Goal: Task Accomplishment & Management: Manage account settings

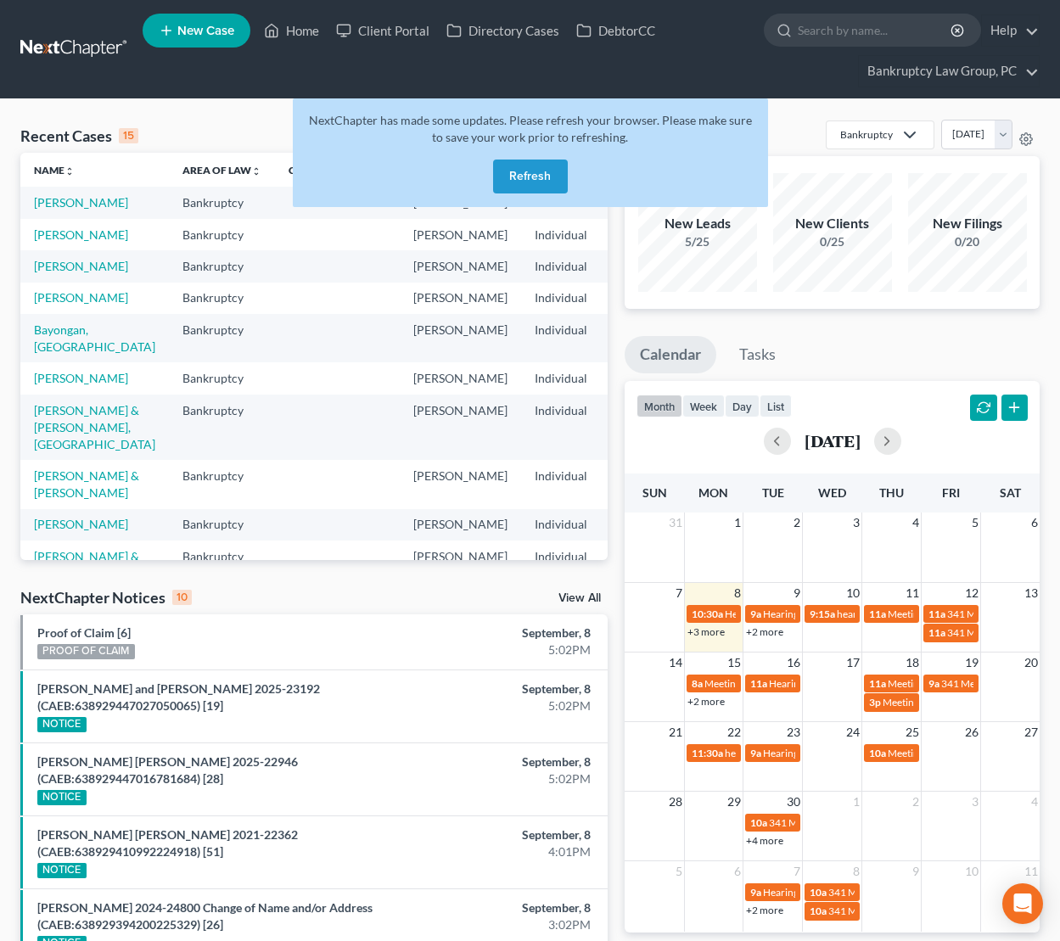
click at [538, 168] on button "Refresh" at bounding box center [530, 177] width 75 height 34
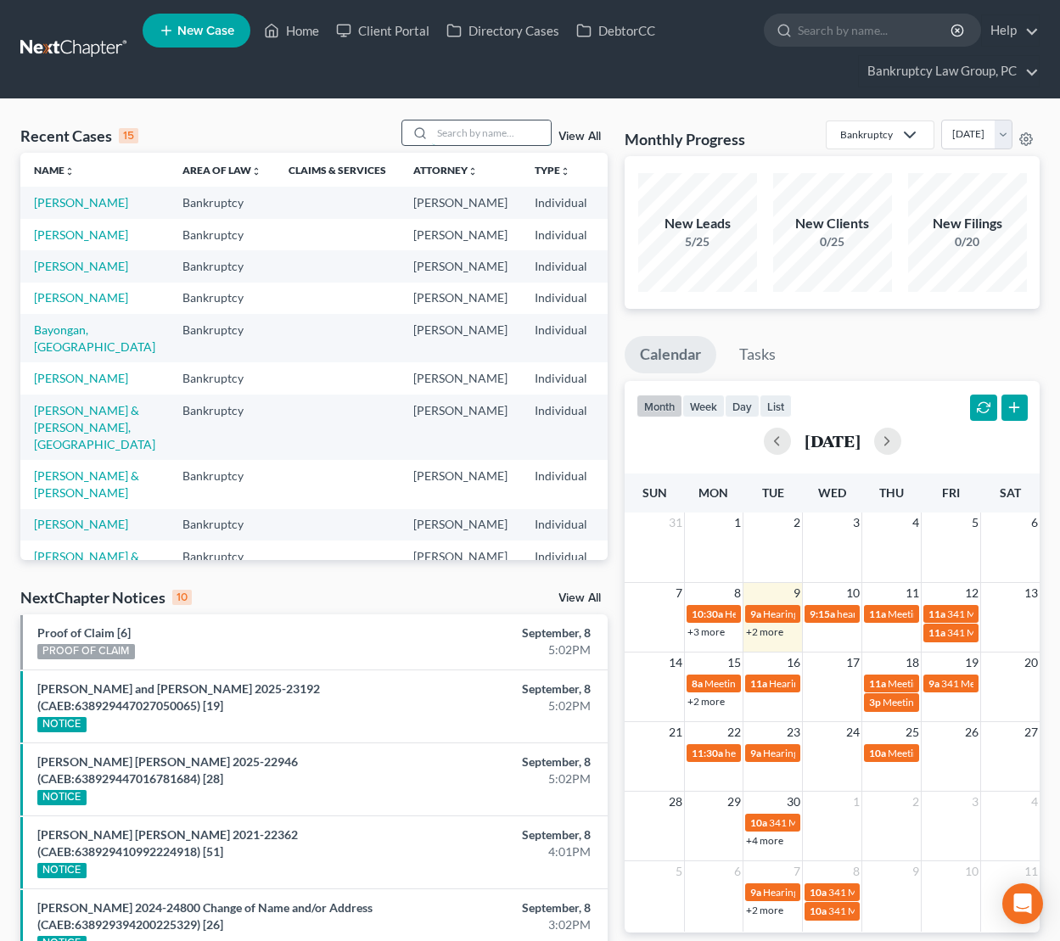
click at [501, 137] on input "search" at bounding box center [491, 133] width 119 height 25
click at [590, 600] on link "View All" at bounding box center [579, 598] width 42 height 12
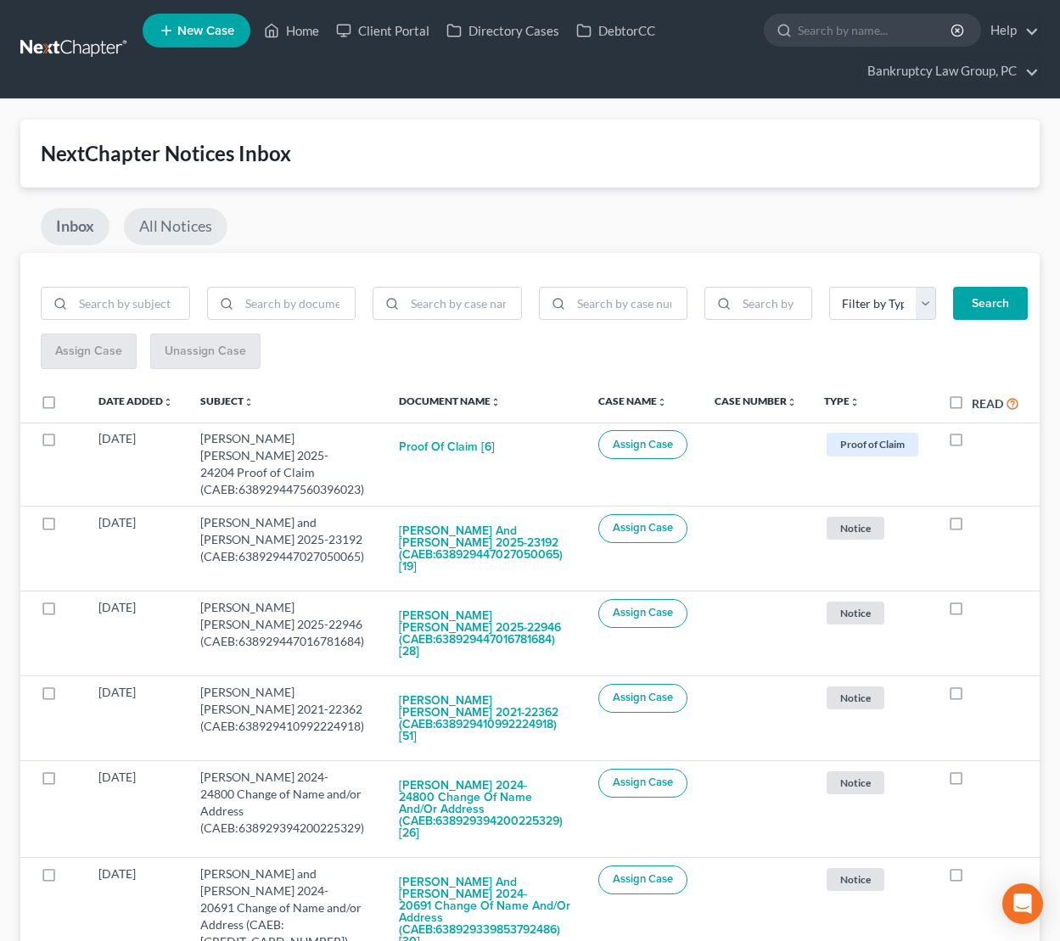
click at [187, 228] on link "All Notices" at bounding box center [176, 226] width 104 height 37
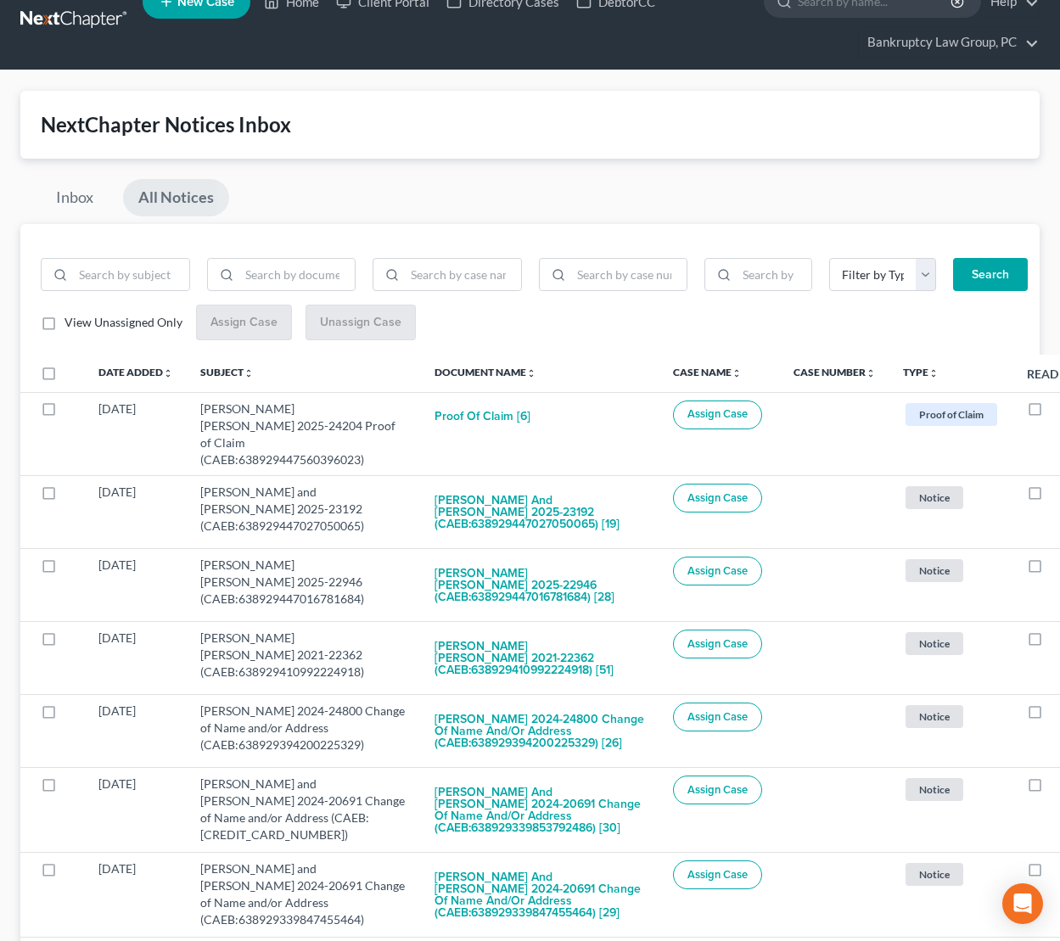
scroll to position [33, 0]
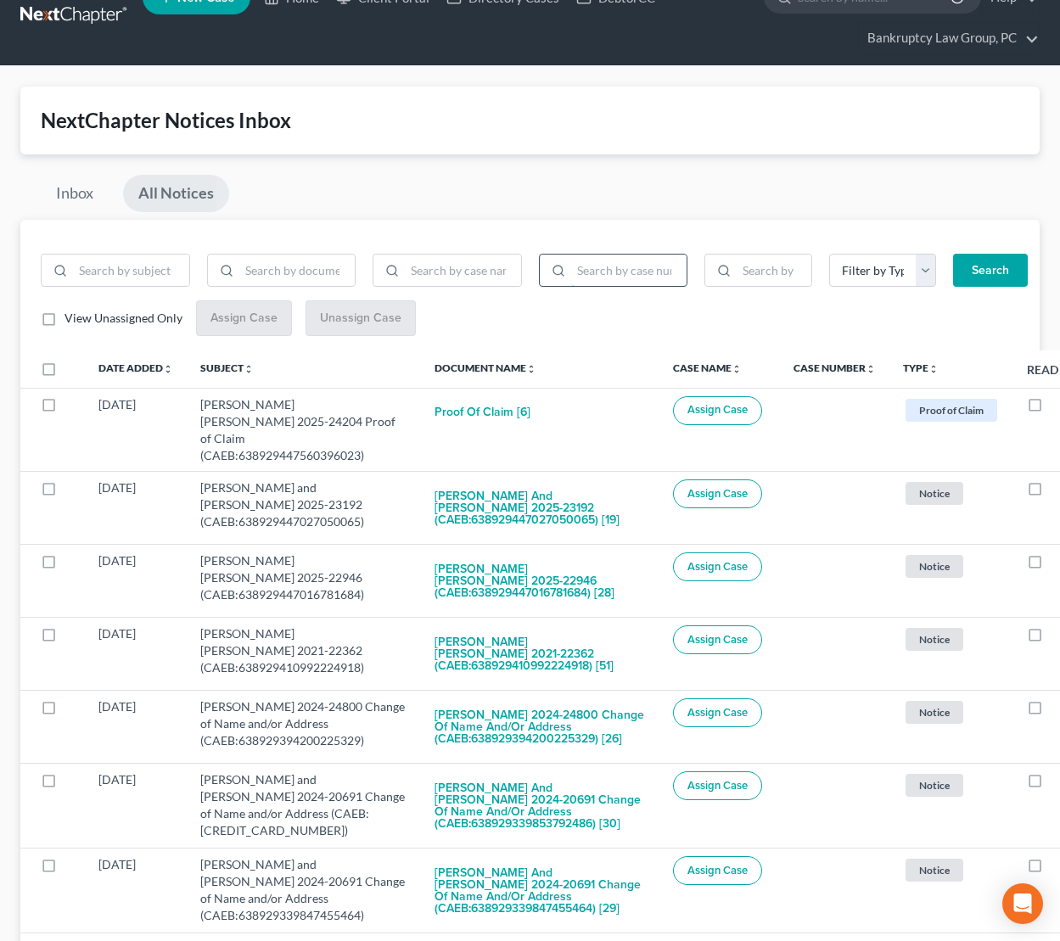
click at [629, 283] on input "search" at bounding box center [629, 271] width 116 height 32
click at [989, 277] on button "Search" at bounding box center [990, 271] width 75 height 34
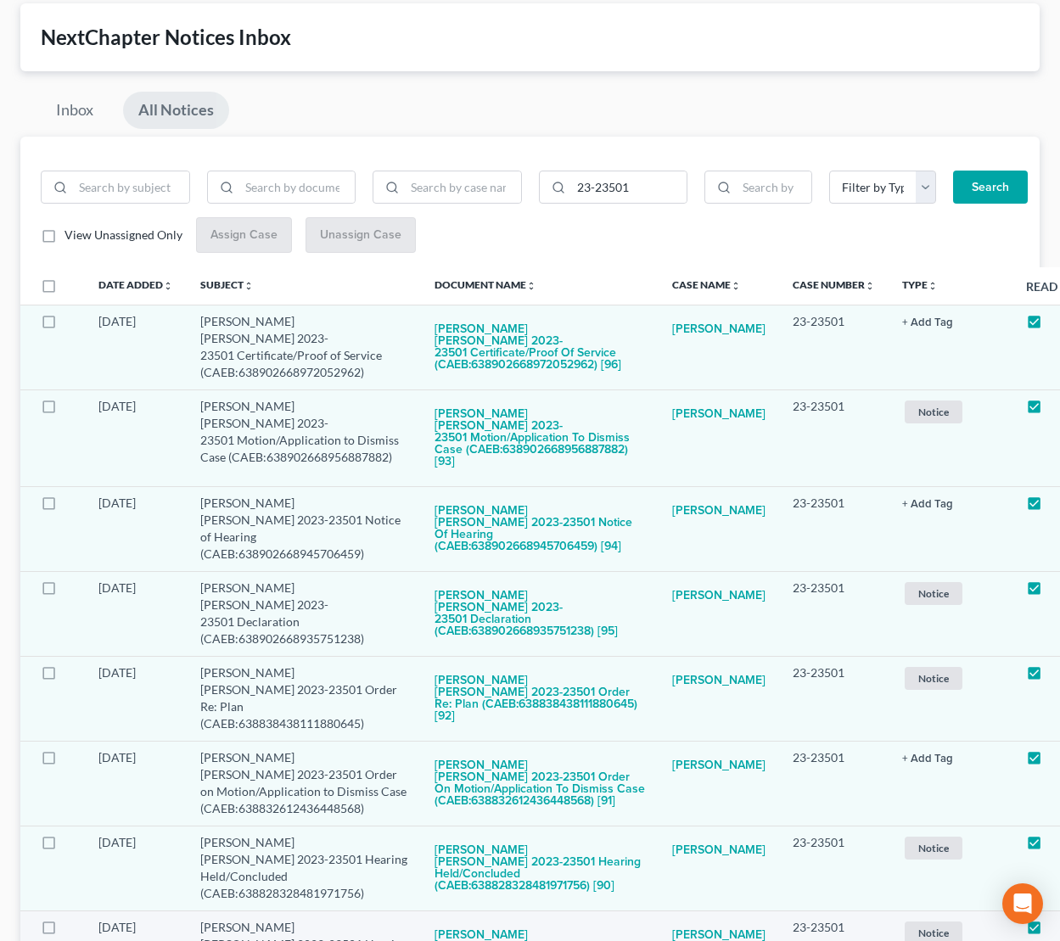
scroll to position [118, 0]
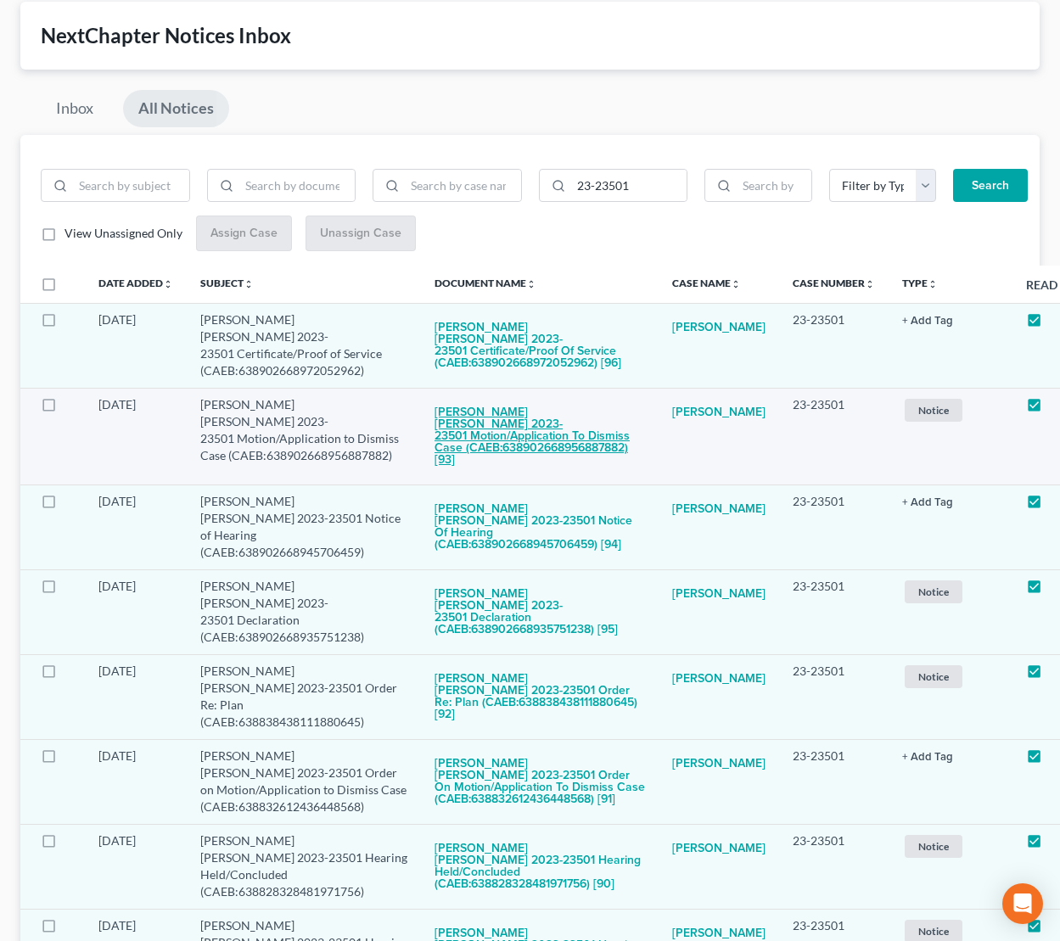
click at [545, 416] on button "[PERSON_NAME] [PERSON_NAME] 2023-23501 Motion/Application to Dismiss Case (CAEB…" at bounding box center [540, 436] width 210 height 81
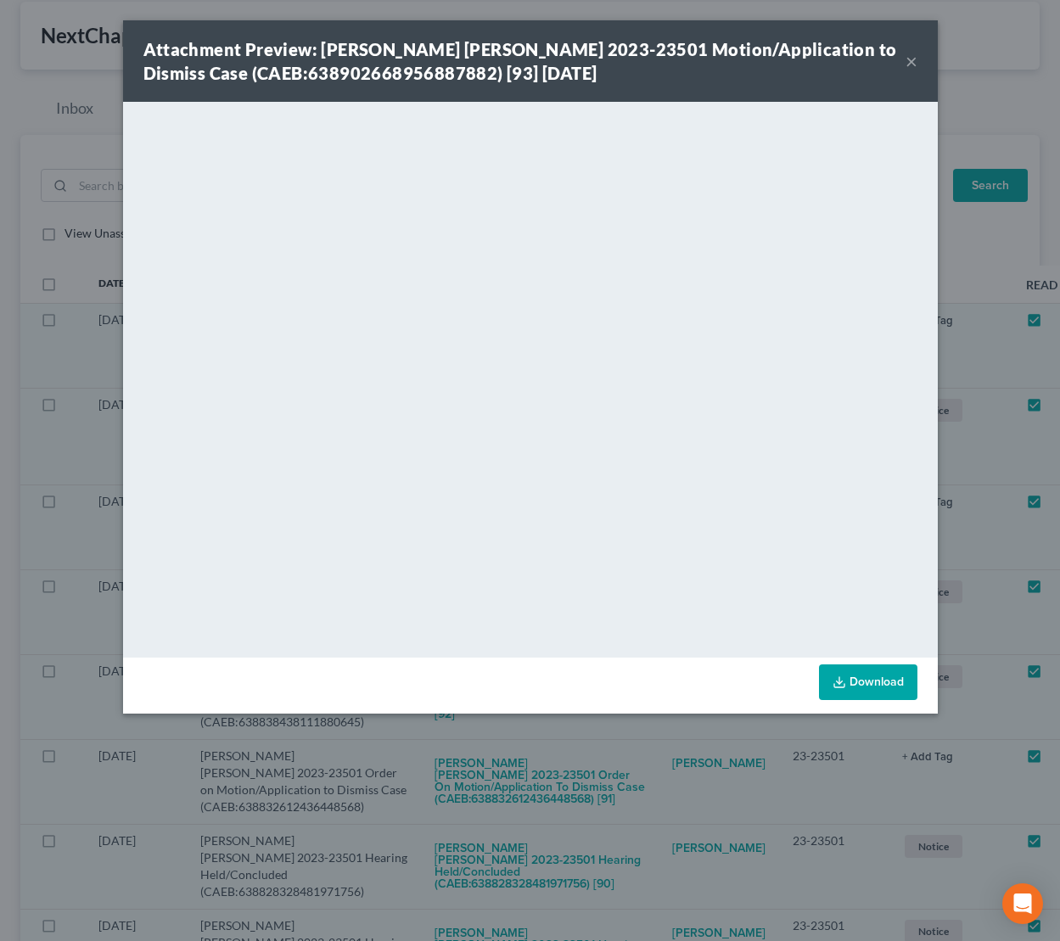
click at [907, 65] on button "×" at bounding box center [911, 61] width 12 height 20
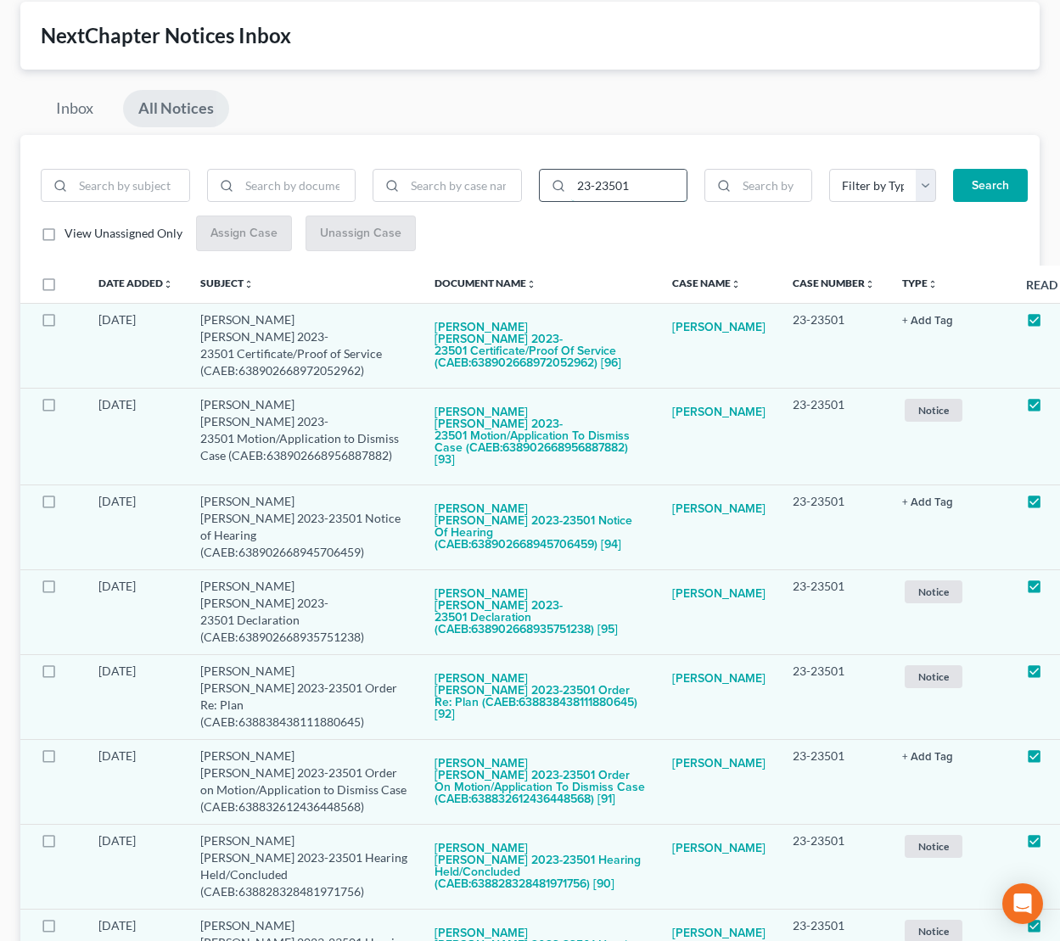
drag, startPoint x: 659, startPoint y: 188, endPoint x: 543, endPoint y: 175, distance: 116.1
click at [539, 177] on div "23-23501" at bounding box center [613, 186] width 149 height 34
click at [1023, 188] on button "Search" at bounding box center [990, 186] width 75 height 34
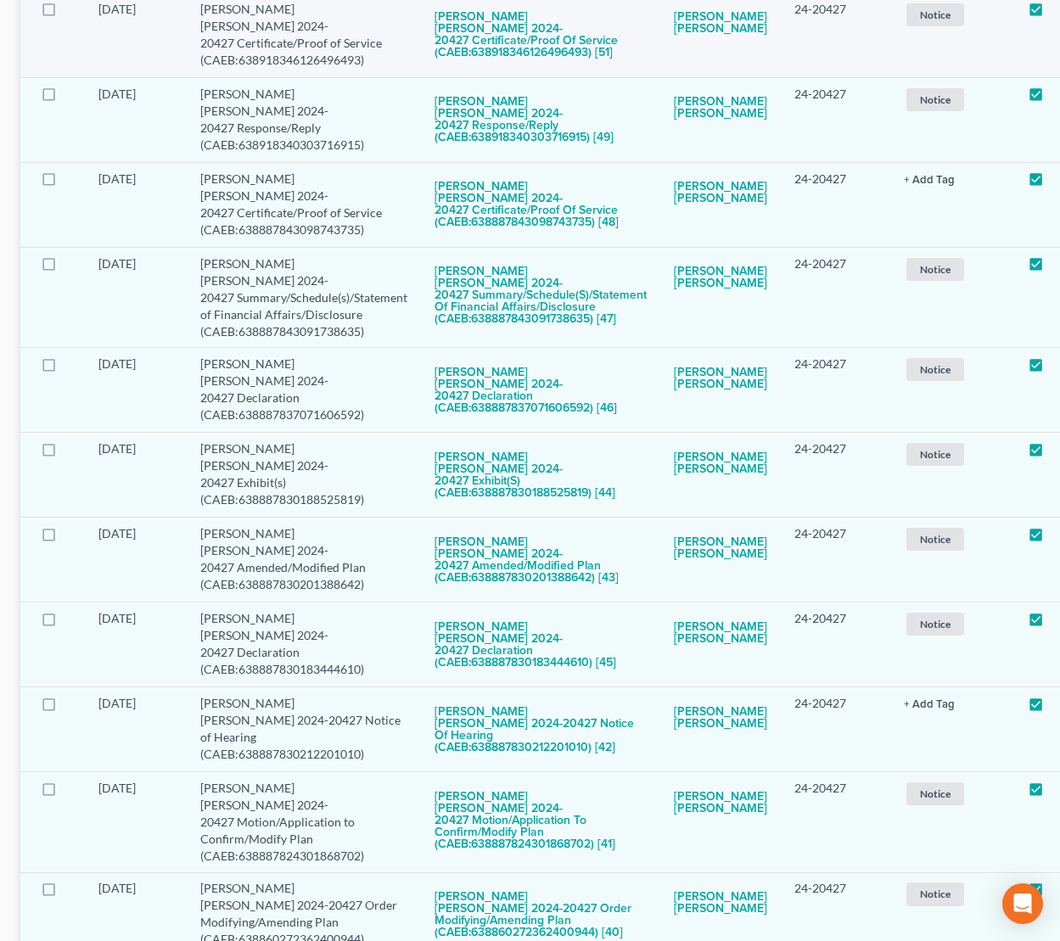
scroll to position [603, 0]
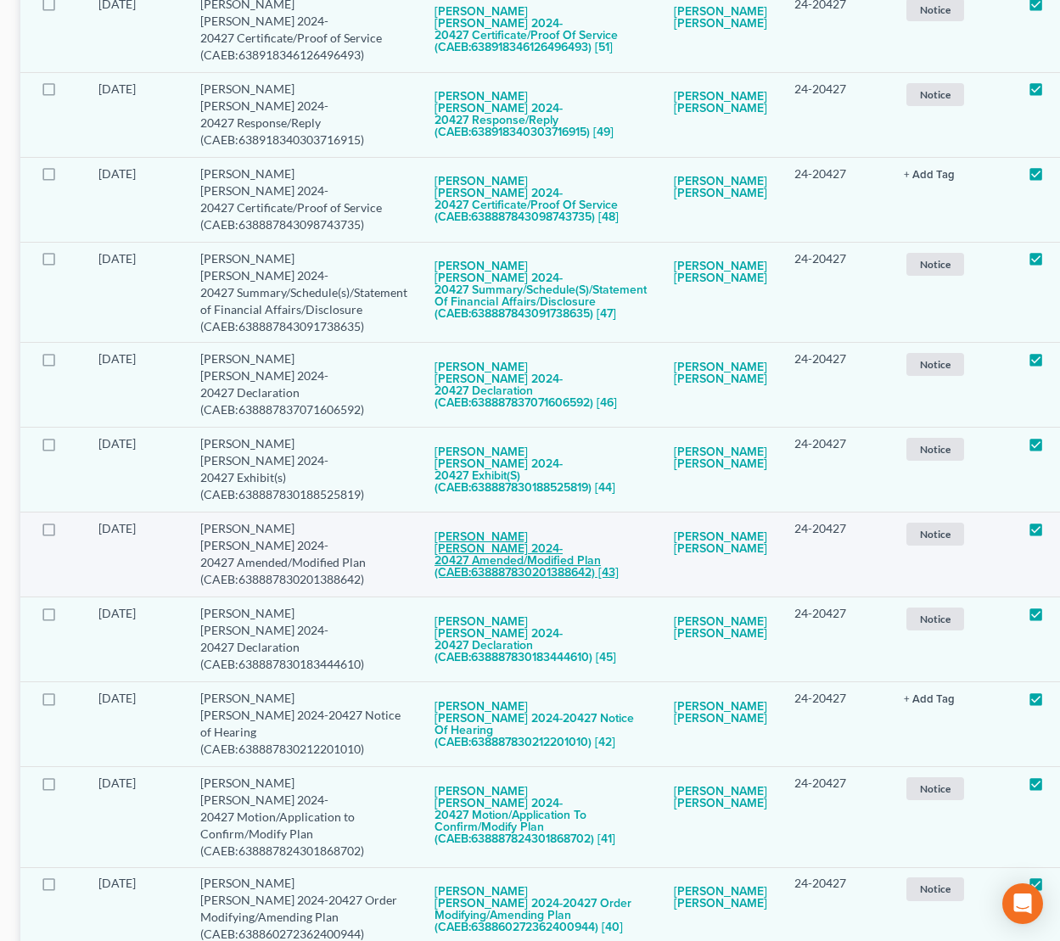
click at [543, 520] on button "[PERSON_NAME] [PERSON_NAME] 2024-20427 Amended/Modified Plan (CAEB:638887830201…" at bounding box center [541, 555] width 212 height 70
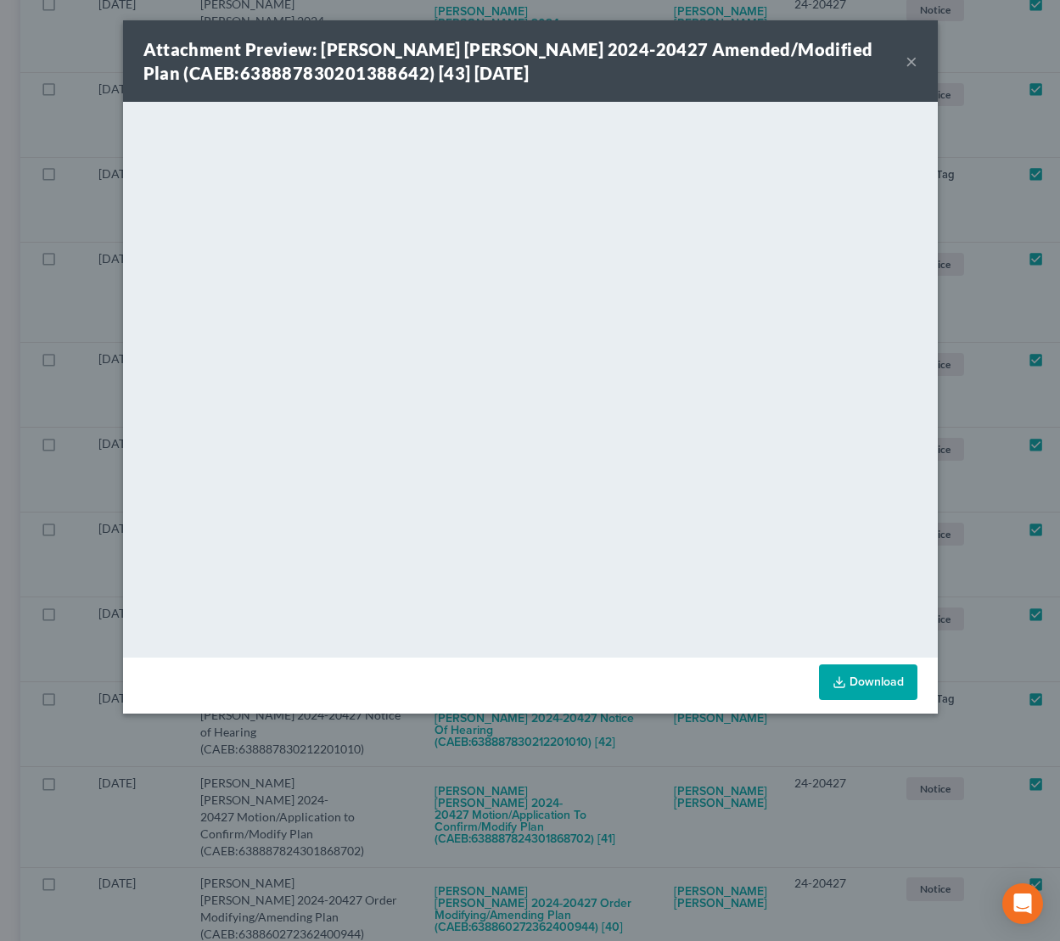
click at [911, 63] on button "×" at bounding box center [911, 61] width 12 height 20
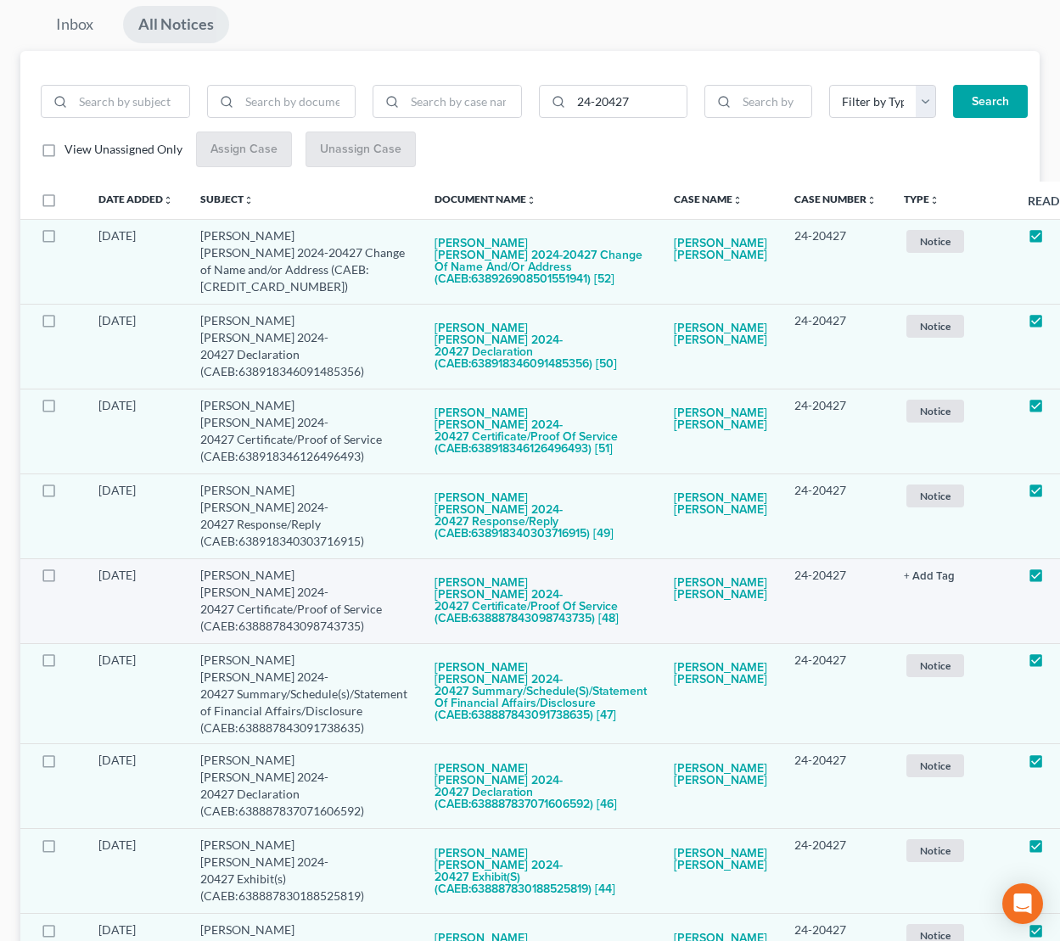
scroll to position [0, 0]
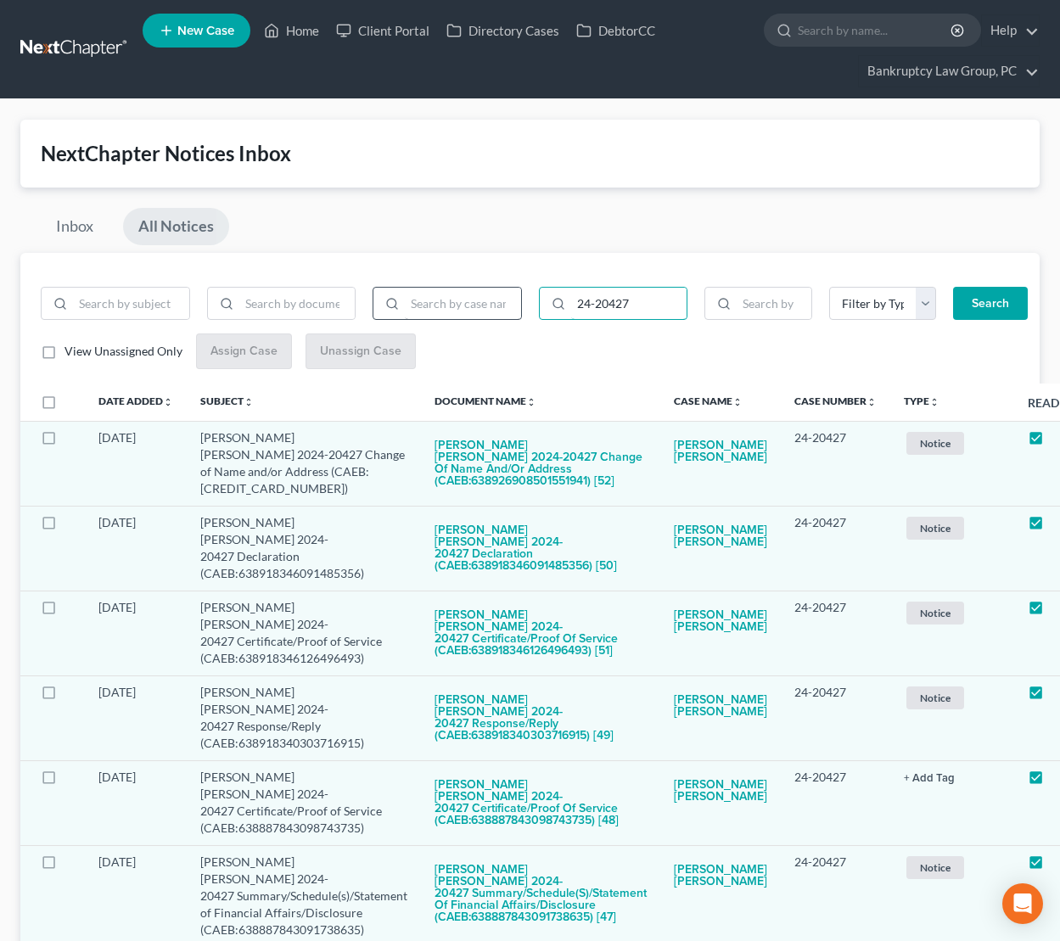
drag, startPoint x: 653, startPoint y: 309, endPoint x: 518, endPoint y: 313, distance: 135.8
click at [496, 300] on form "24-20427 Filter by Type BLG- BLG-3 BLG-7 CC Cert Court Ruling Debtor Ed Cert Di…" at bounding box center [529, 311] width 995 height 48
type input "25-21289"
click at [967, 307] on button "Search" at bounding box center [990, 304] width 75 height 34
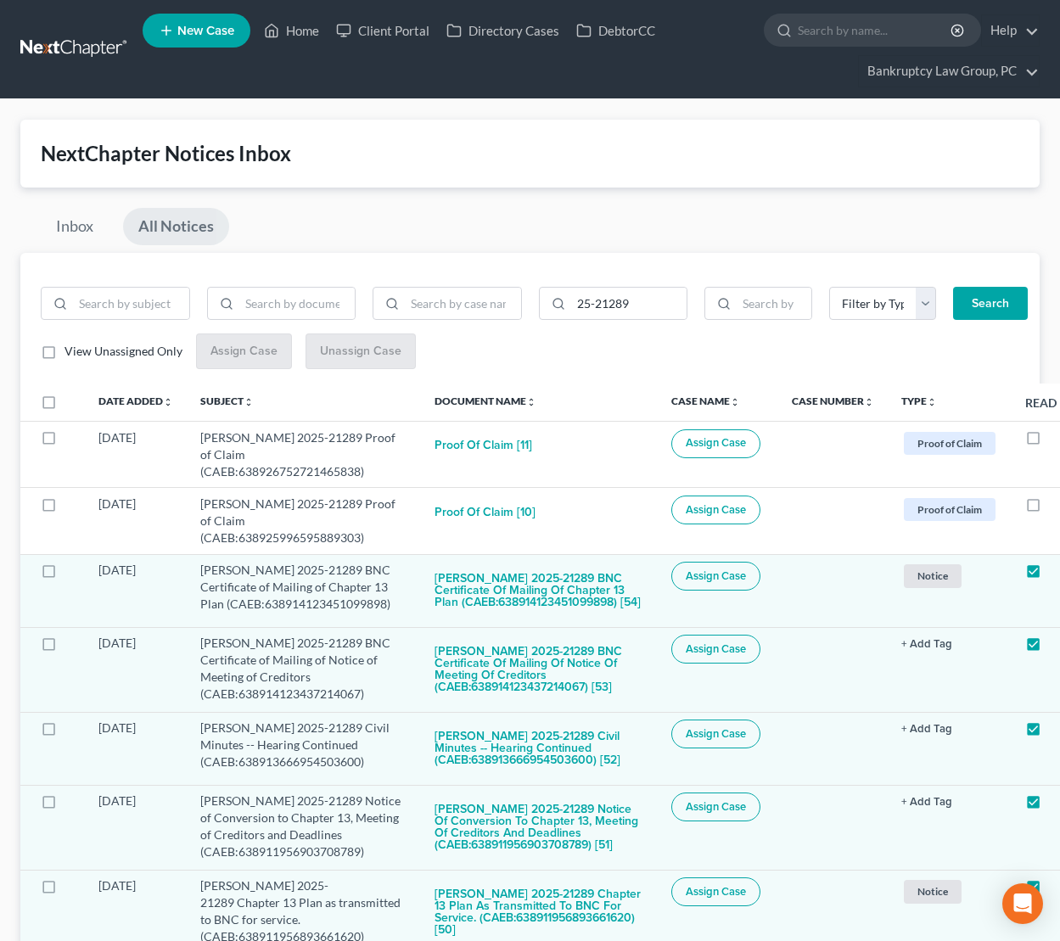
click at [64, 352] on label "View Unassigned Only" at bounding box center [123, 351] width 118 height 17
click at [71, 352] on input "View Unassigned Only" at bounding box center [76, 348] width 11 height 11
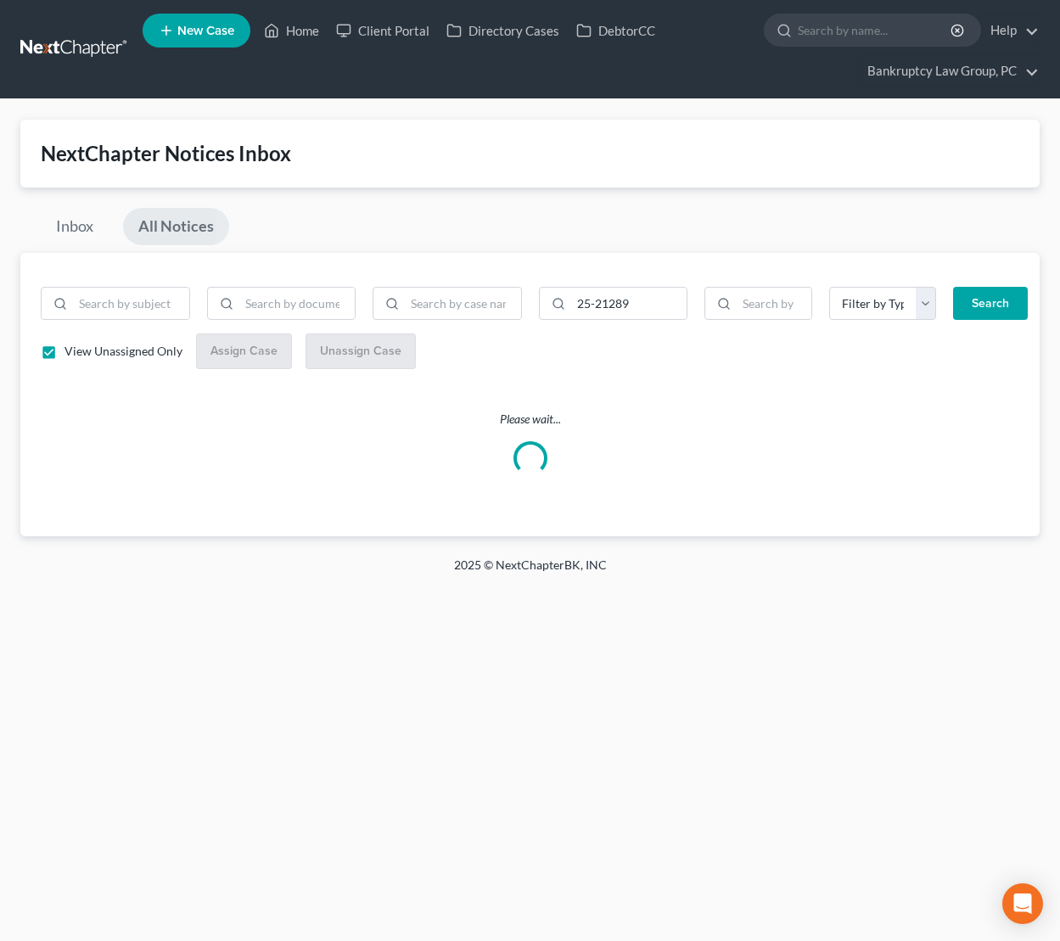
click at [64, 352] on label "View Unassigned Only" at bounding box center [123, 351] width 118 height 17
click at [71, 352] on input "View Unassigned Only" at bounding box center [76, 348] width 11 height 11
checkbox input "false"
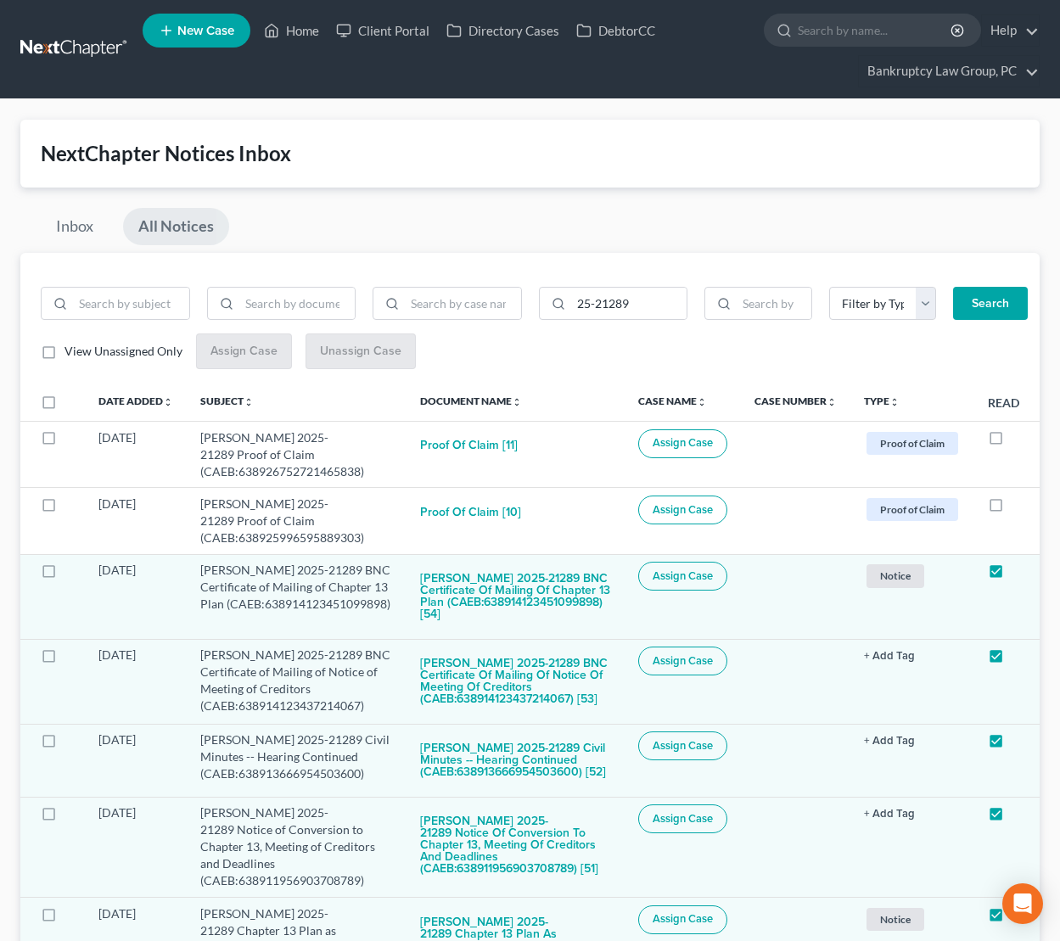
click at [64, 406] on label at bounding box center [64, 406] width 0 height 0
click at [71, 402] on input "checkbox" at bounding box center [76, 399] width 11 height 11
checkbox input "true"
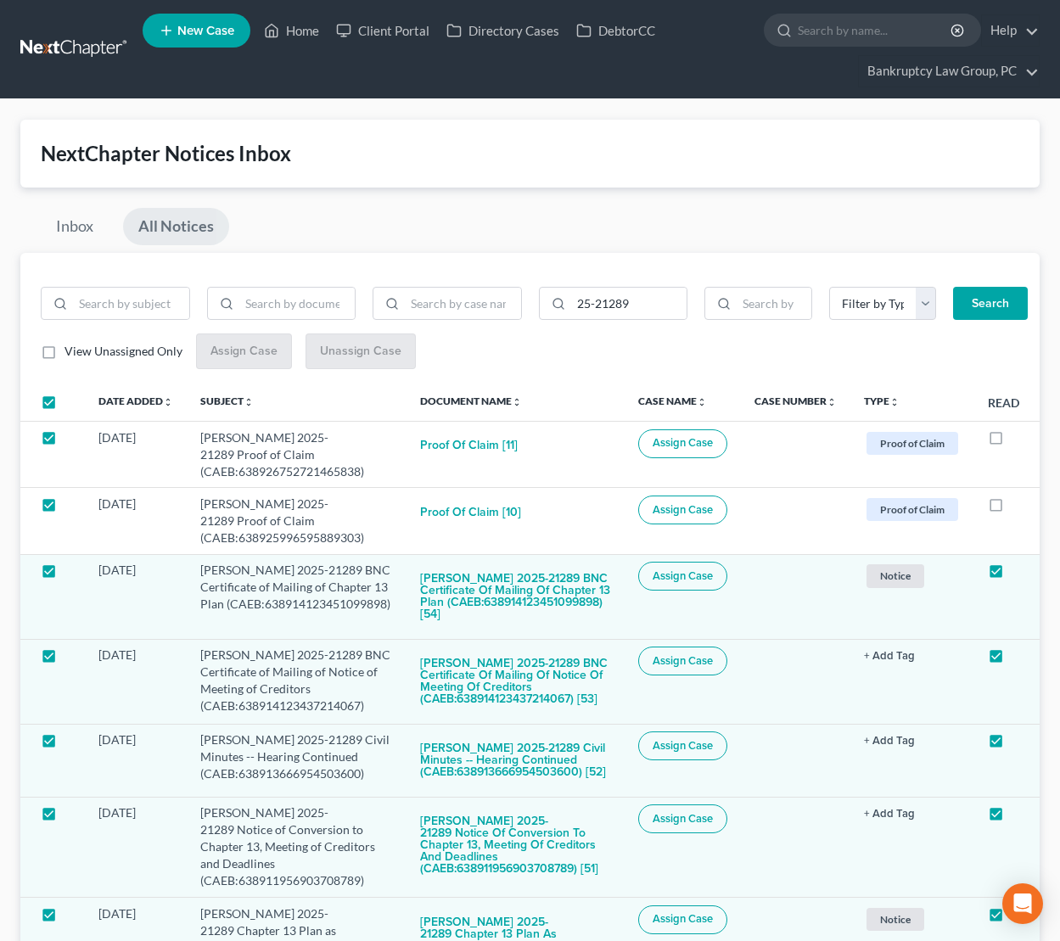
checkbox input "true"
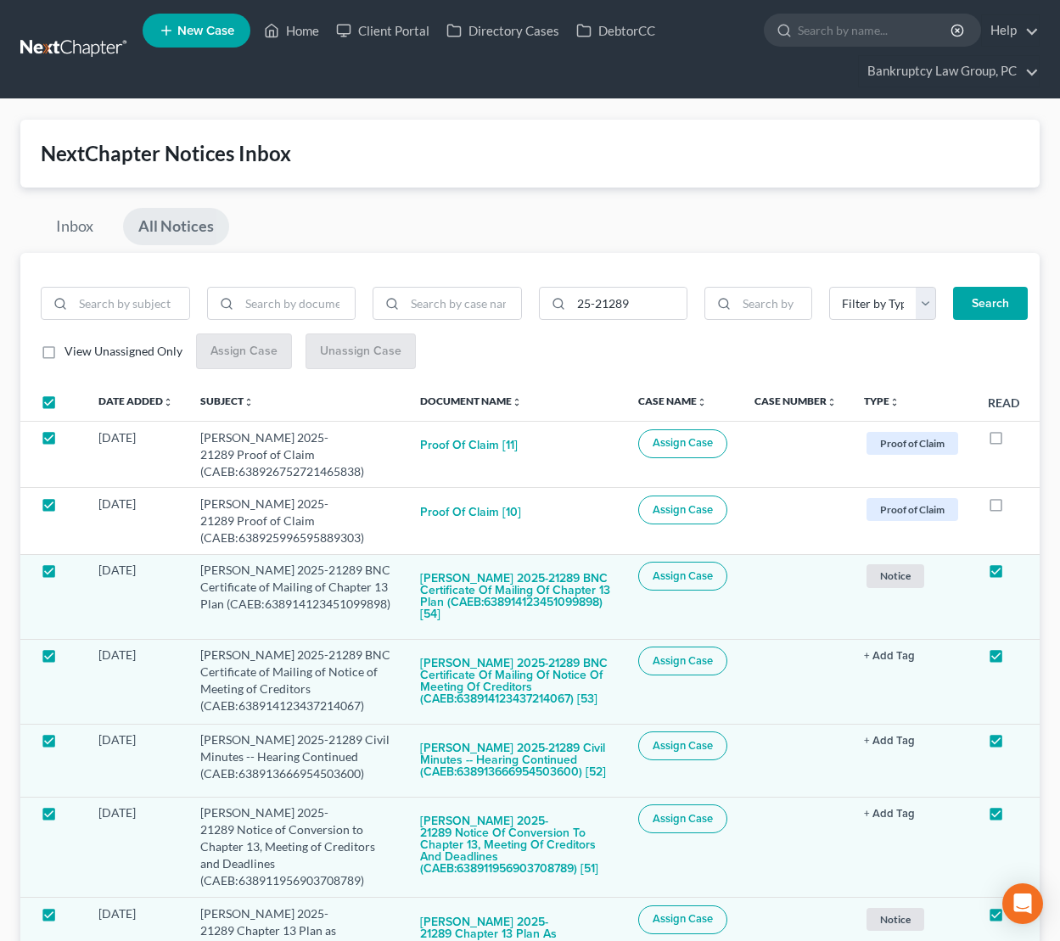
checkbox input "true"
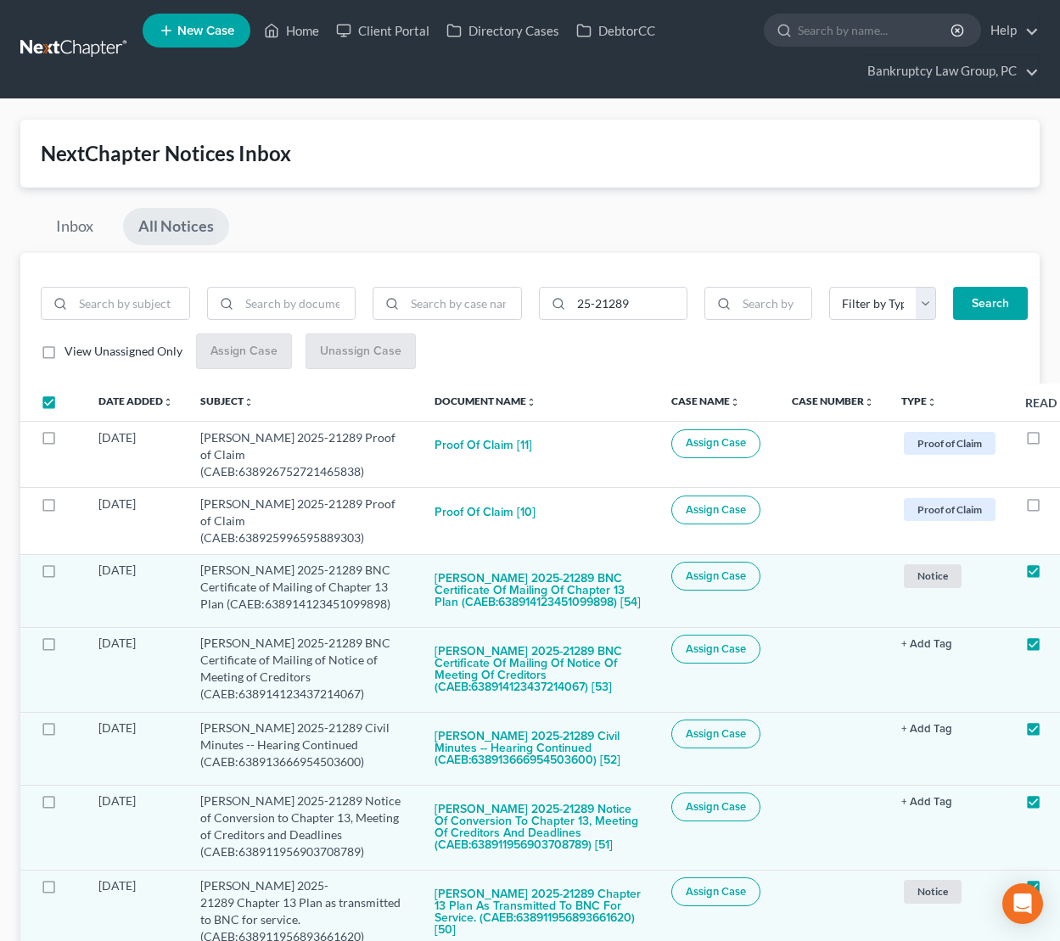
click at [244, 350] on div "Assign Case" at bounding box center [244, 352] width 96 height 36
click at [509, 351] on div "View Unassigned Only Assign Case Unassign Case" at bounding box center [530, 352] width 978 height 36
click at [64, 406] on label at bounding box center [64, 406] width 0 height 0
click at [71, 401] on input "checkbox" at bounding box center [76, 399] width 11 height 11
click at [64, 406] on label at bounding box center [64, 406] width 0 height 0
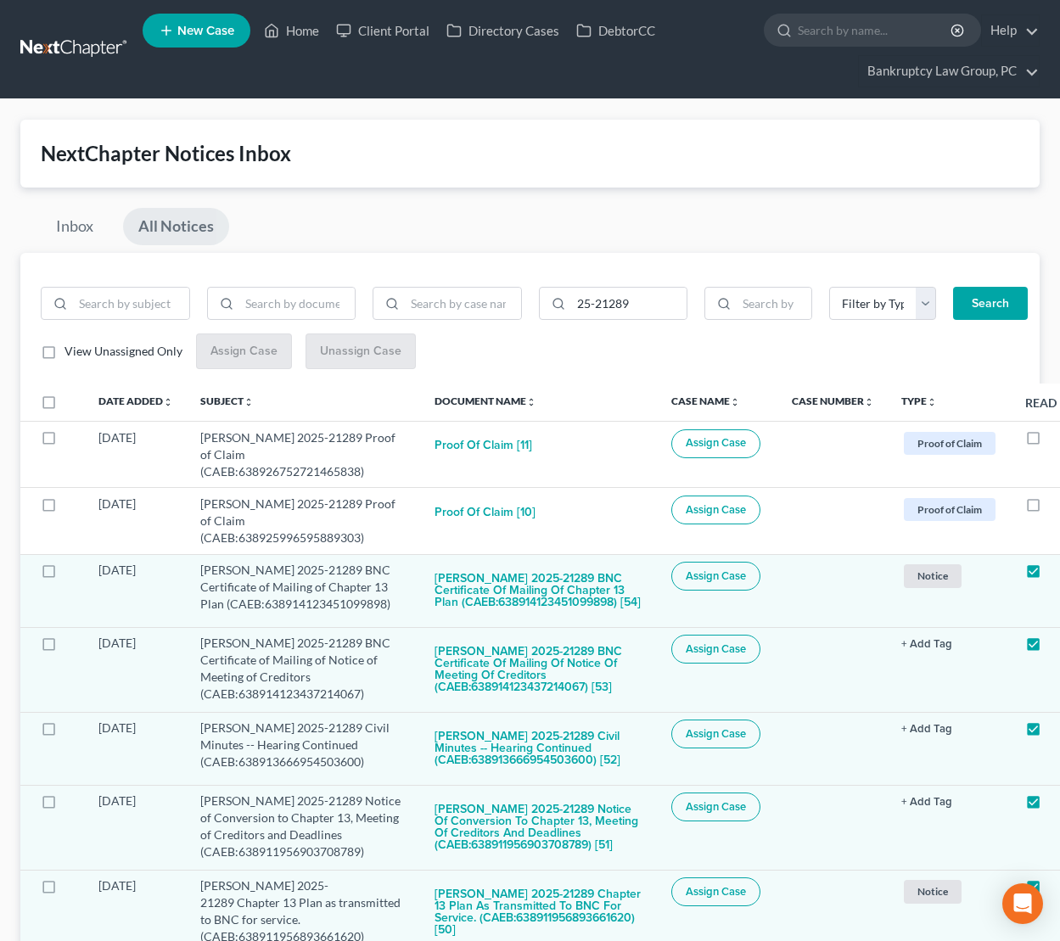
click at [71, 401] on input "checkbox" at bounding box center [76, 399] width 11 height 11
checkbox input "true"
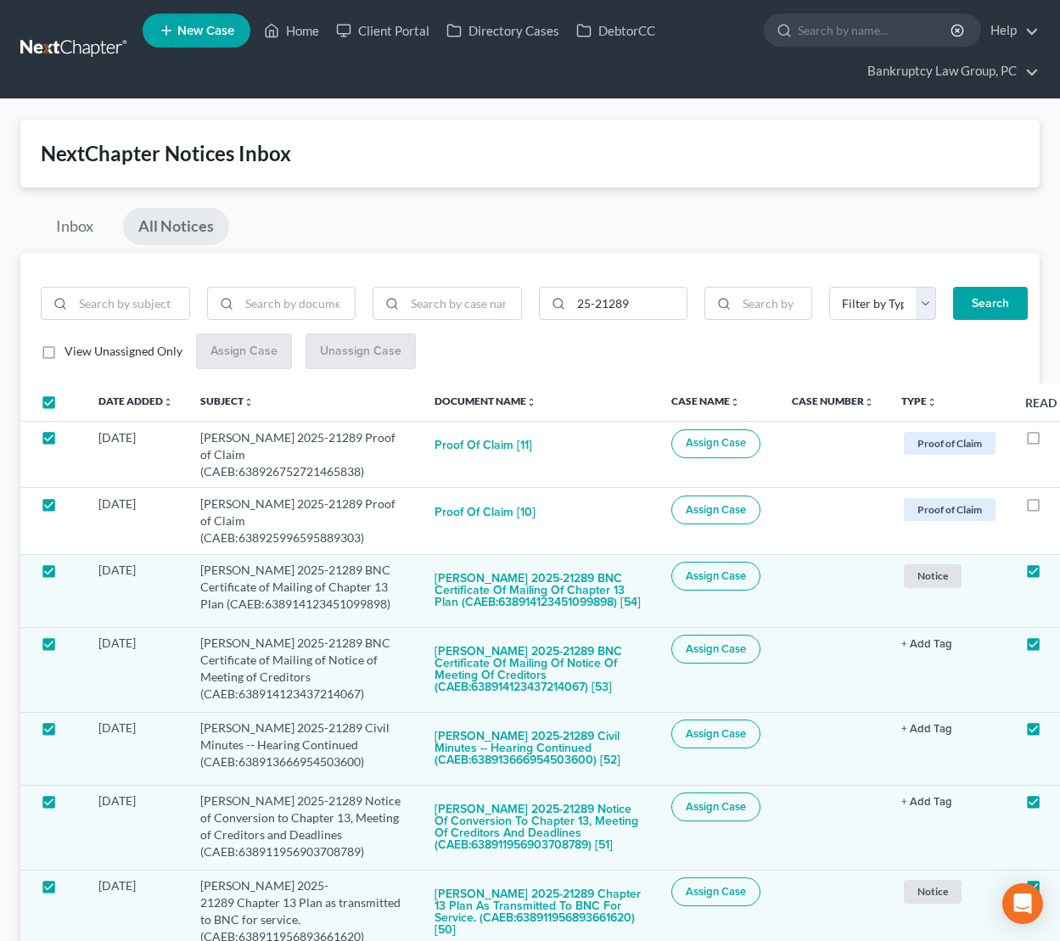
checkbox input "true"
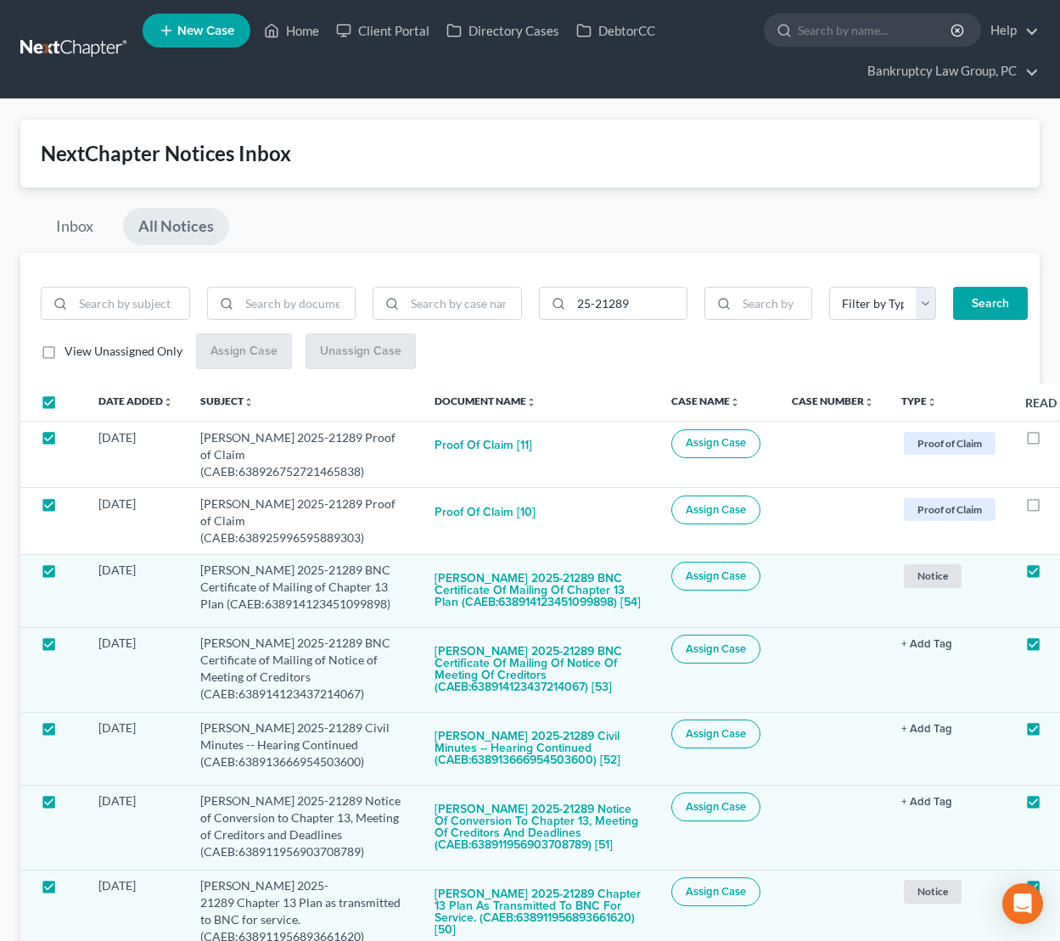
checkbox input "true"
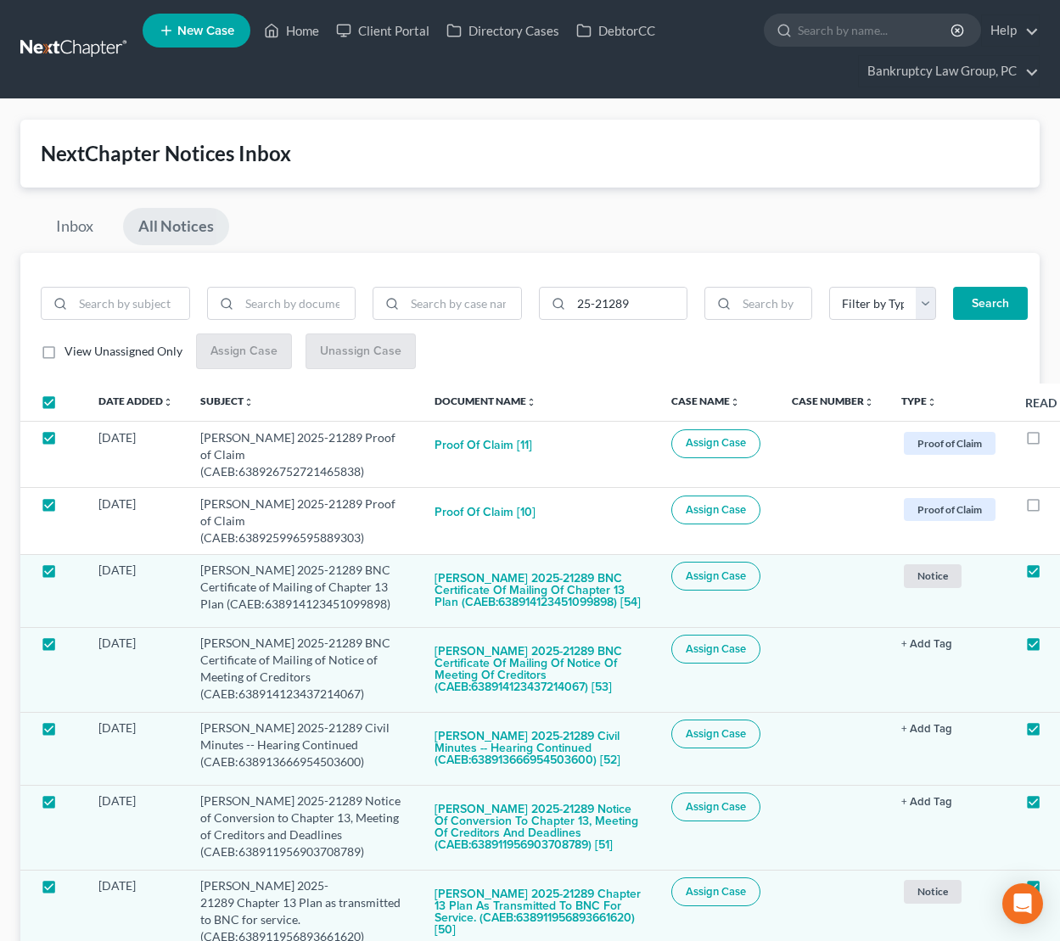
checkbox input "true"
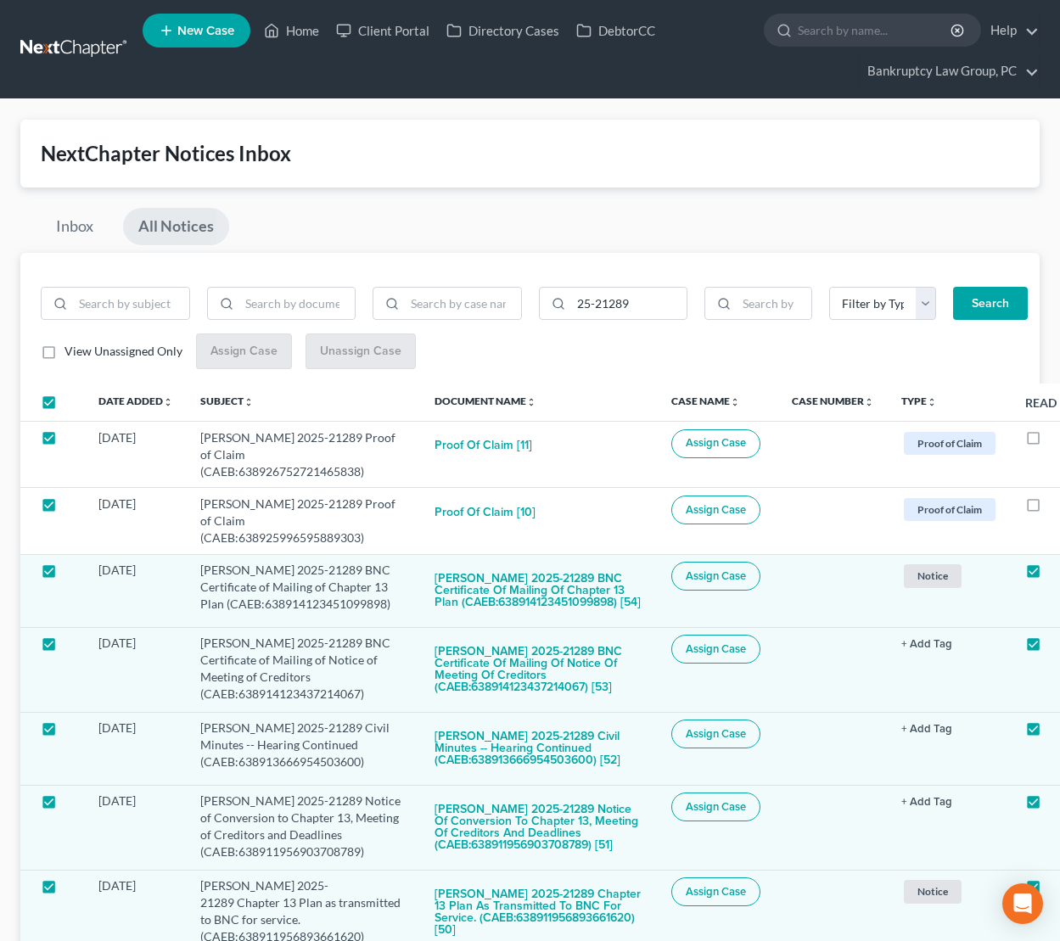
checkbox input "true"
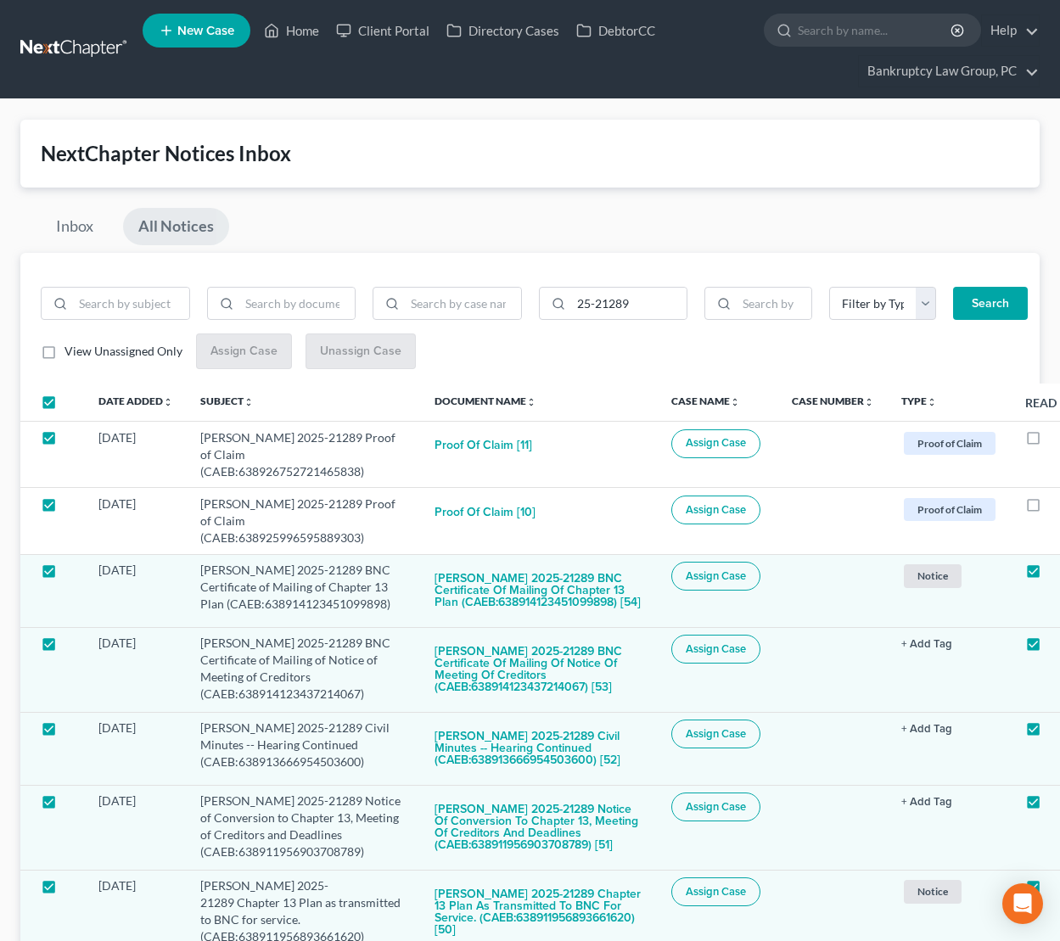
checkbox input "true"
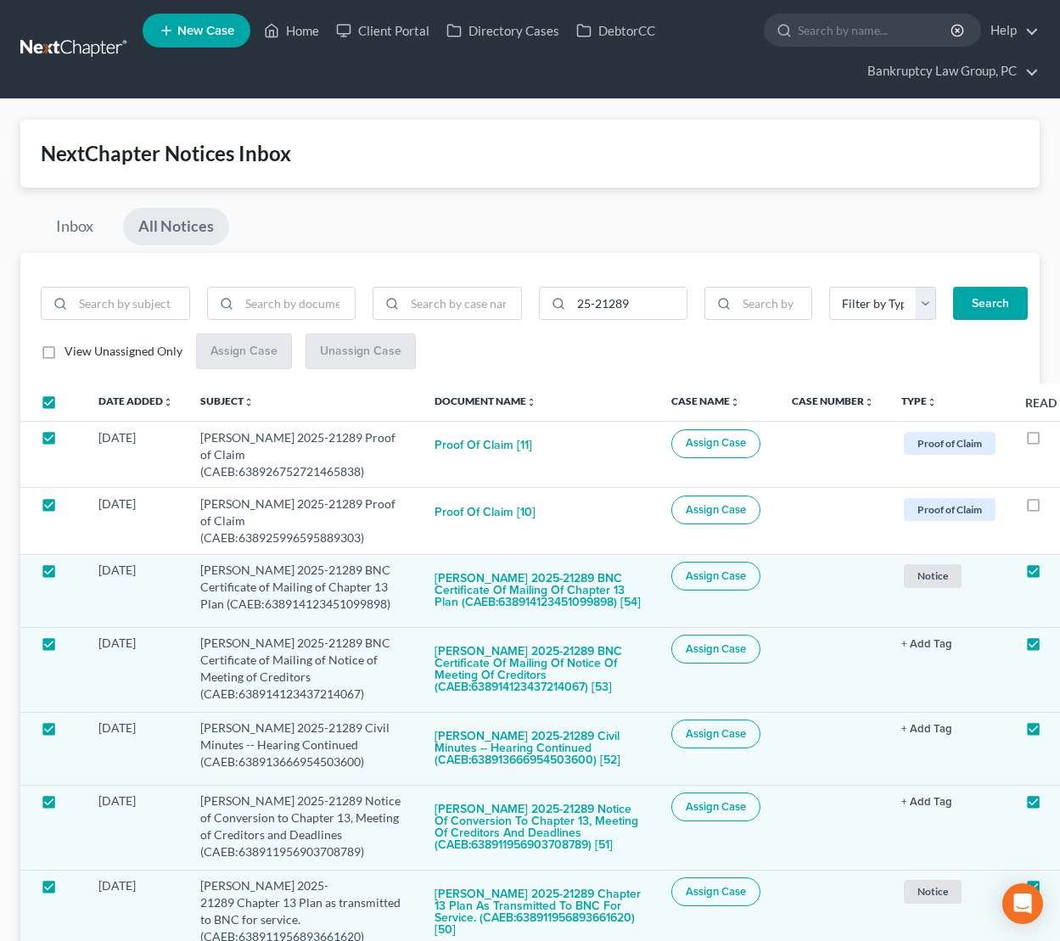
checkbox input "true"
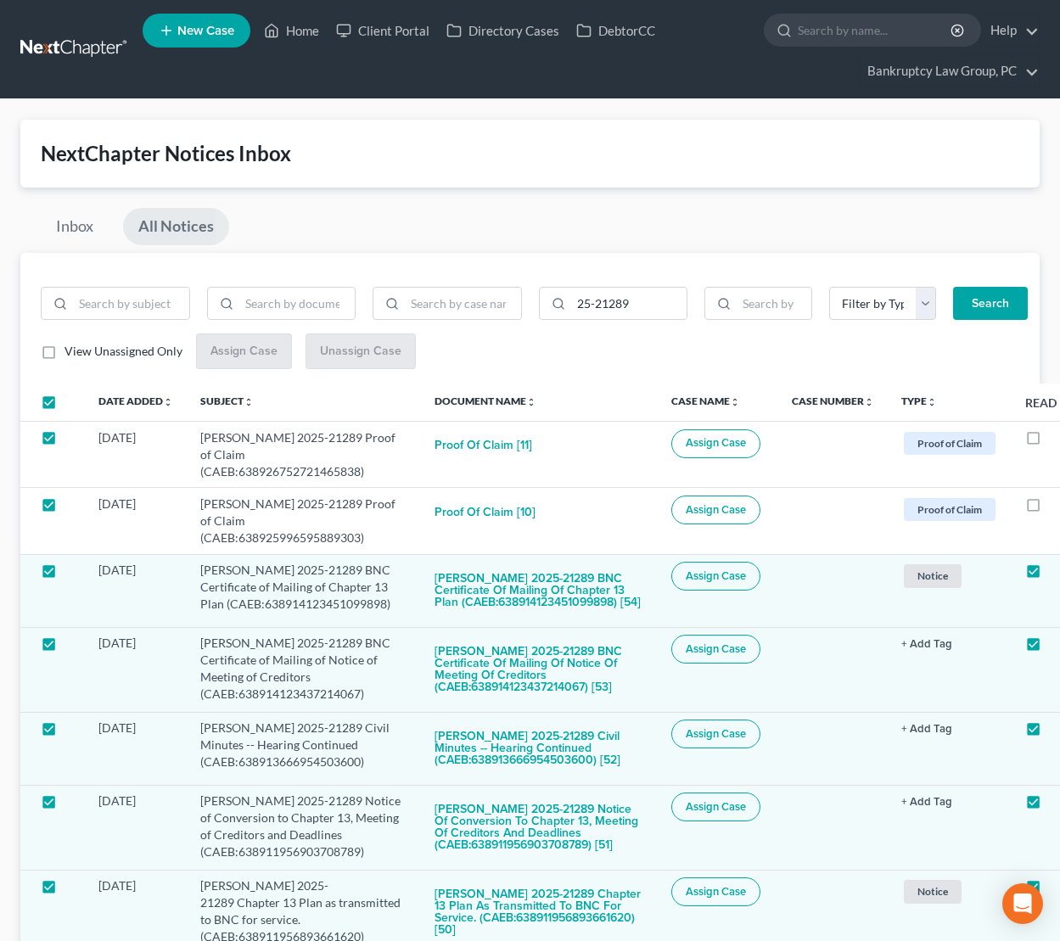
checkbox input "true"
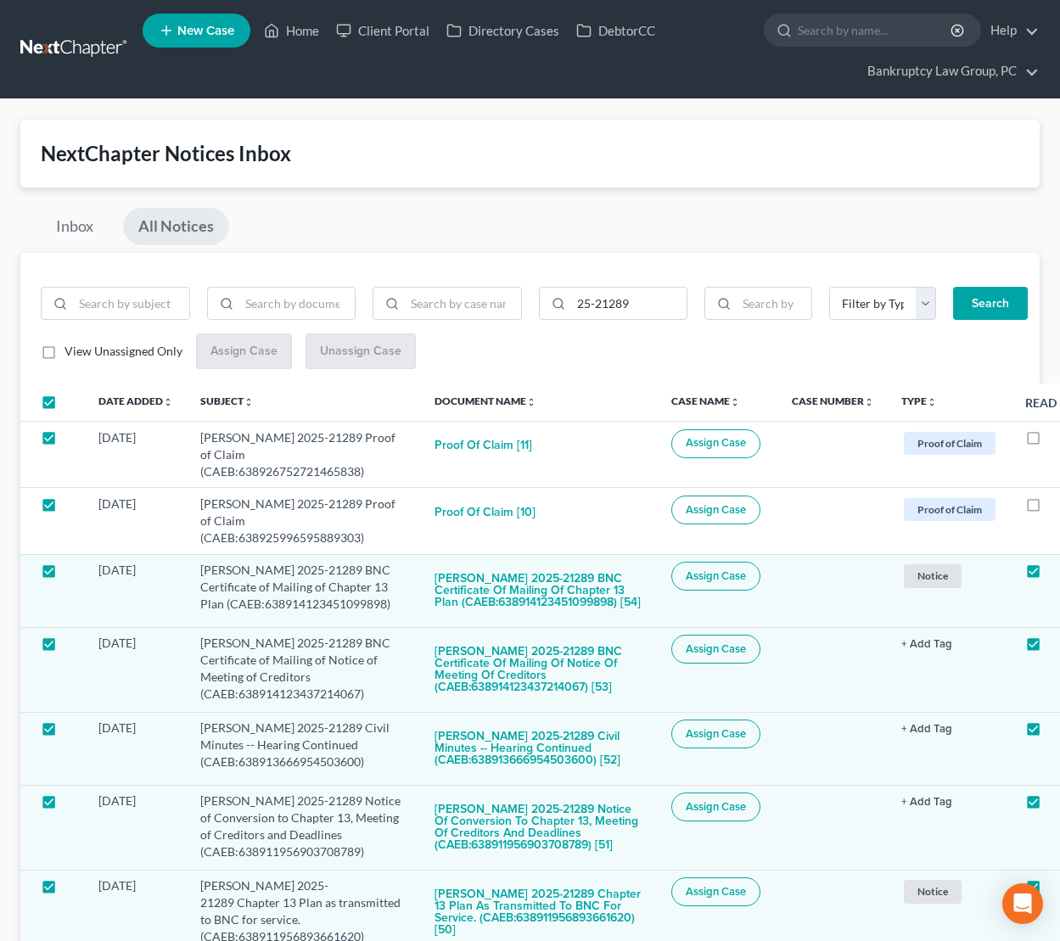
checkbox input "true"
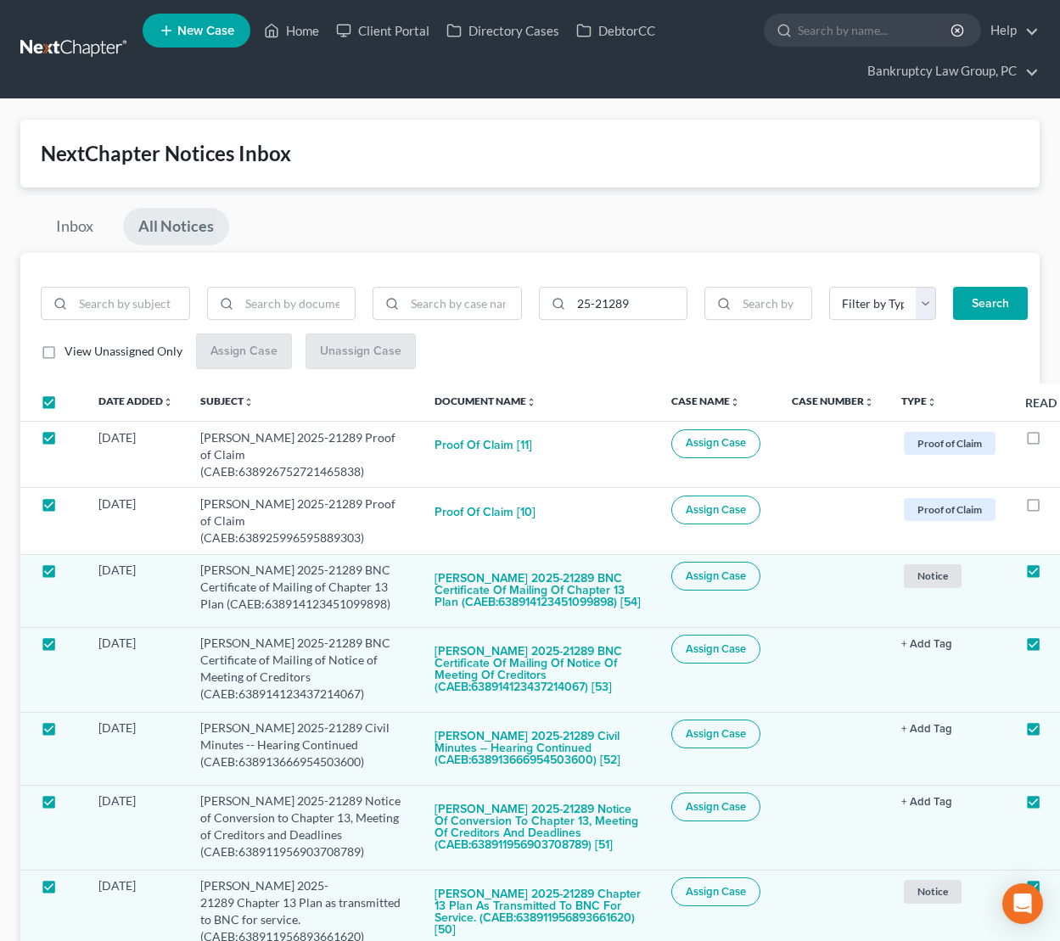
checkbox input "true"
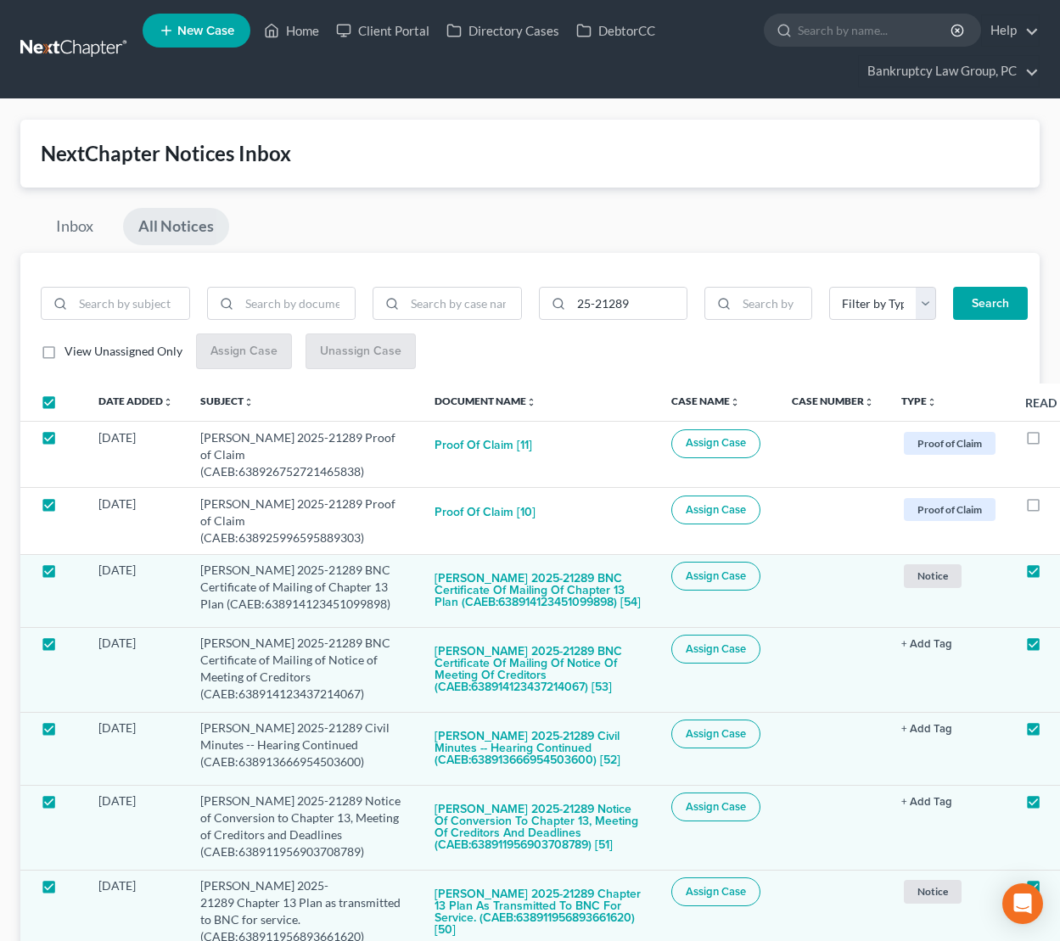
checkbox input "true"
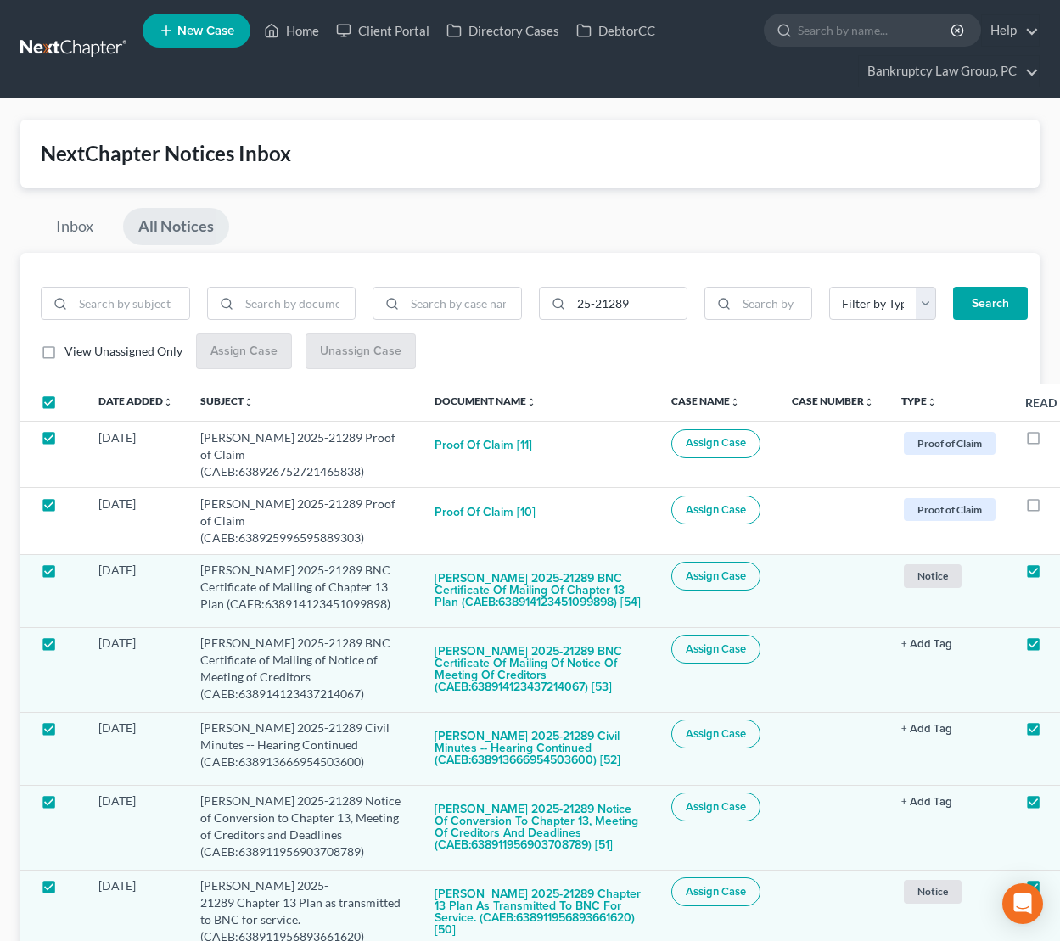
checkbox input "true"
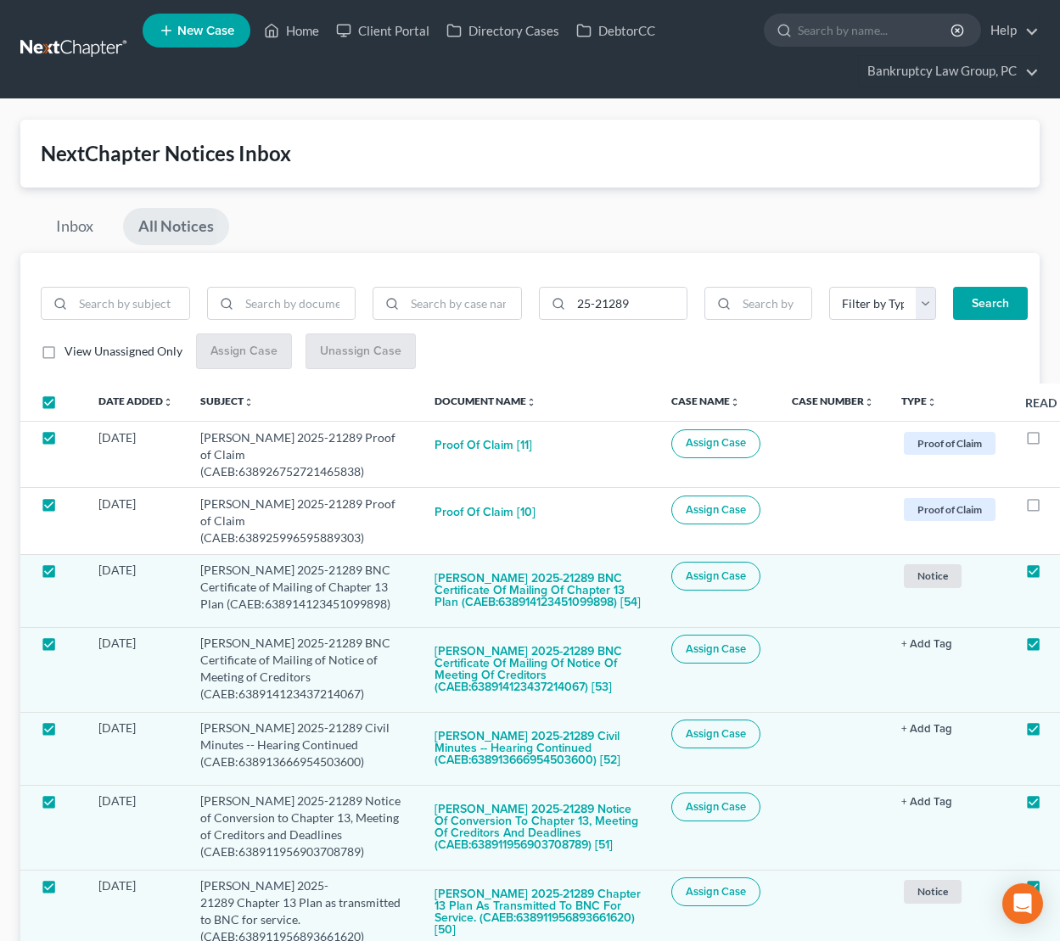
checkbox input "true"
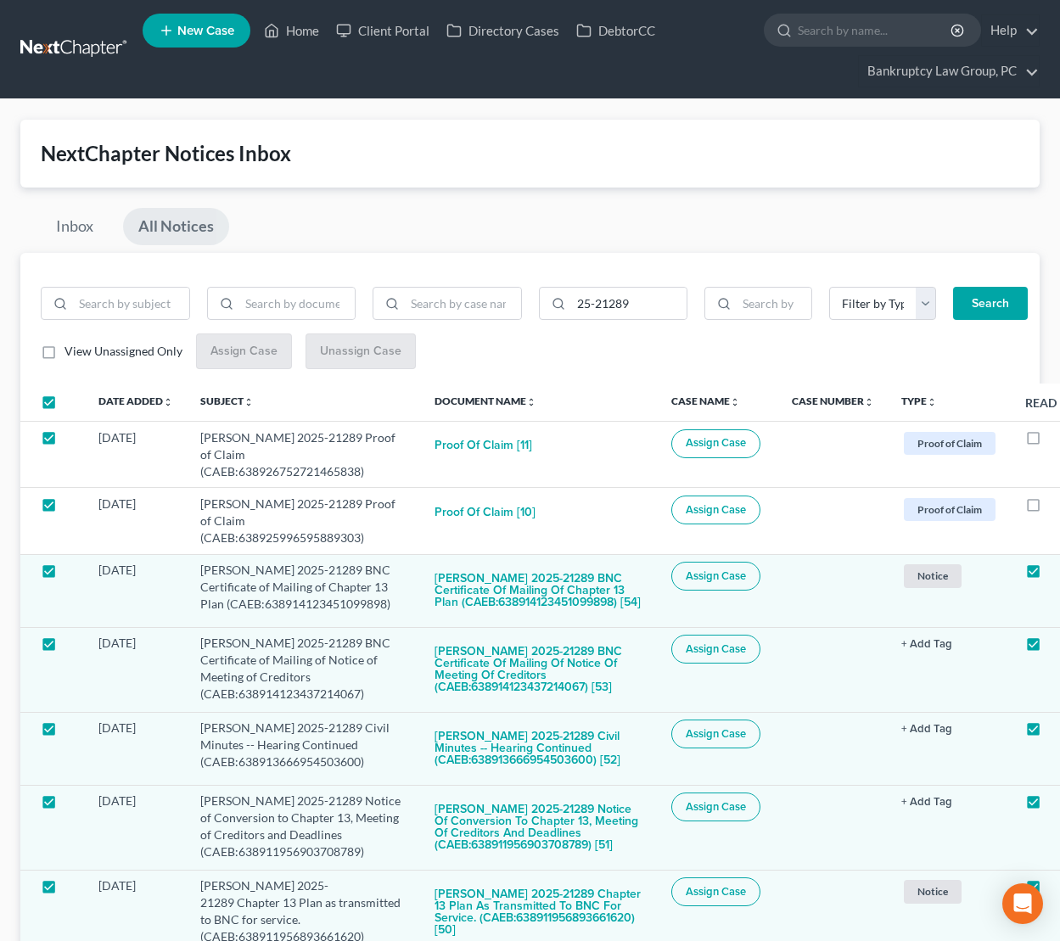
checkbox input "true"
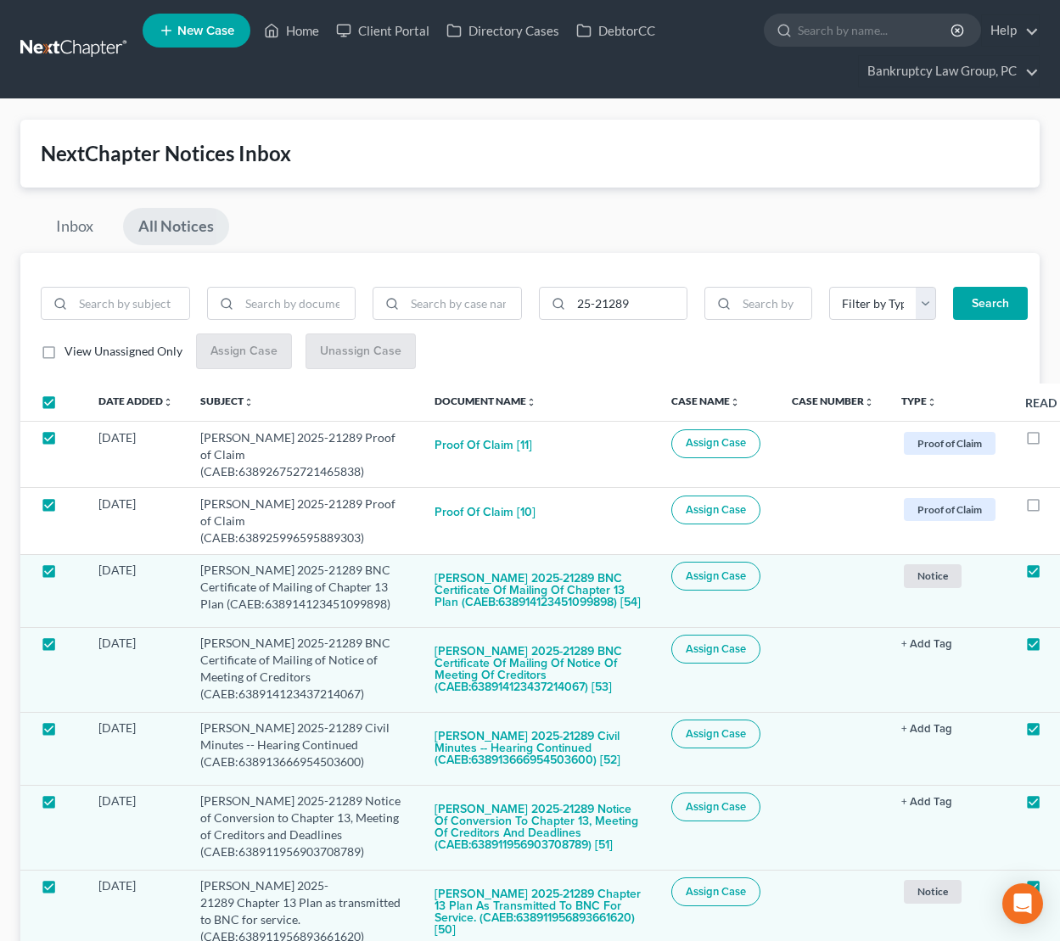
checkbox input "true"
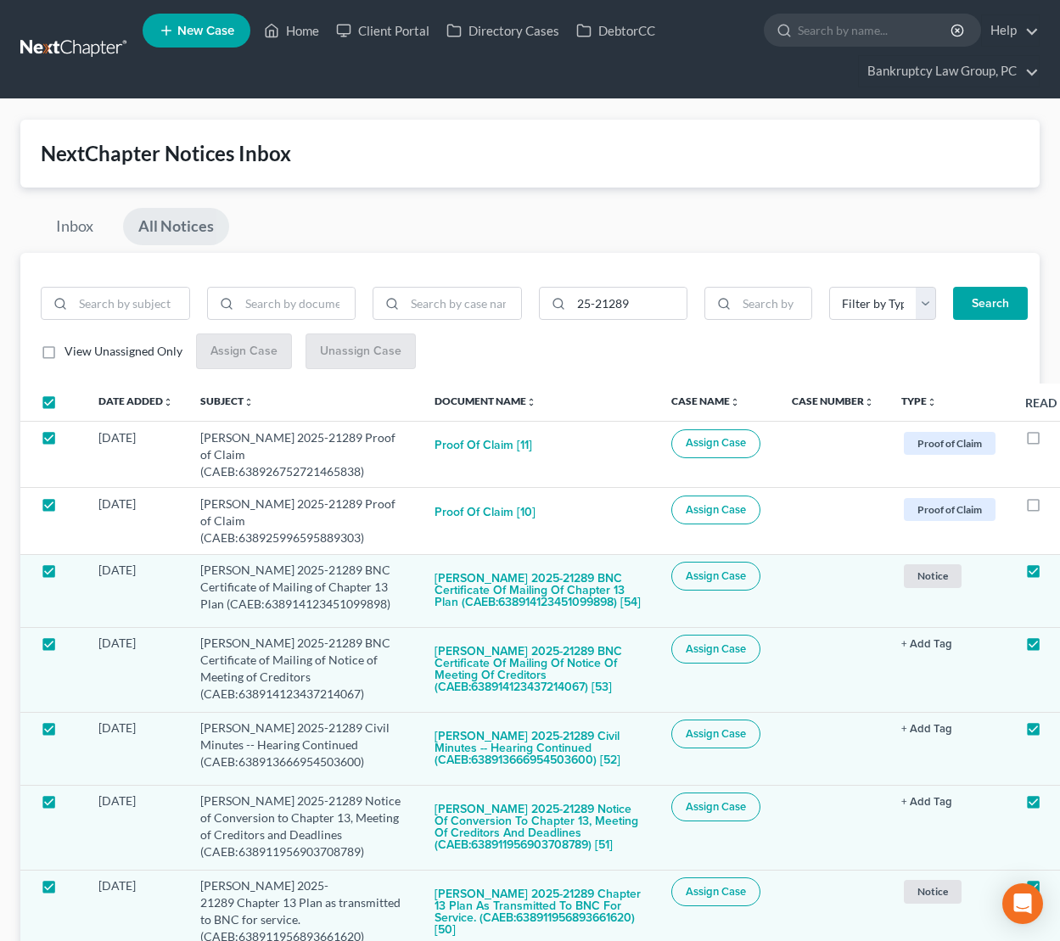
checkbox input "true"
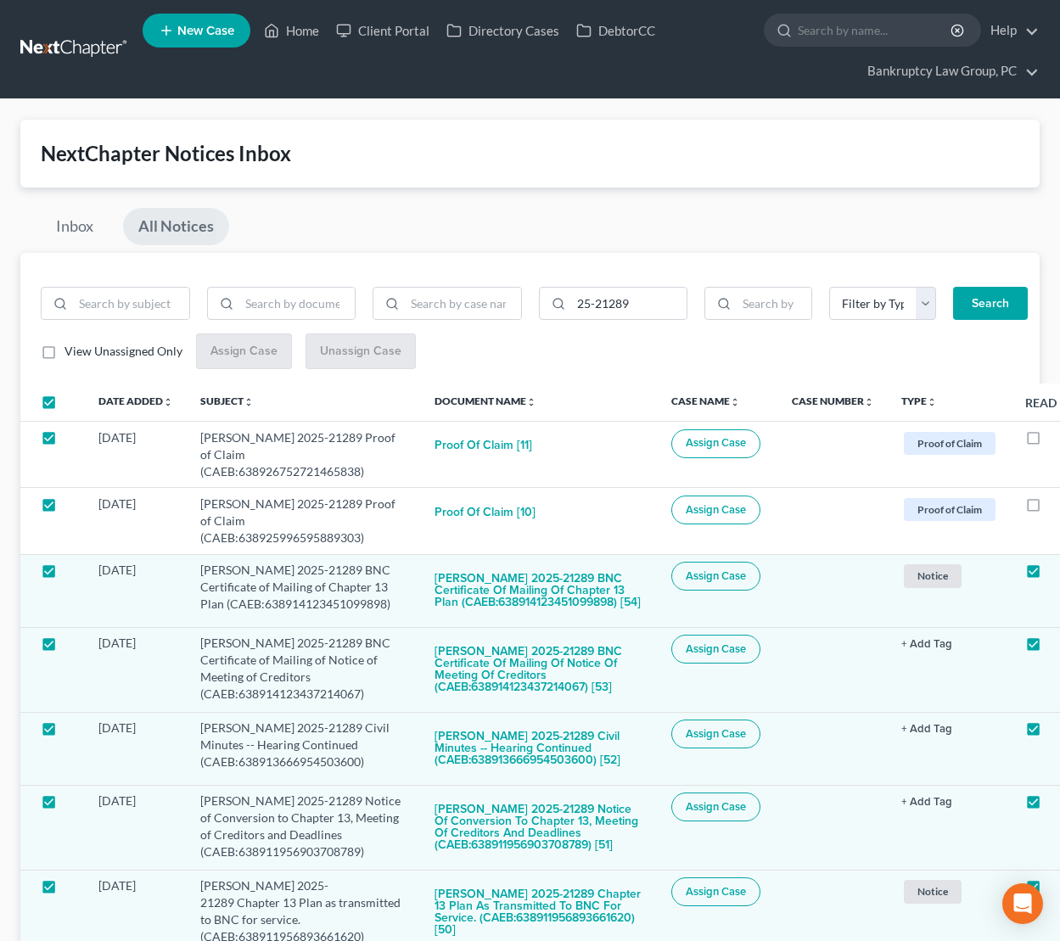
checkbox input "true"
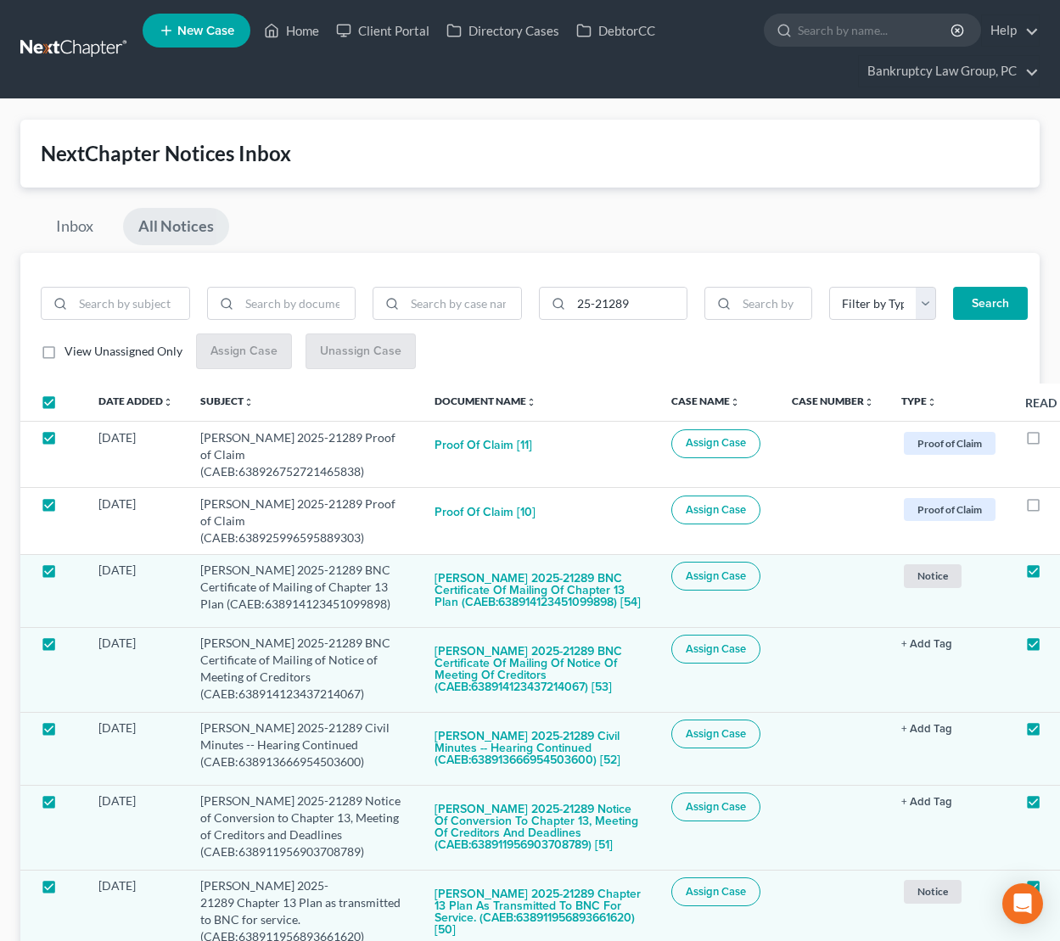
checkbox input "true"
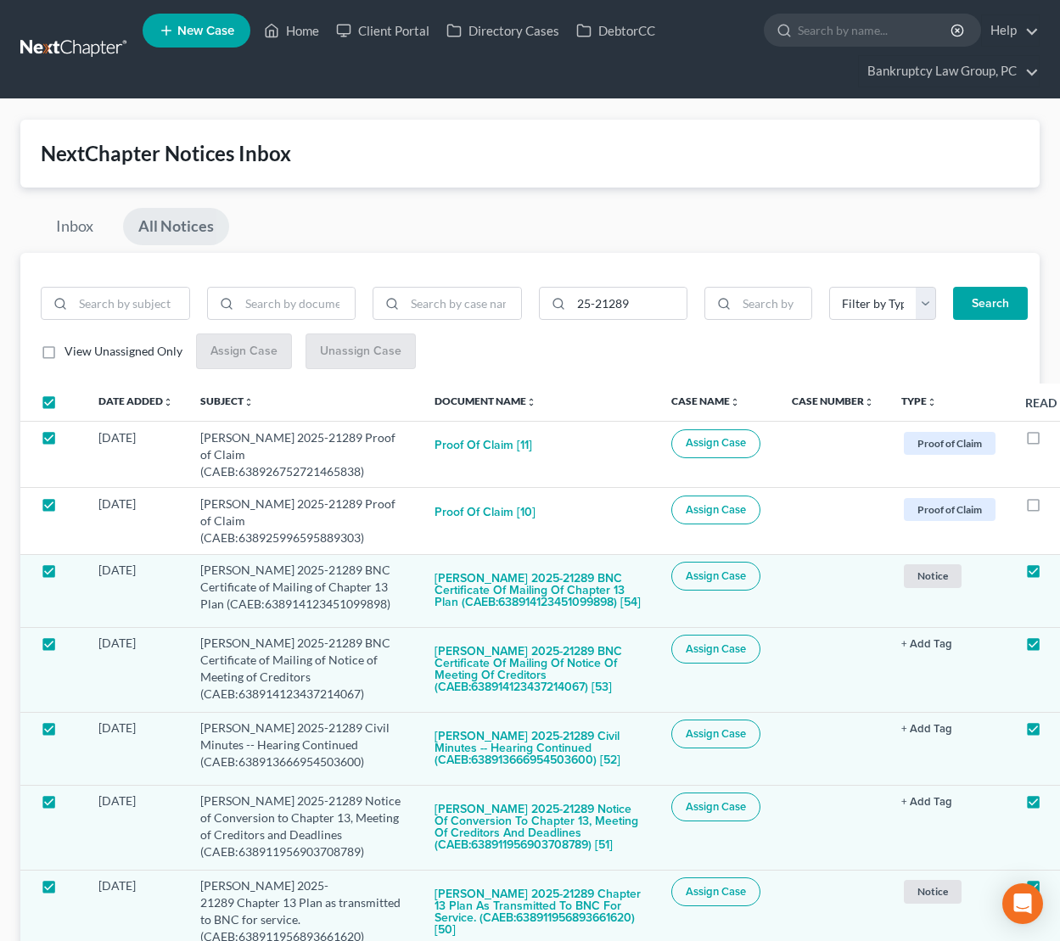
checkbox input "true"
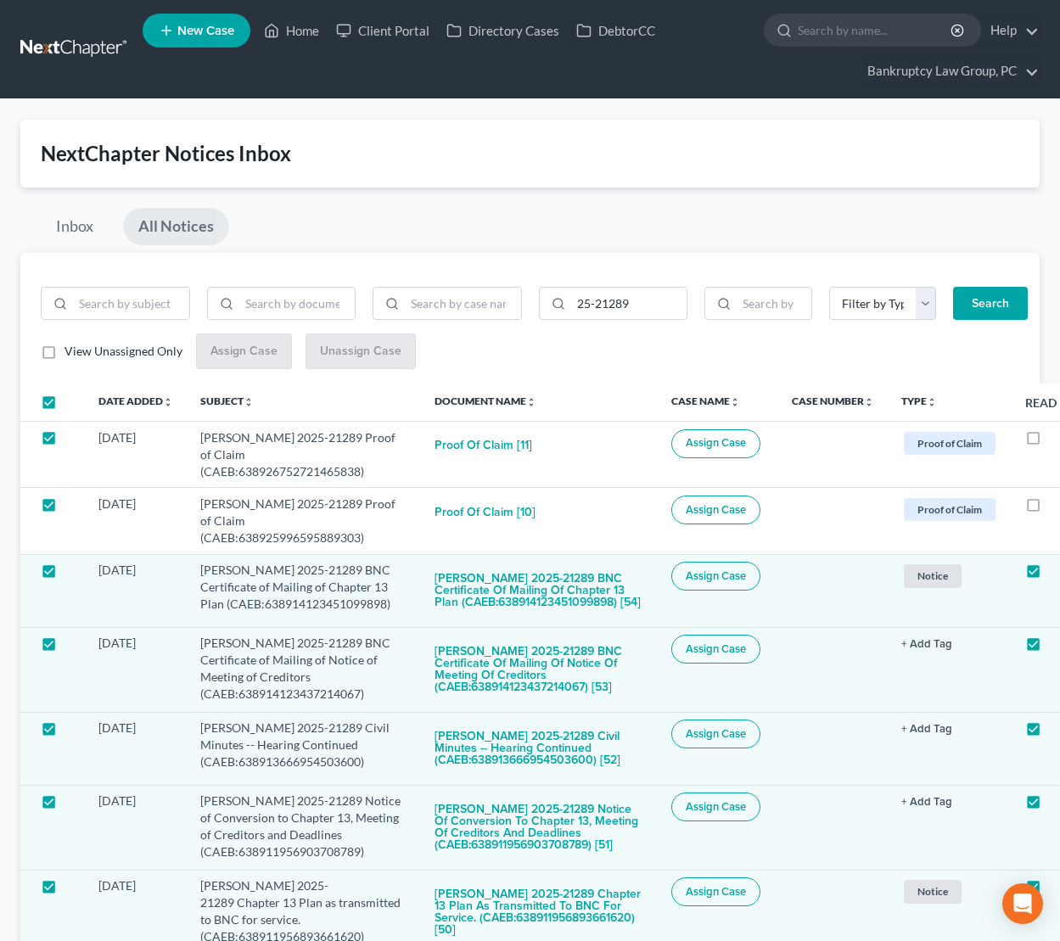
checkbox input "true"
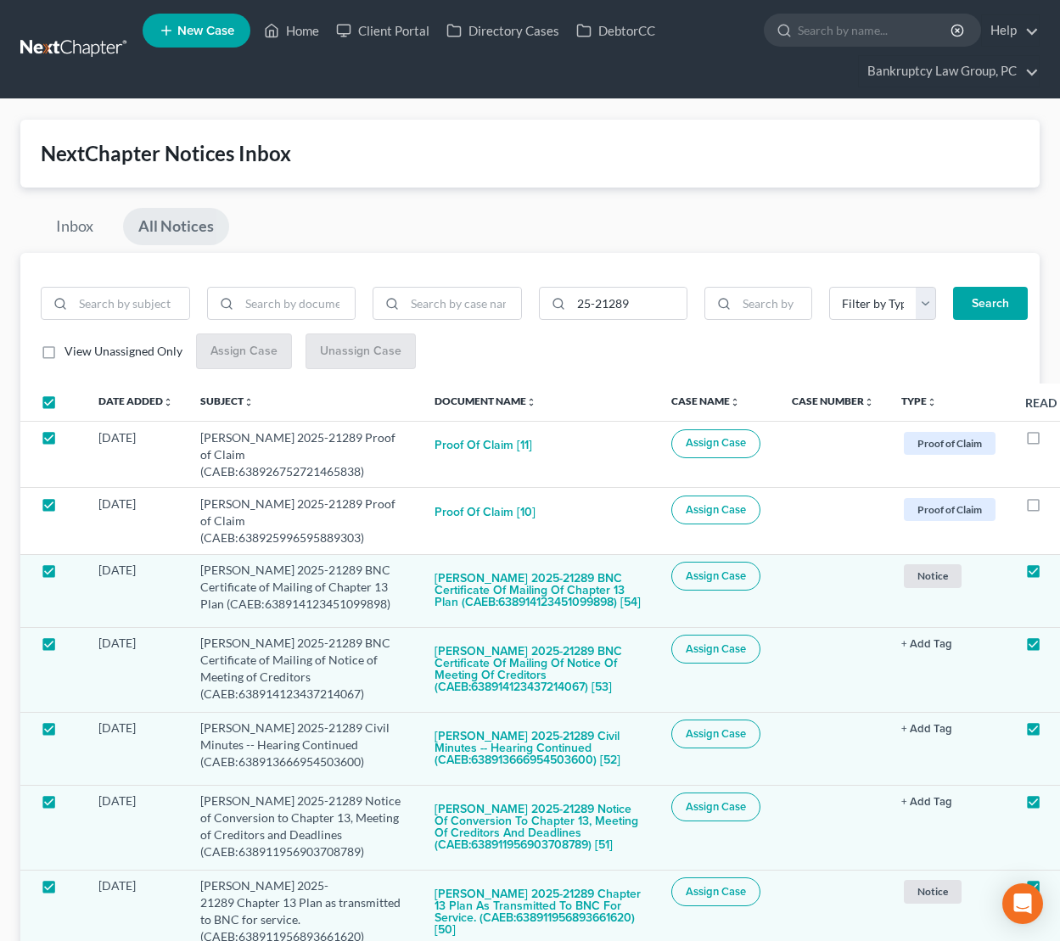
checkbox input "true"
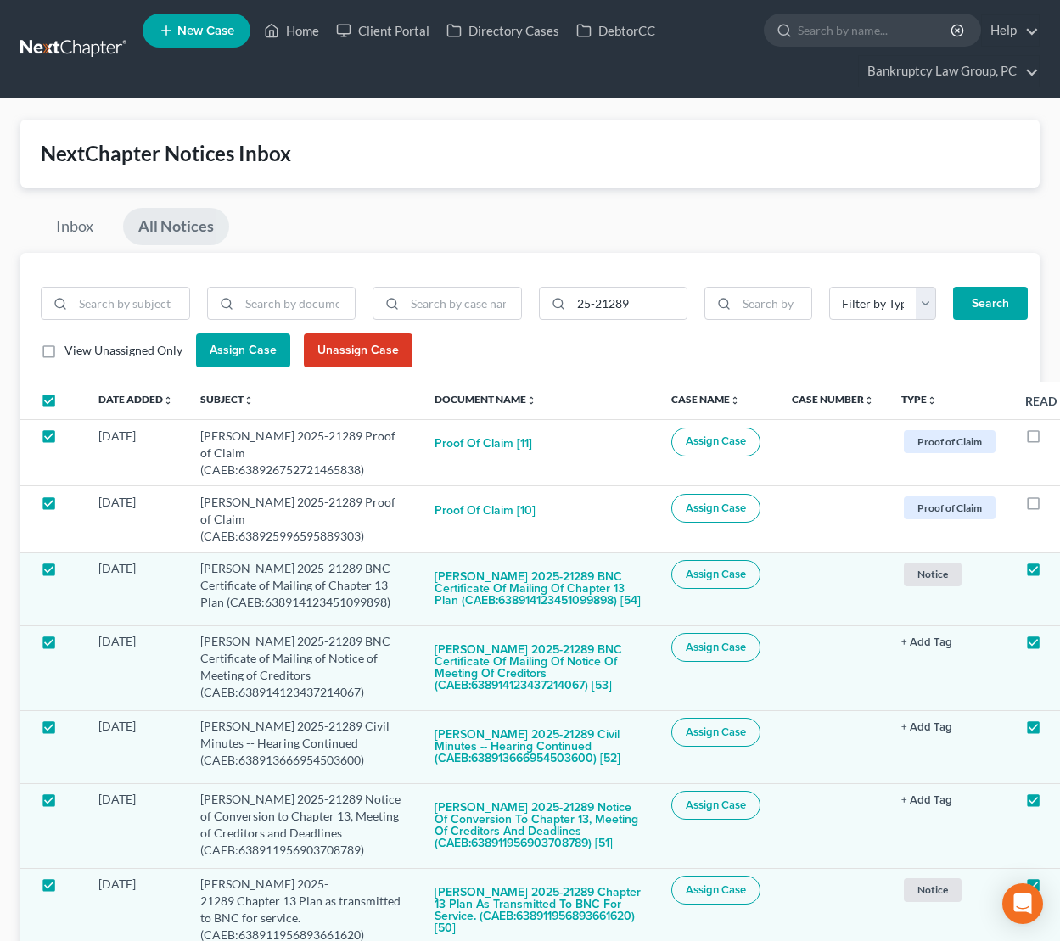
click at [262, 348] on span "Assign Case" at bounding box center [243, 350] width 67 height 14
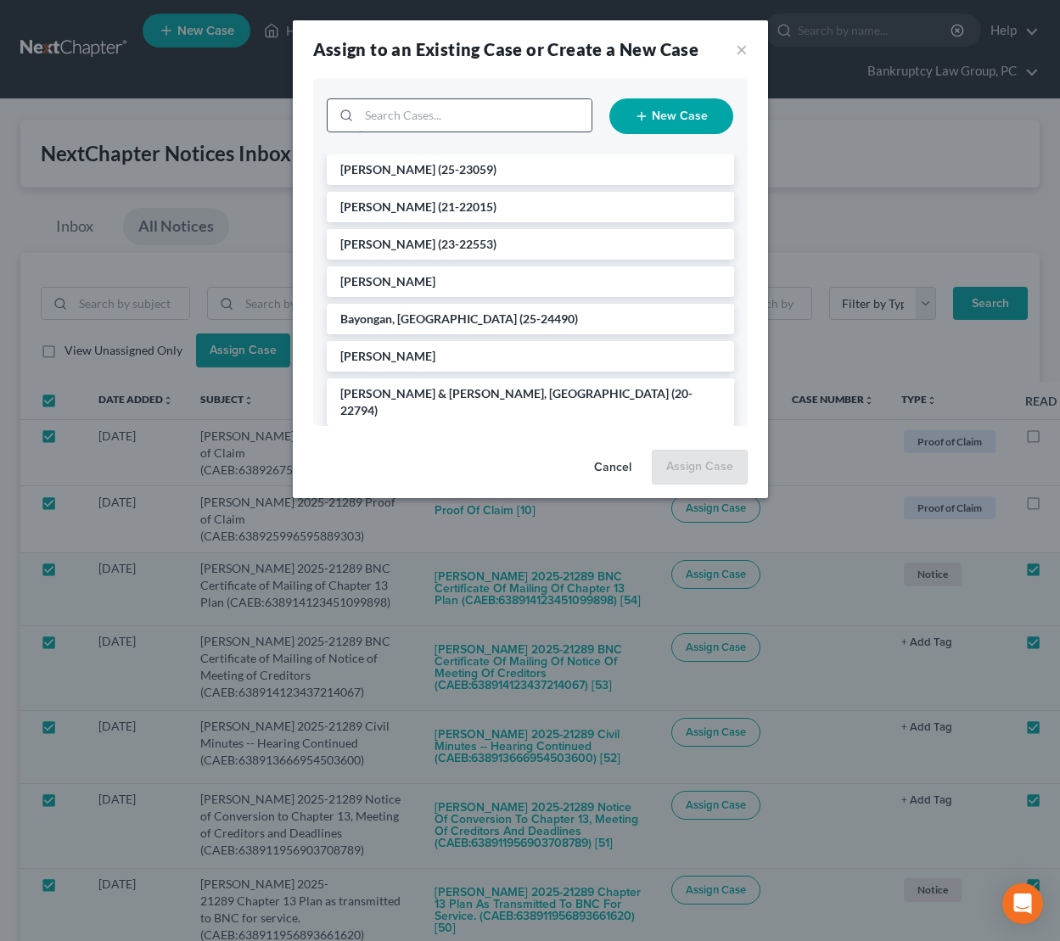
click at [492, 113] on input "search" at bounding box center [475, 115] width 233 height 32
type input "21289"
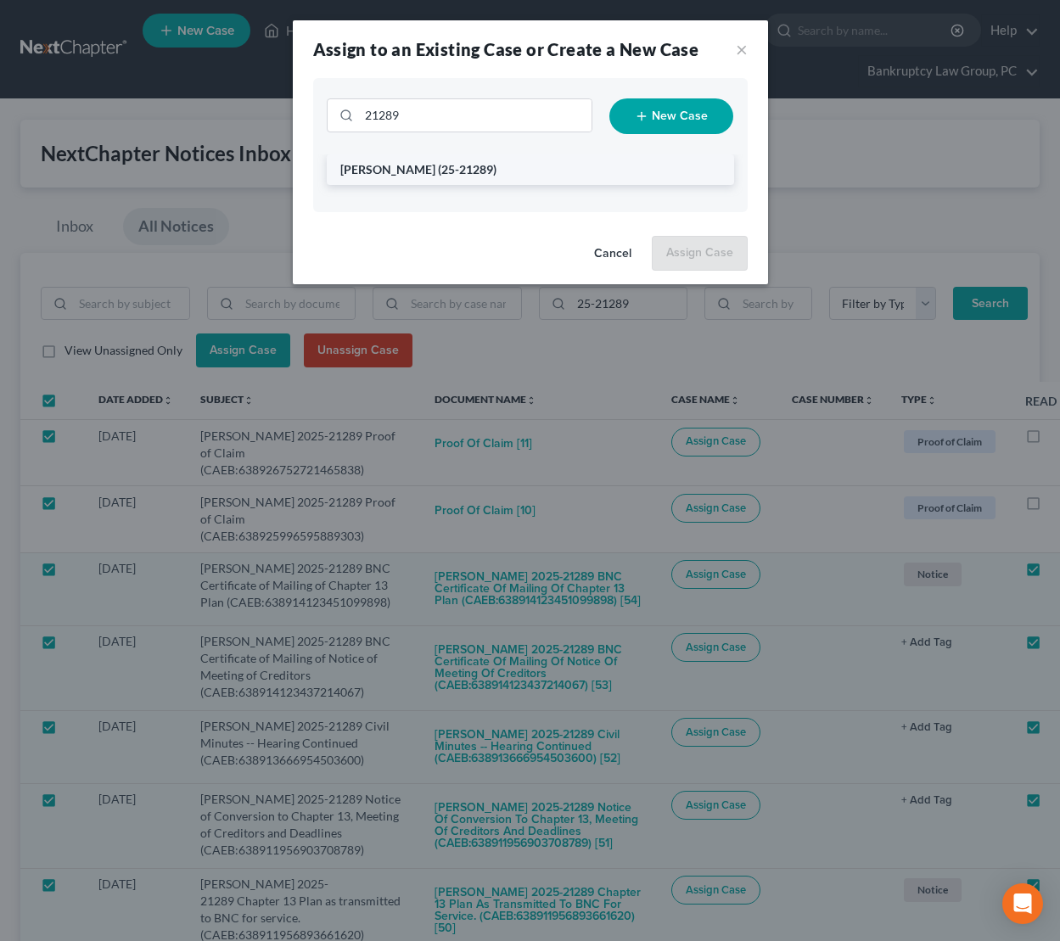
click at [457, 163] on span "(25-21289)" at bounding box center [467, 169] width 59 height 14
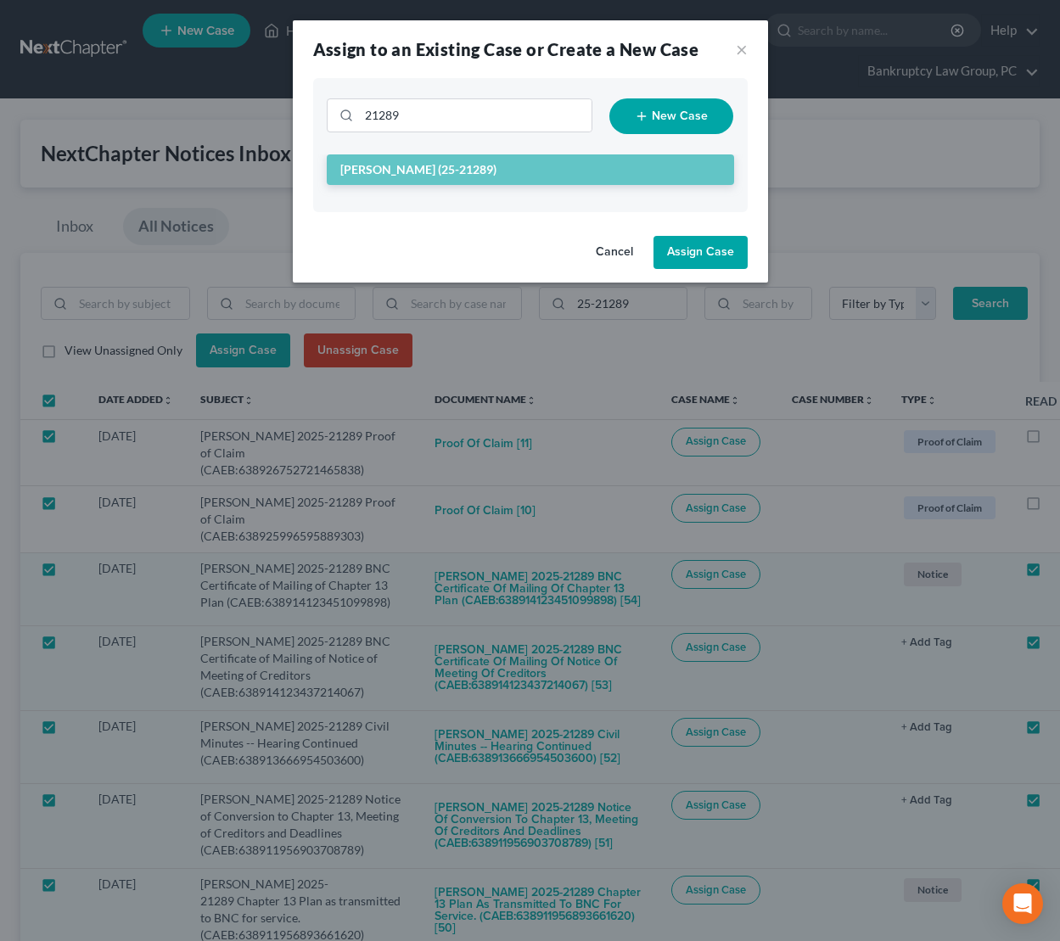
click at [721, 255] on button "Assign Case" at bounding box center [700, 253] width 94 height 34
checkbox input "false"
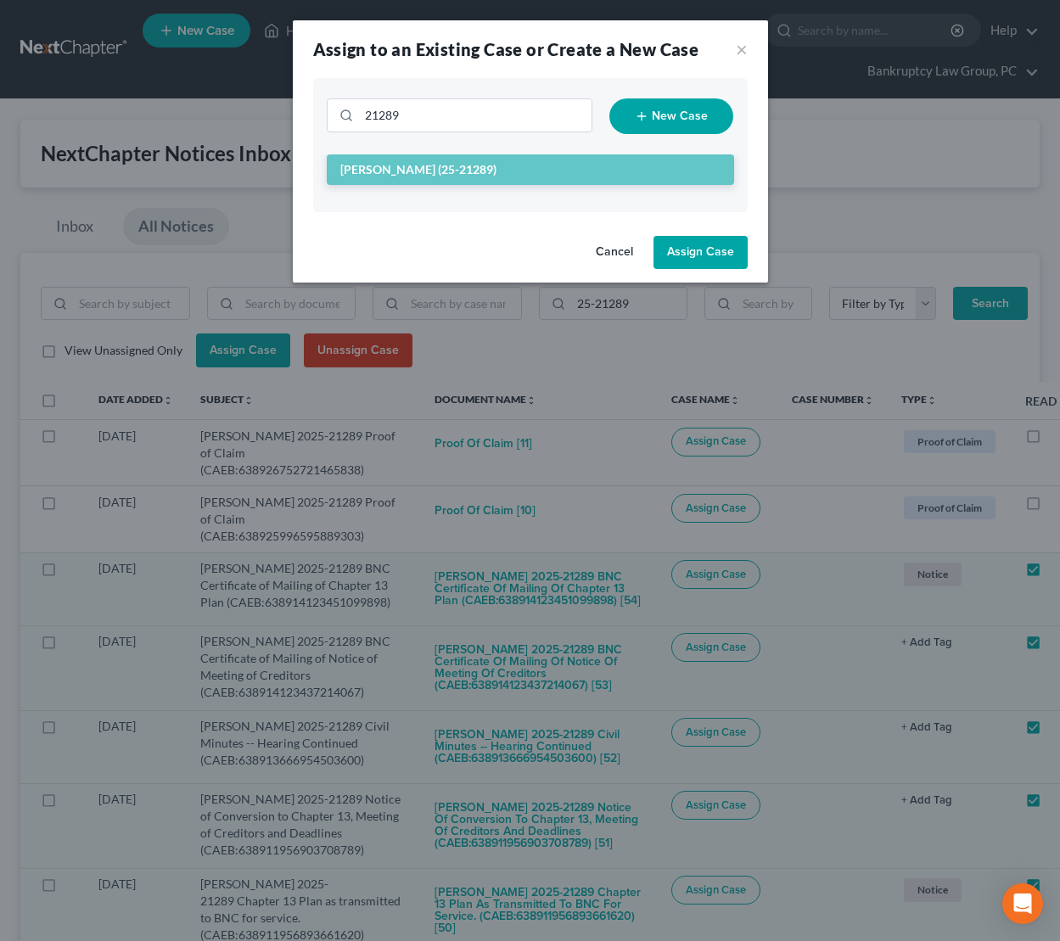
checkbox input "false"
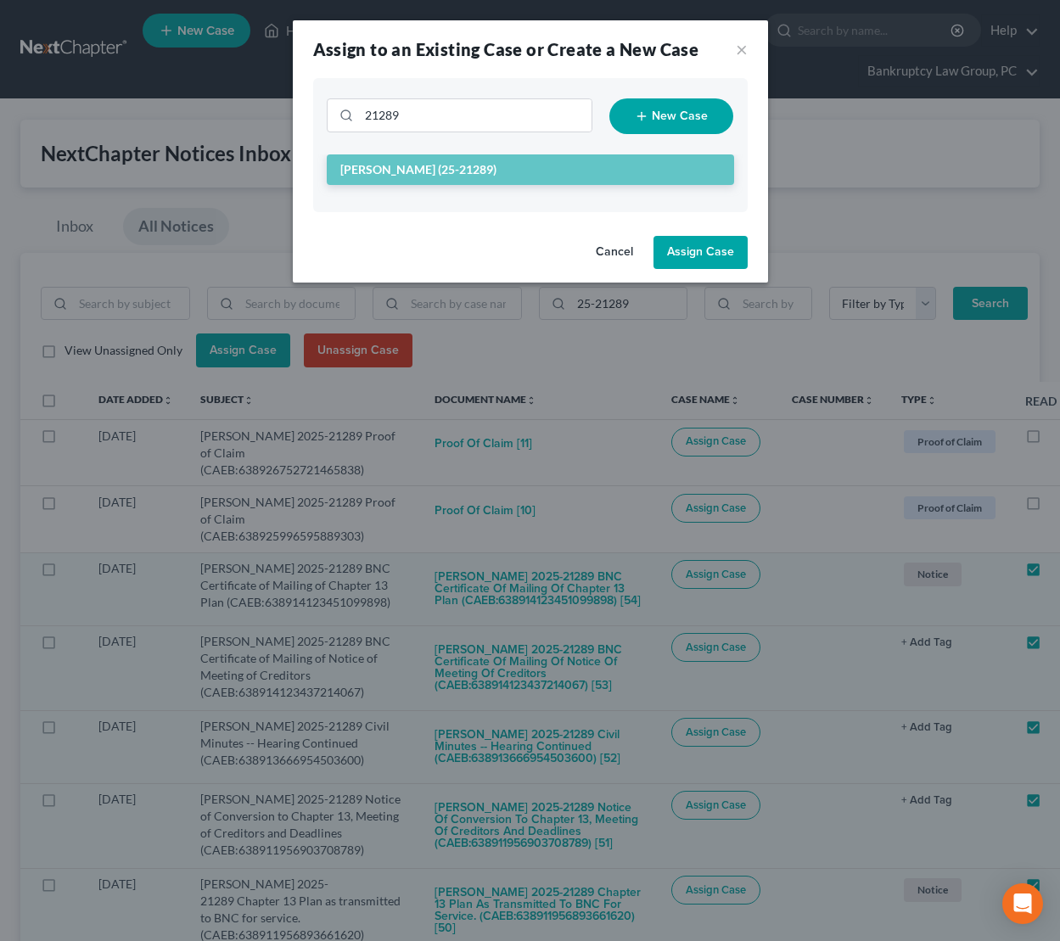
checkbox input "false"
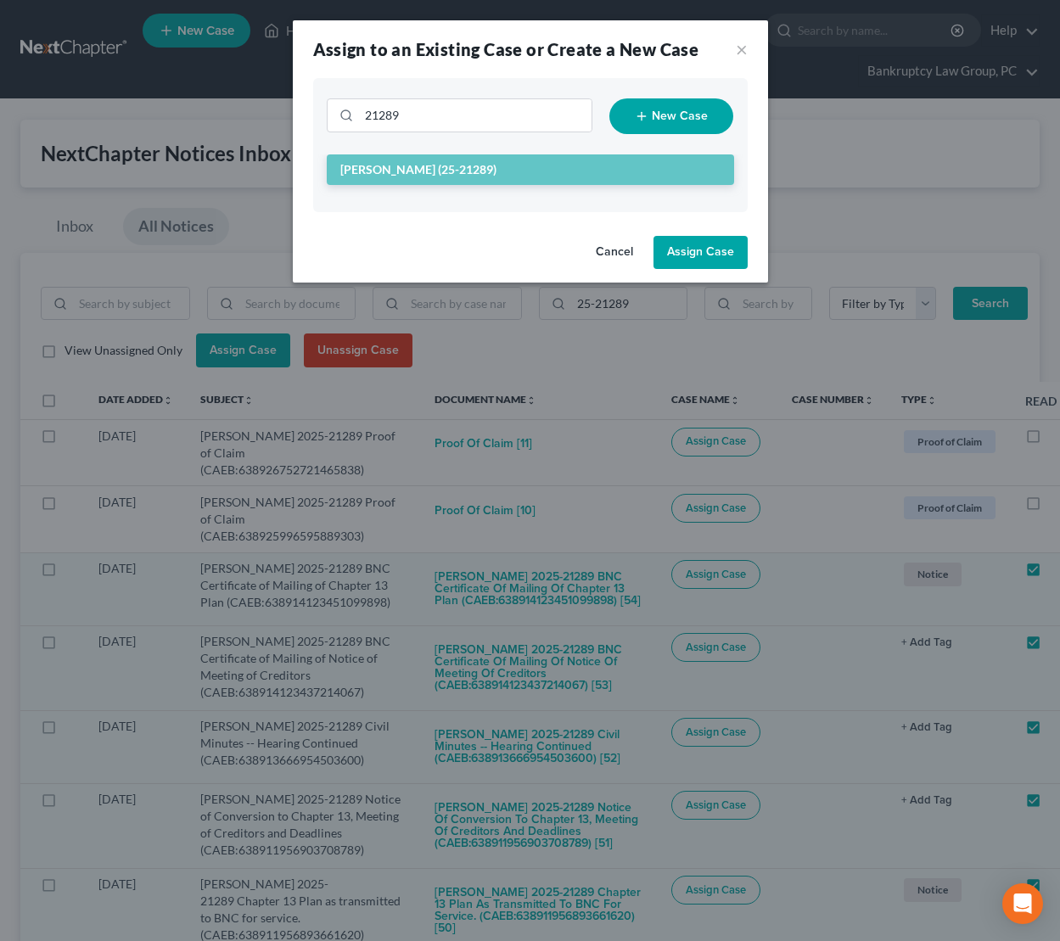
checkbox input "false"
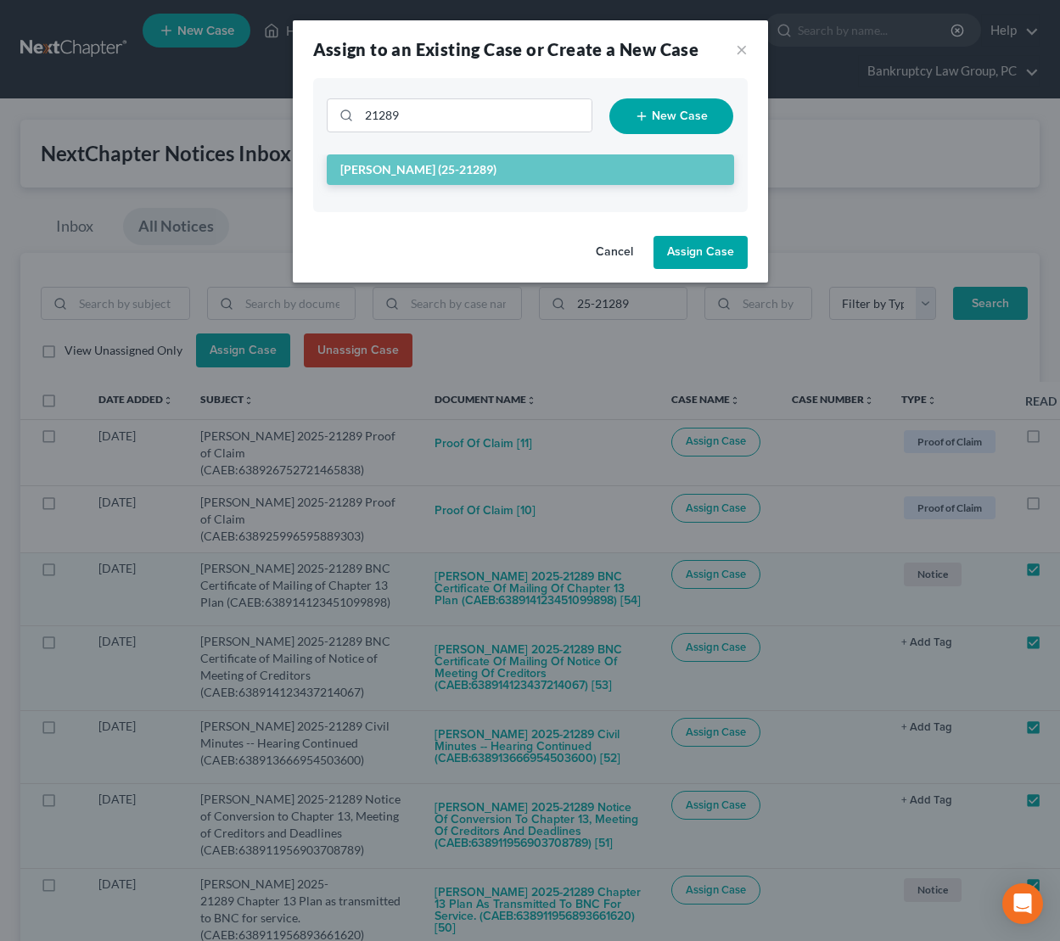
checkbox input "false"
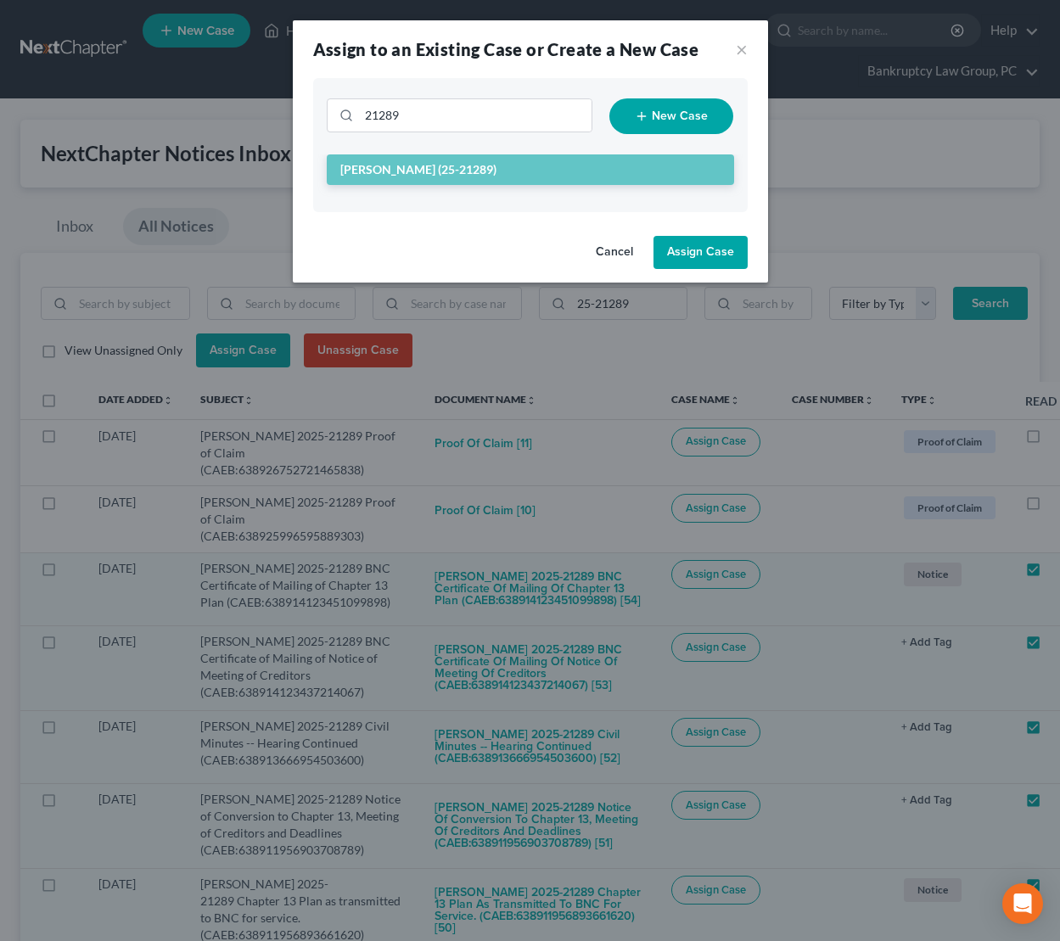
checkbox input "false"
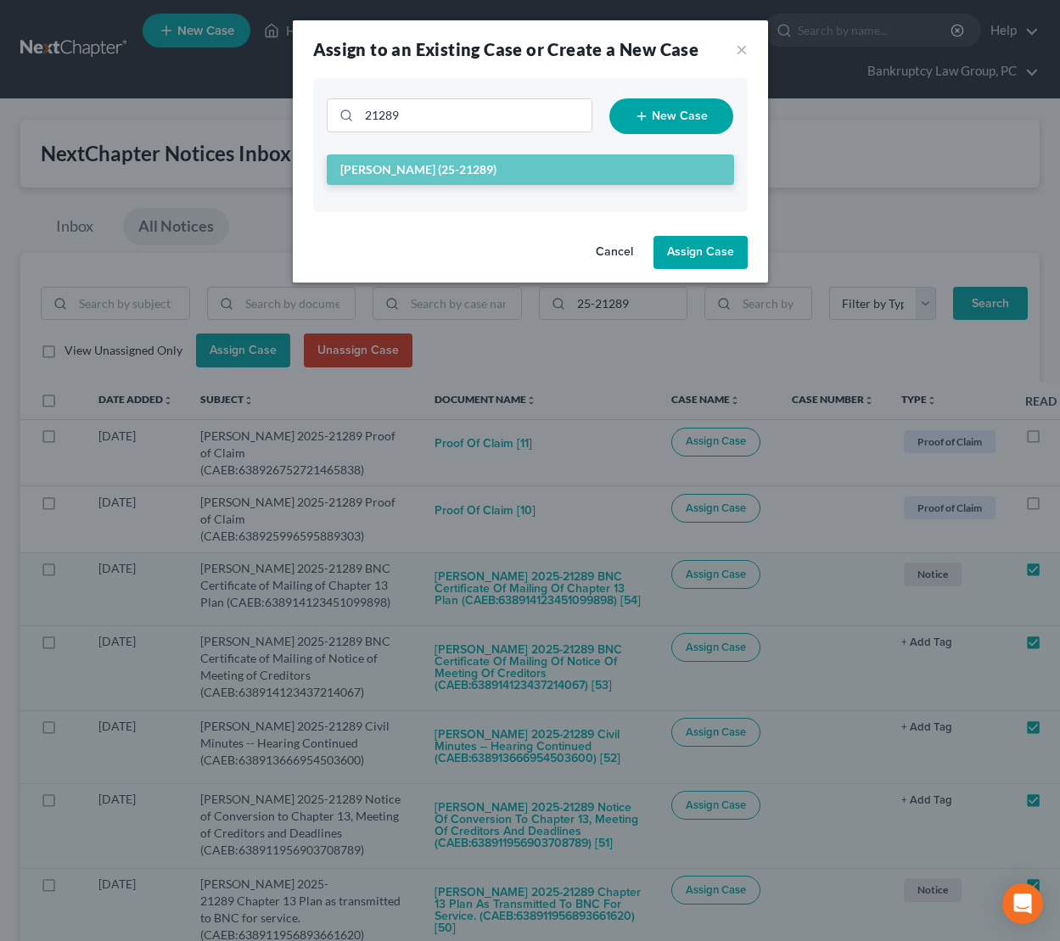
checkbox input "false"
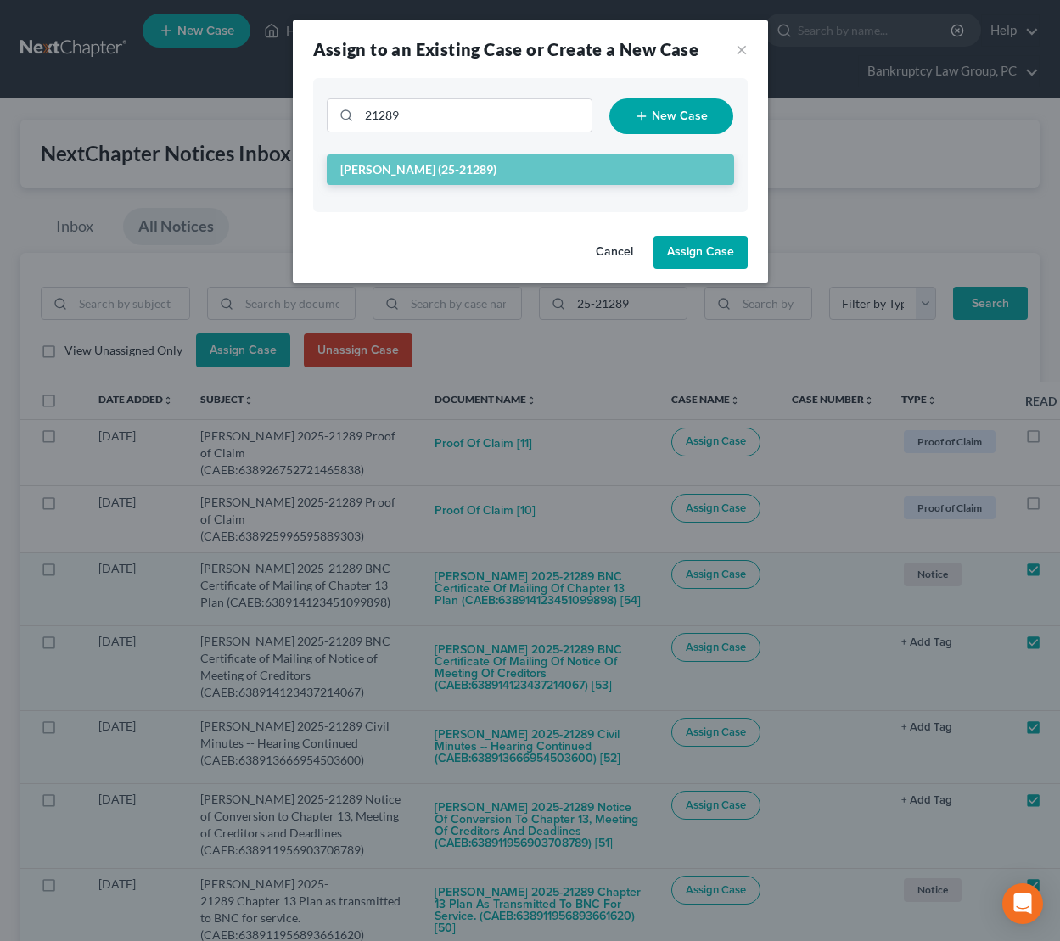
checkbox input "false"
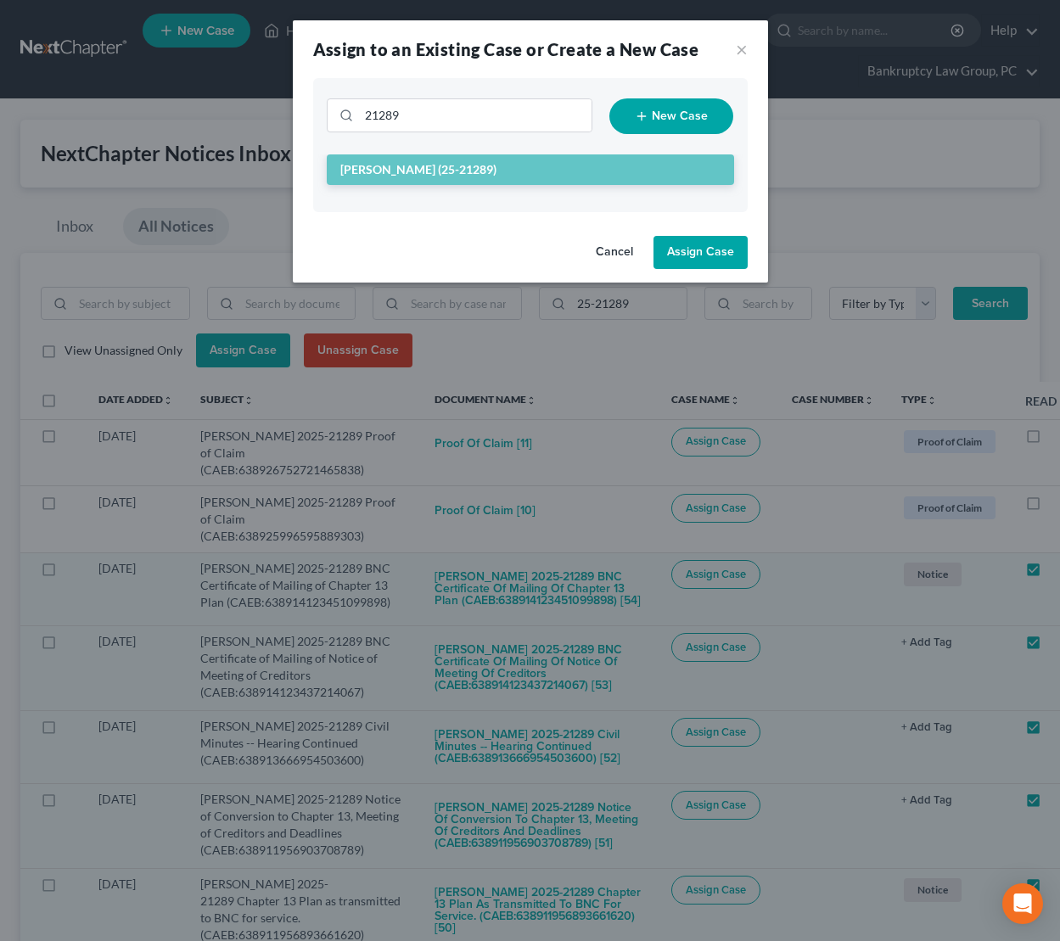
checkbox input "false"
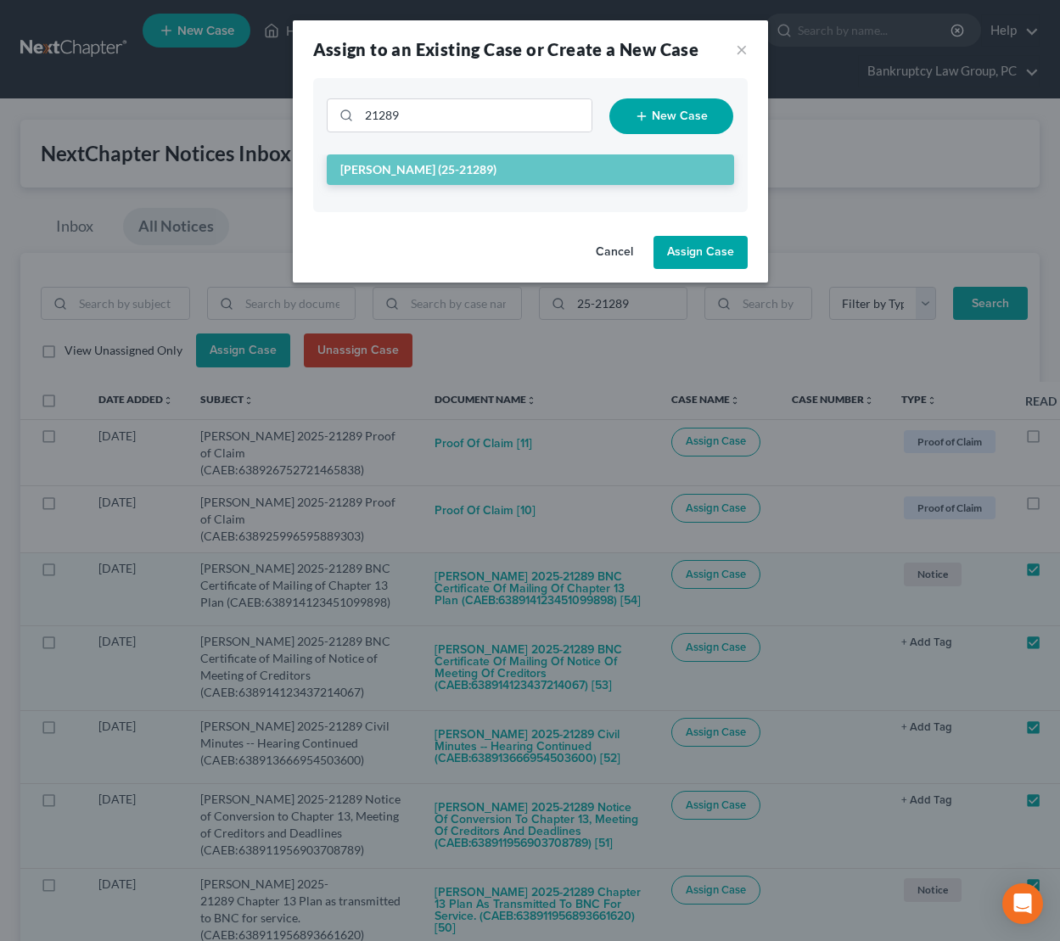
checkbox input "false"
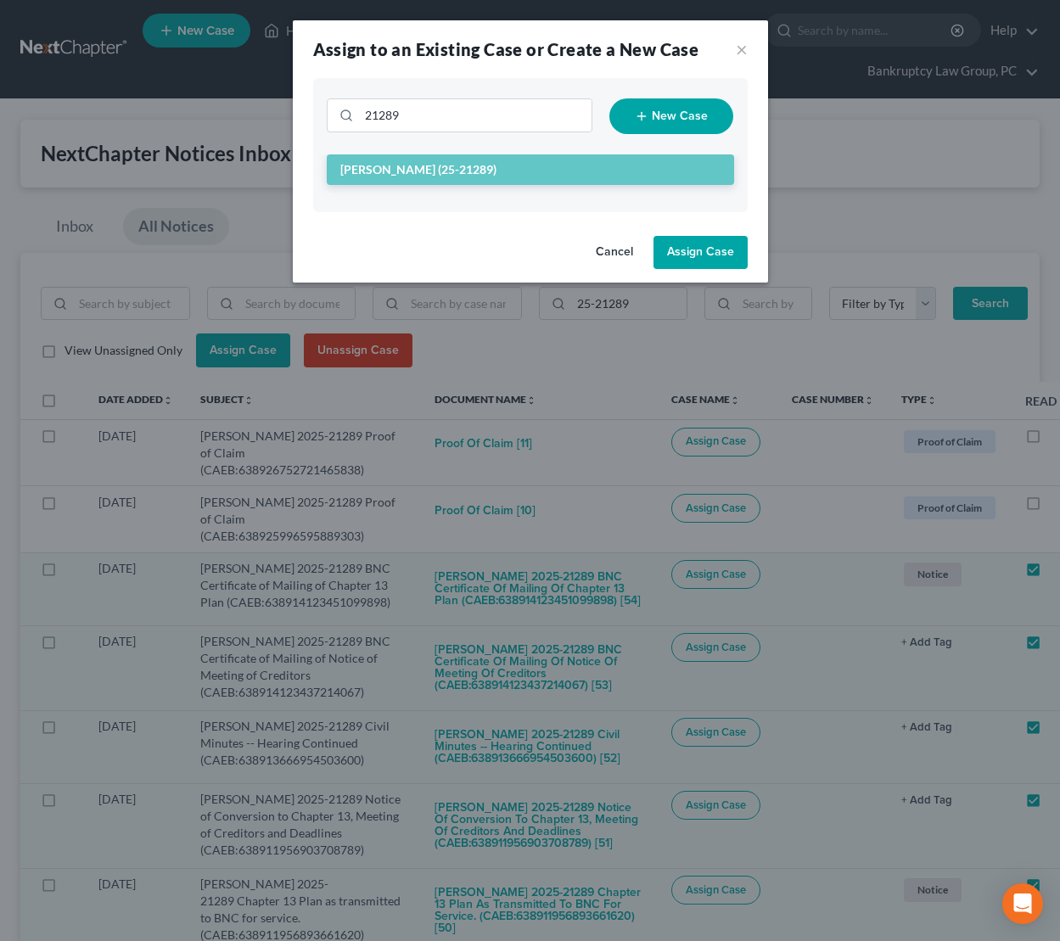
checkbox input "false"
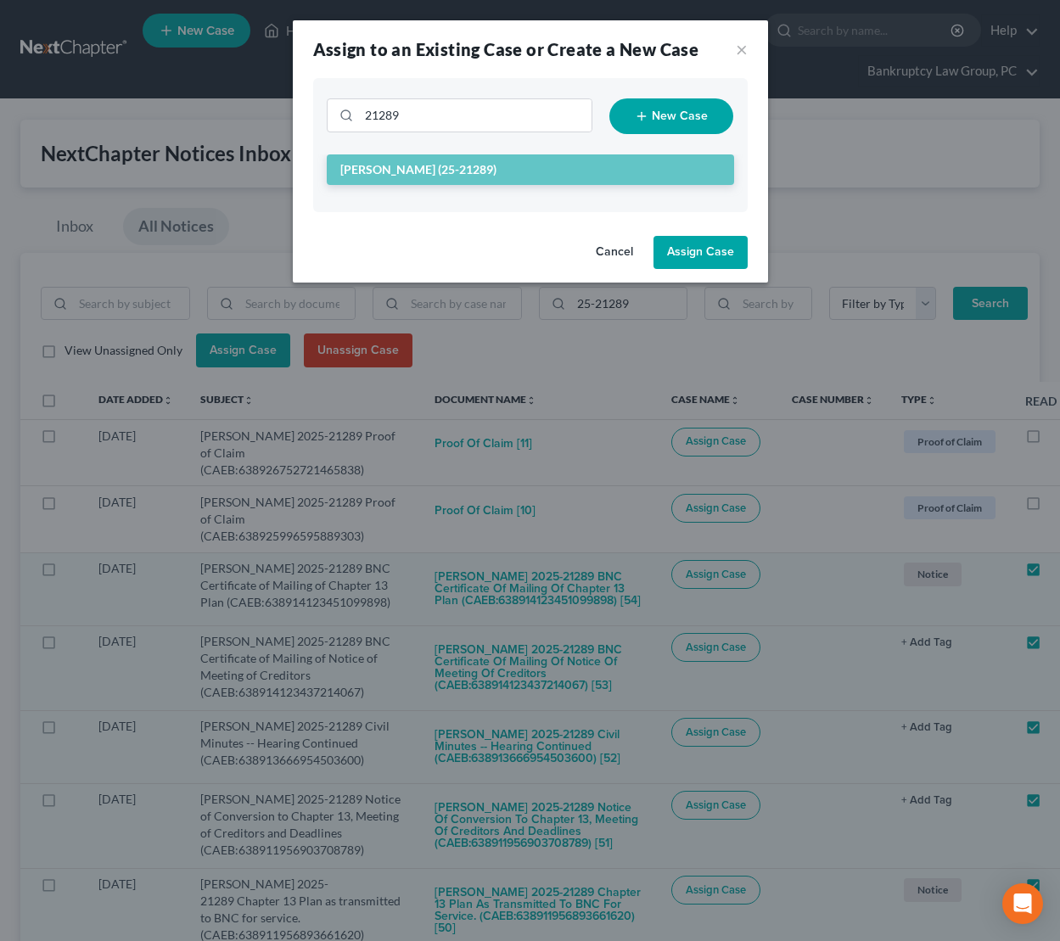
checkbox input "false"
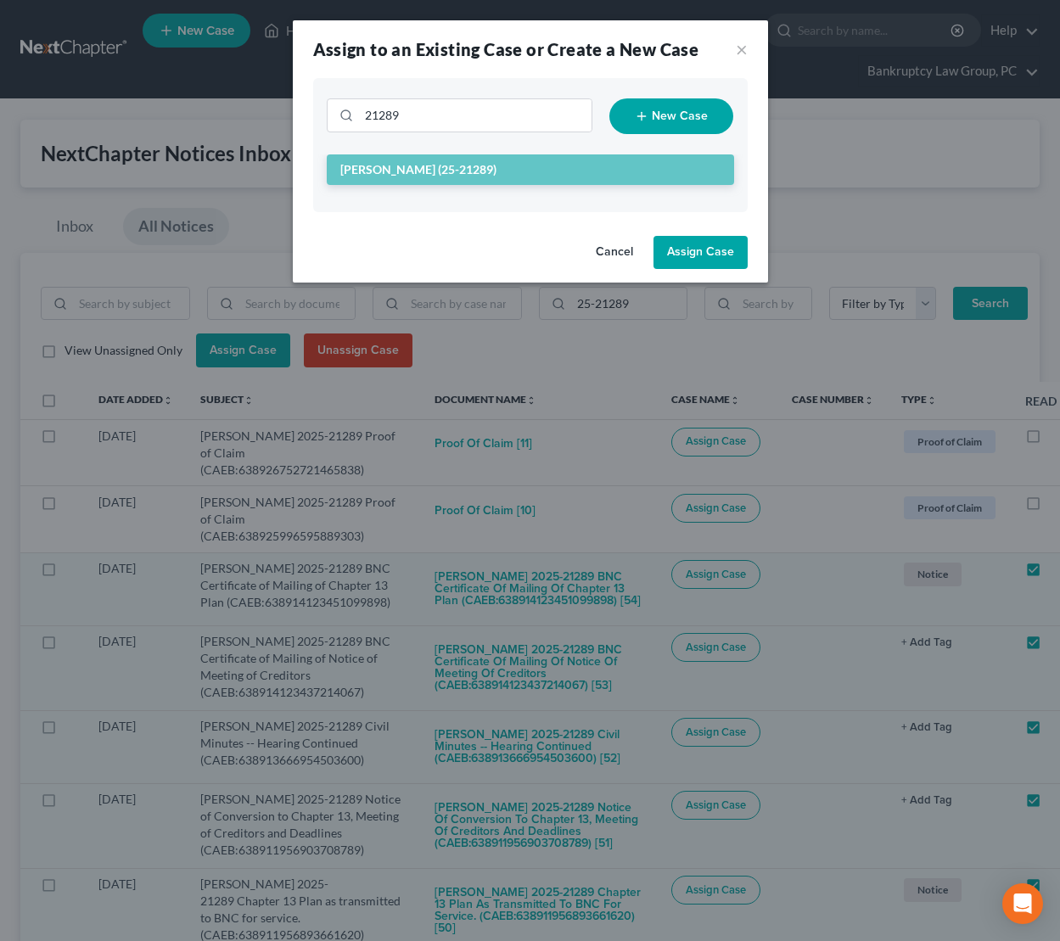
checkbox input "false"
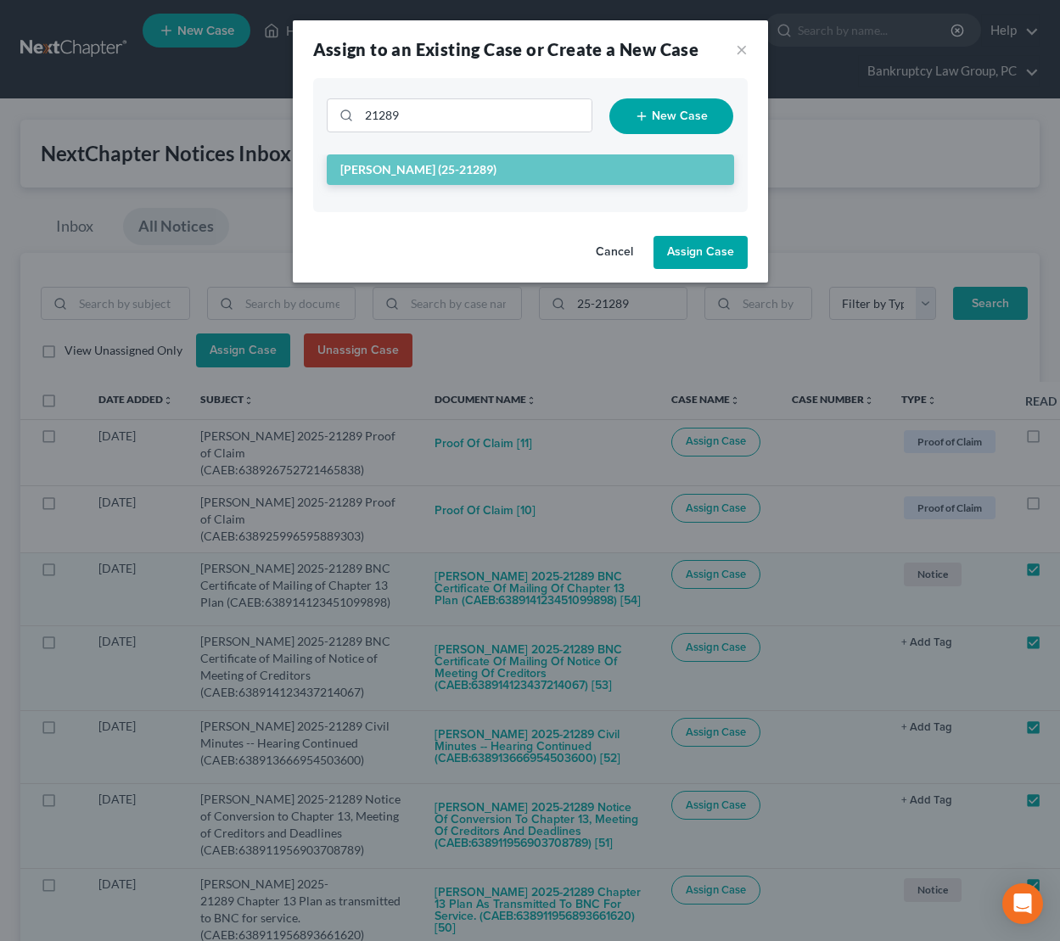
checkbox input "false"
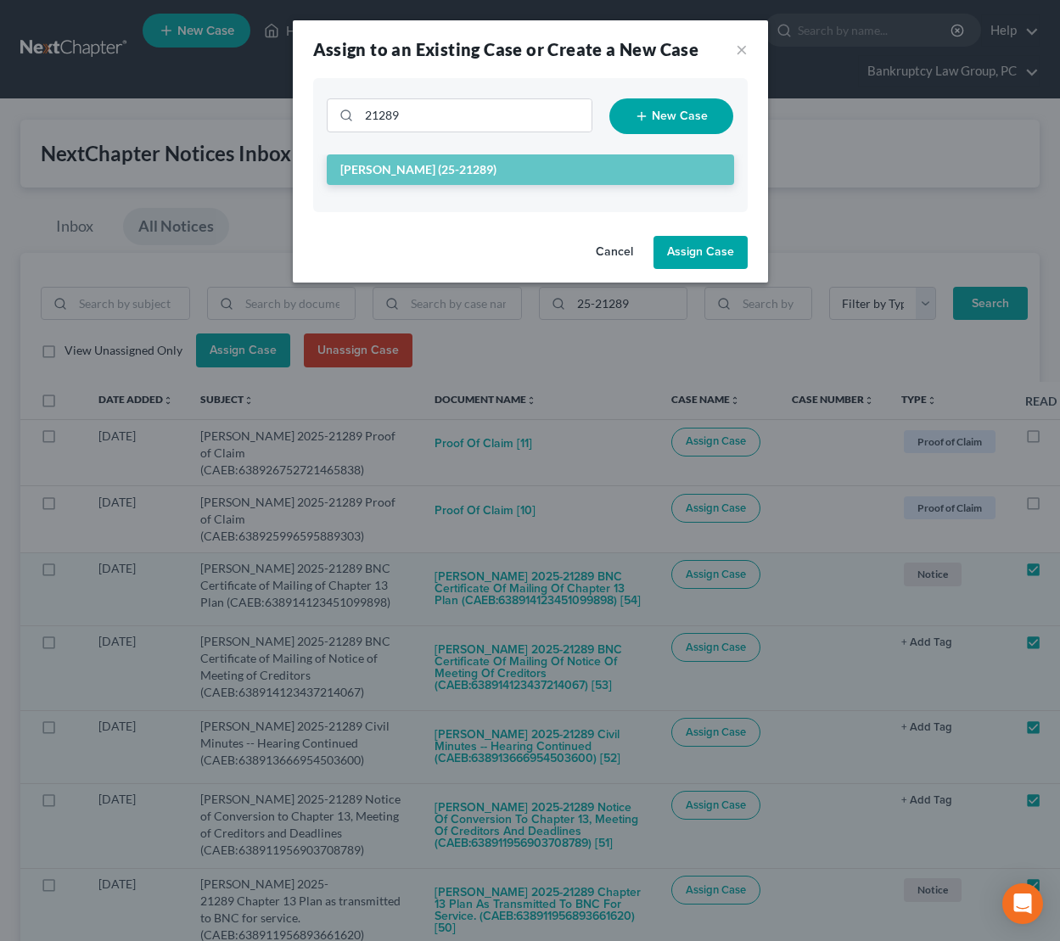
checkbox input "false"
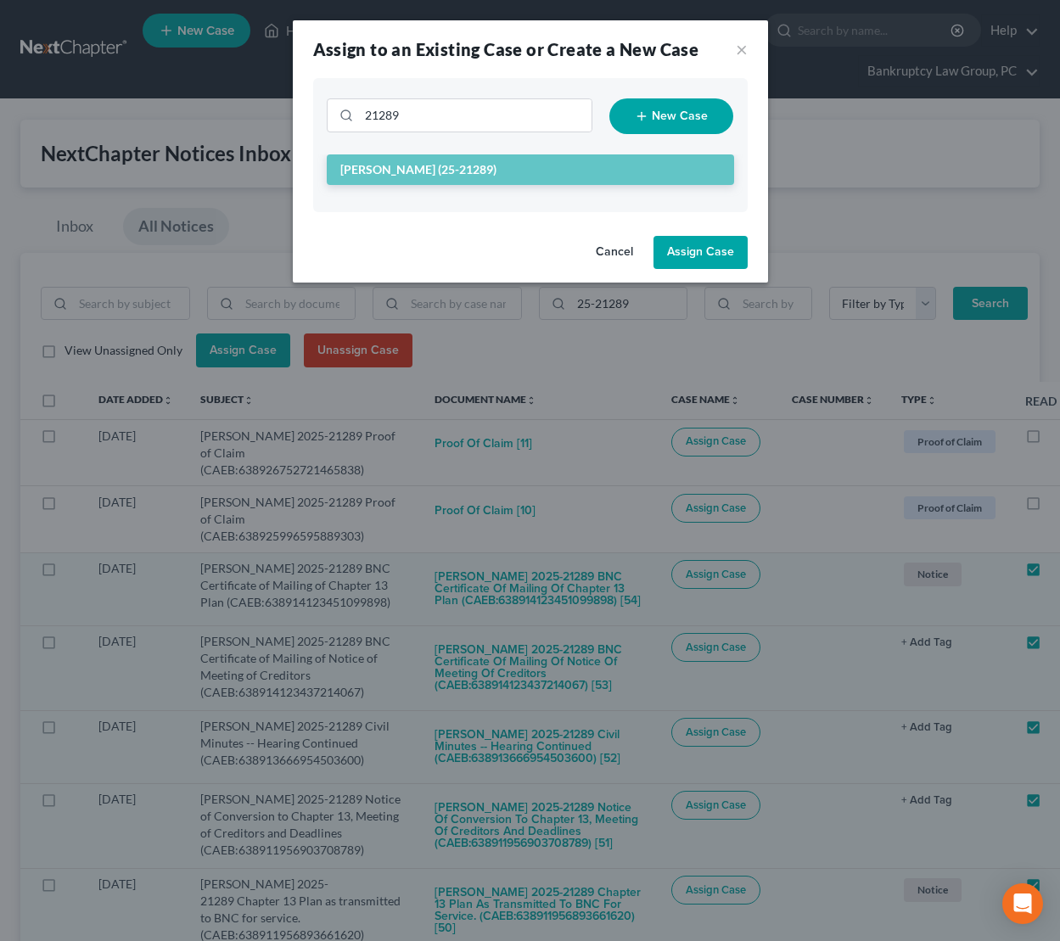
checkbox input "false"
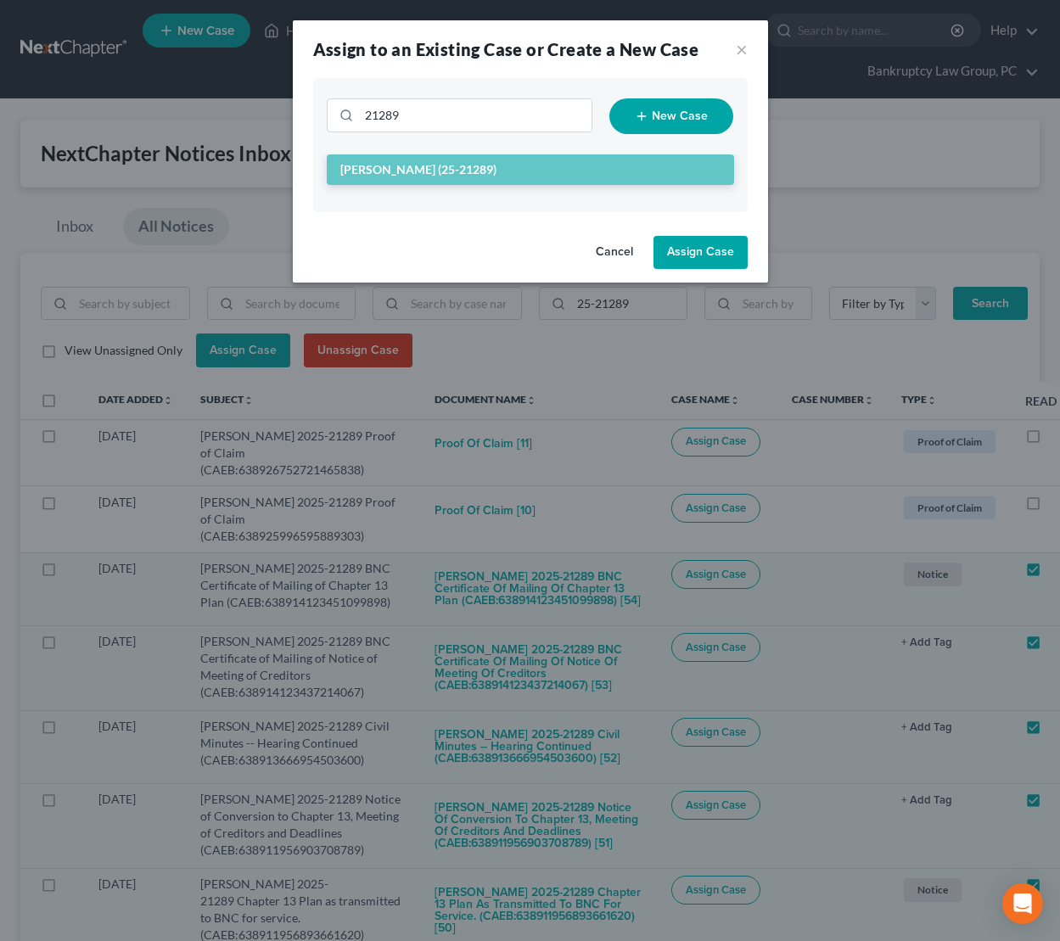
checkbox input "false"
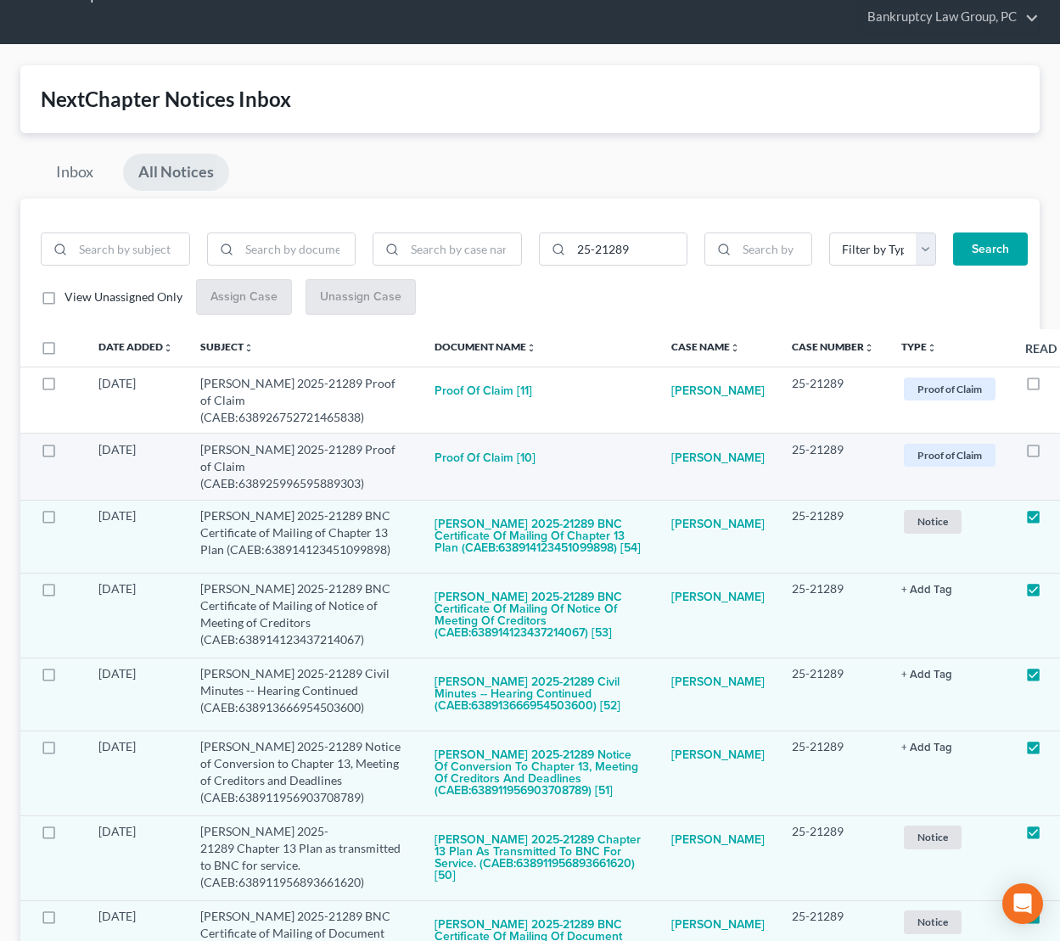
scroll to position [58, 0]
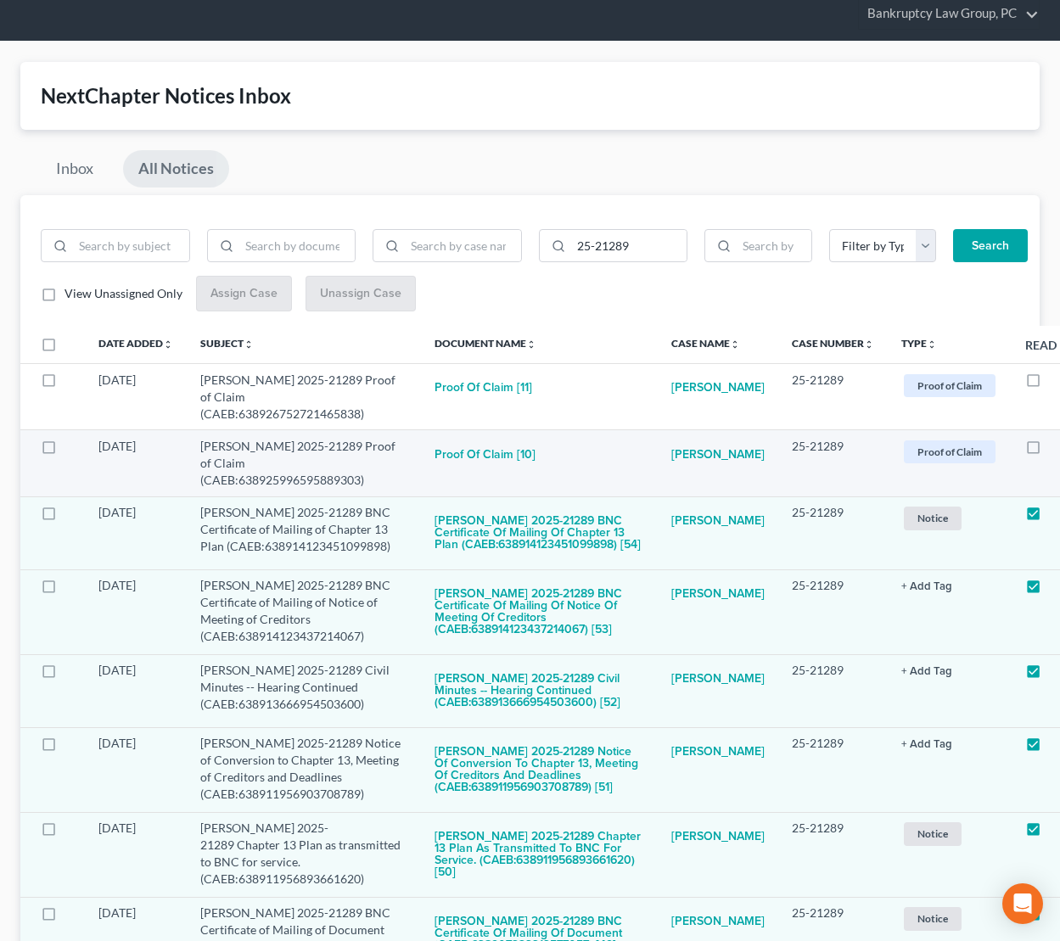
click at [1049, 451] on label at bounding box center [1049, 451] width 0 height 0
click at [1056, 446] on input "checkbox" at bounding box center [1061, 443] width 11 height 11
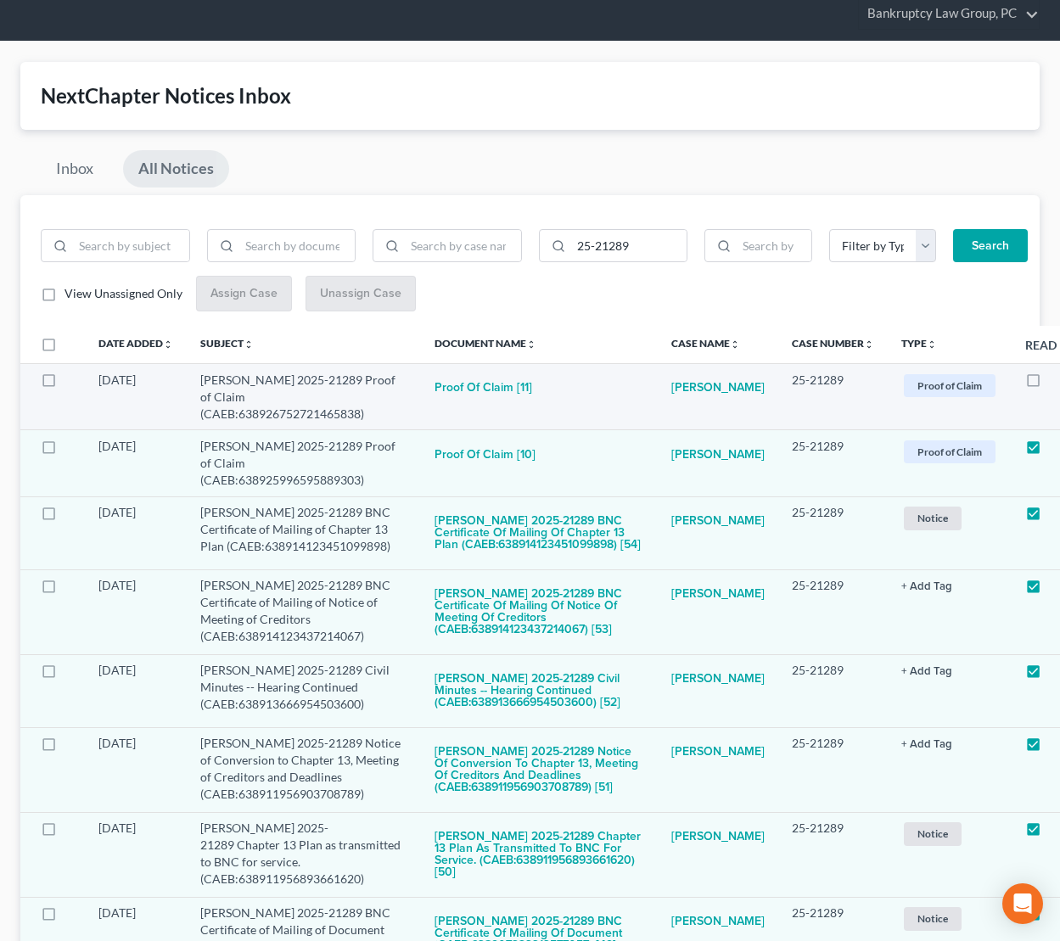
drag, startPoint x: 1020, startPoint y: 378, endPoint x: 967, endPoint y: 414, distance: 64.0
click at [1049, 384] on label at bounding box center [1049, 384] width 0 height 0
click at [1056, 378] on input "checkbox" at bounding box center [1061, 377] width 11 height 11
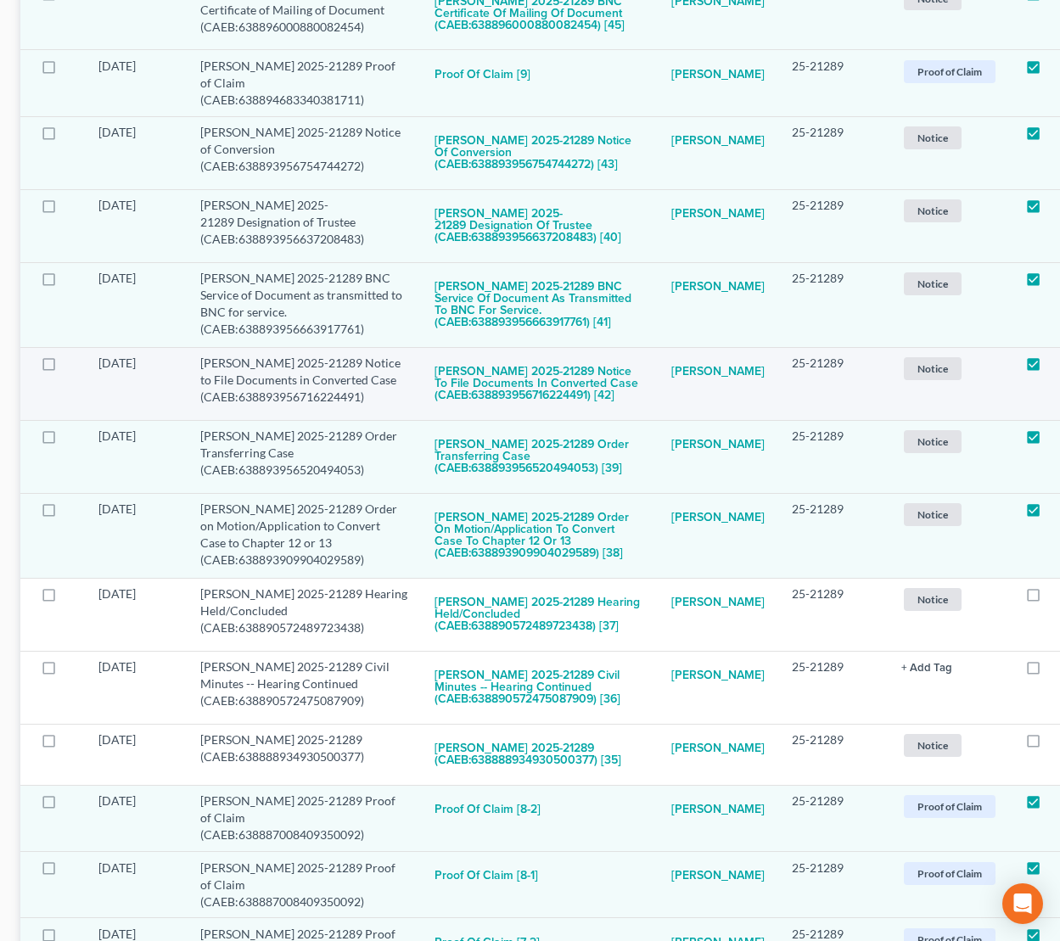
scroll to position [1449, 0]
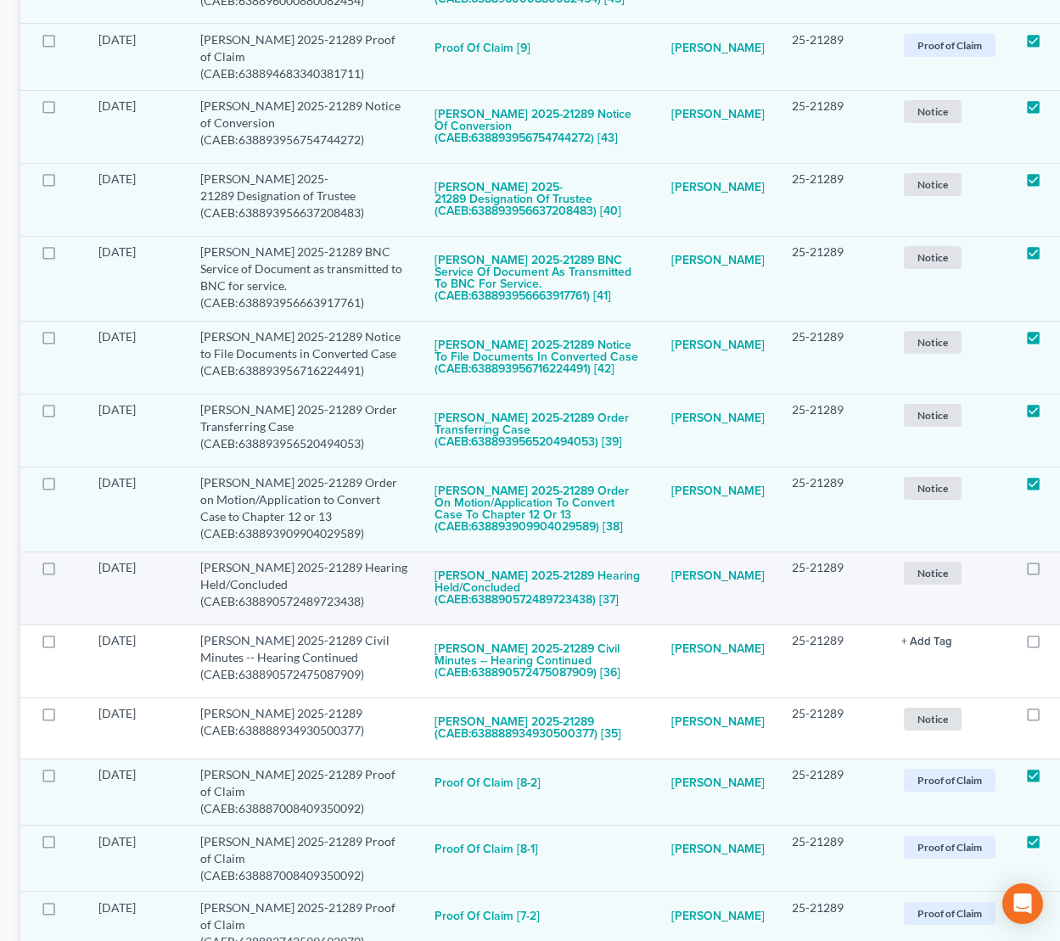
click at [1049, 572] on label at bounding box center [1049, 572] width 0 height 0
click at [1056, 570] on input "checkbox" at bounding box center [1061, 564] width 11 height 11
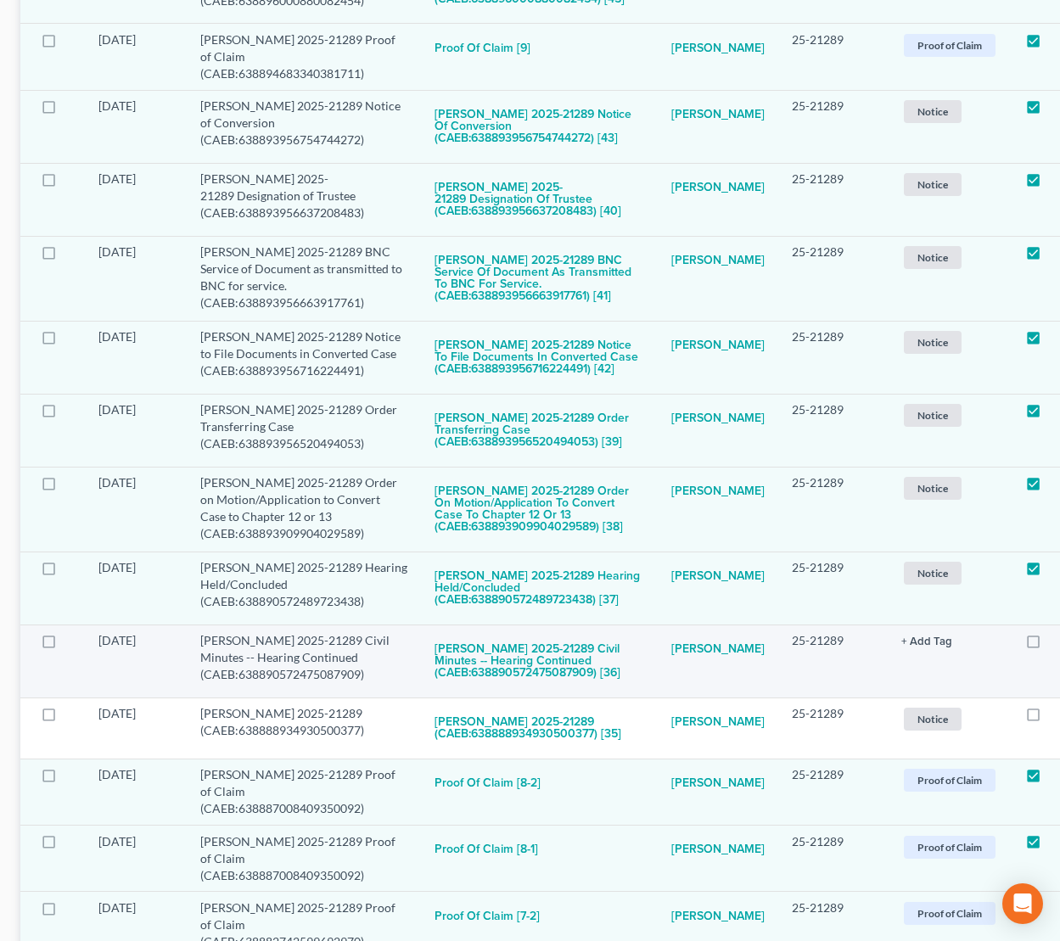
click at [1049, 645] on label at bounding box center [1049, 645] width 0 height 0
click at [1056, 642] on input "checkbox" at bounding box center [1061, 637] width 11 height 11
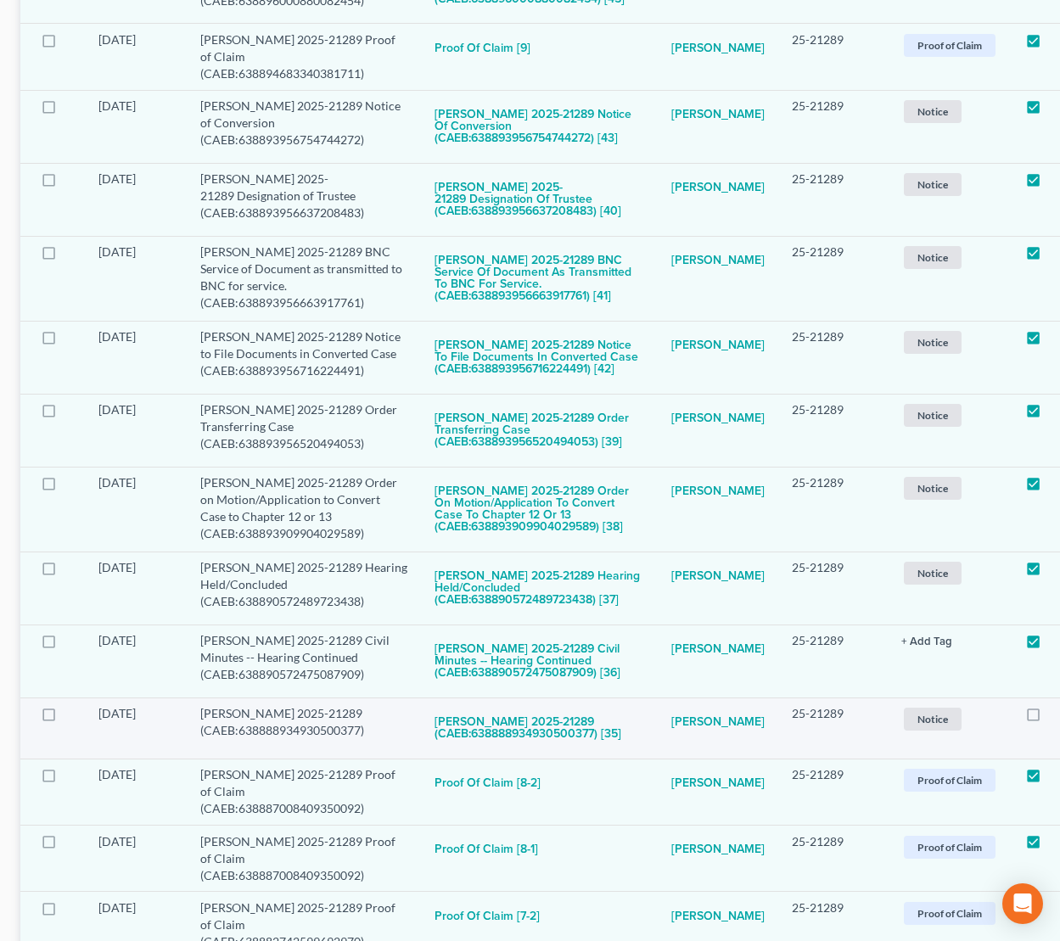
drag, startPoint x: 1018, startPoint y: 715, endPoint x: 965, endPoint y: 727, distance: 53.9
click at [1049, 718] on label at bounding box center [1049, 718] width 0 height 0
click at [1056, 716] on input "checkbox" at bounding box center [1061, 710] width 11 height 11
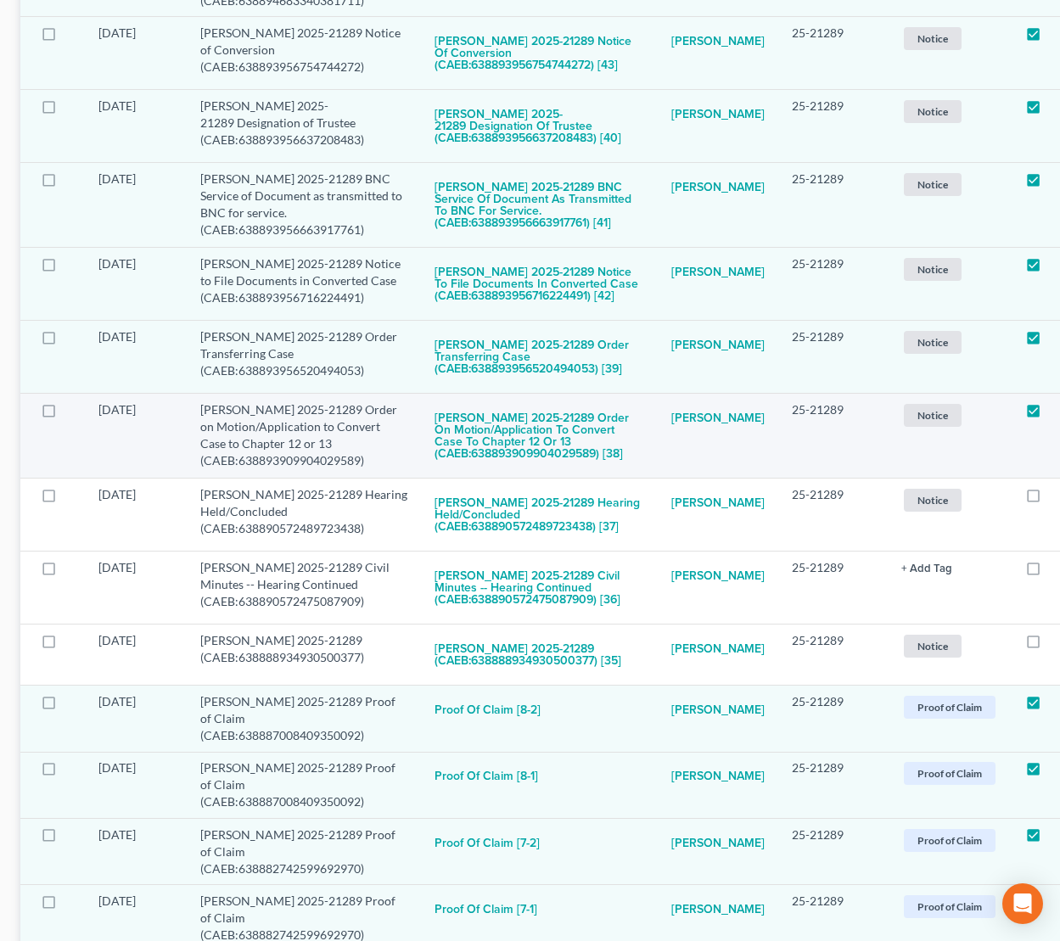
scroll to position [4347, 0]
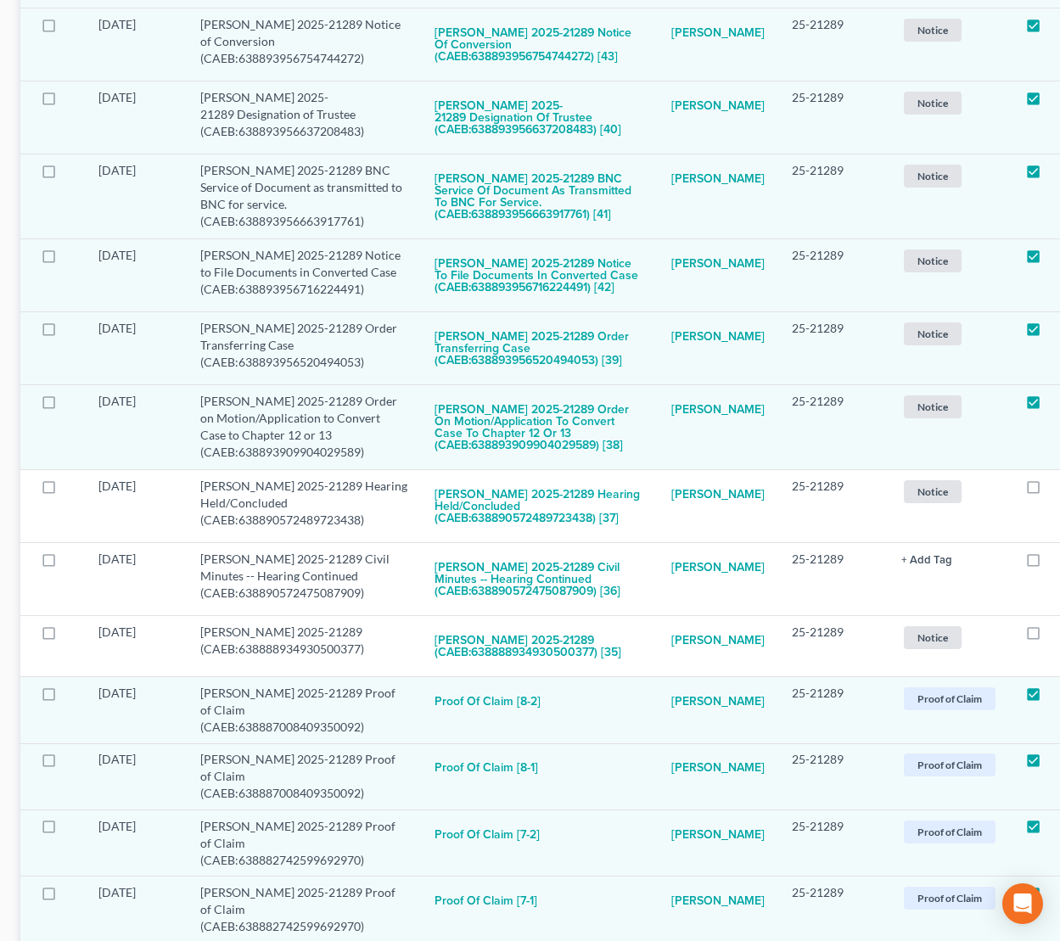
click at [1049, 491] on label at bounding box center [1049, 491] width 0 height 0
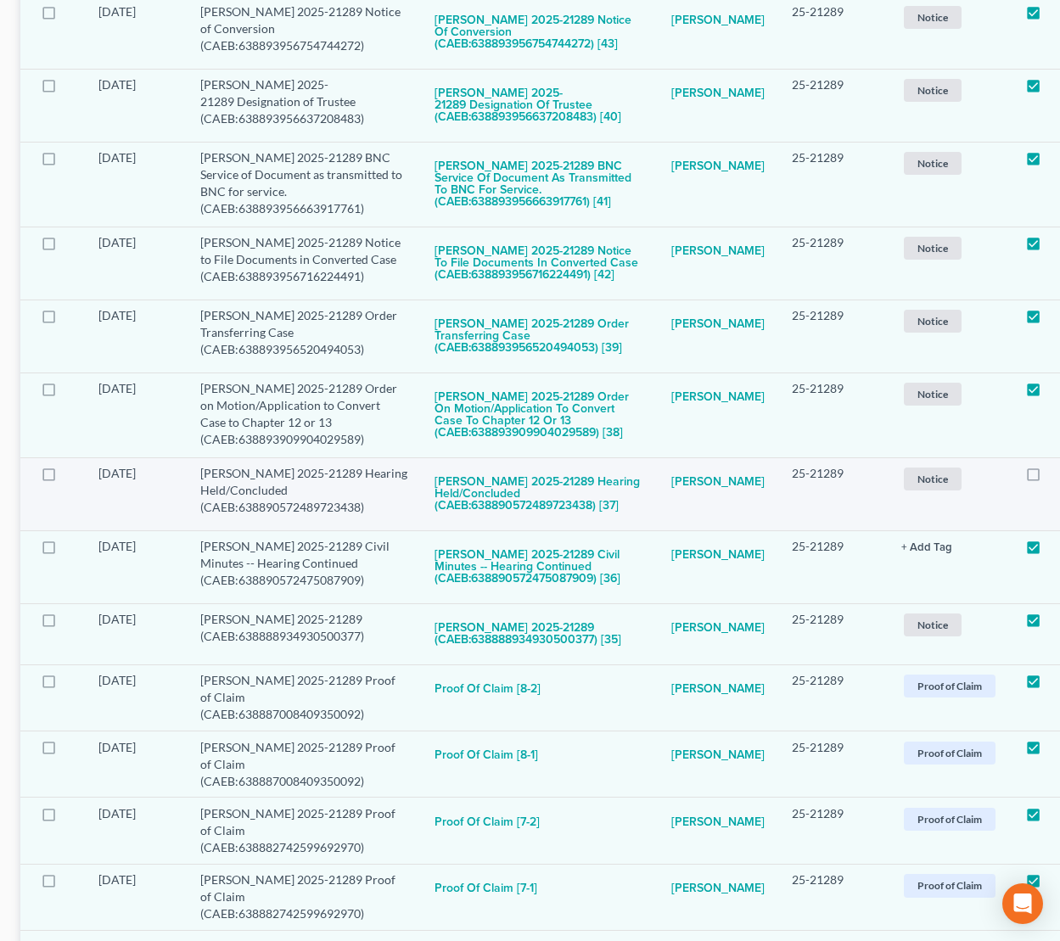
click at [1049, 478] on label at bounding box center [1049, 478] width 0 height 0
click at [1056, 476] on input "checkbox" at bounding box center [1061, 470] width 11 height 11
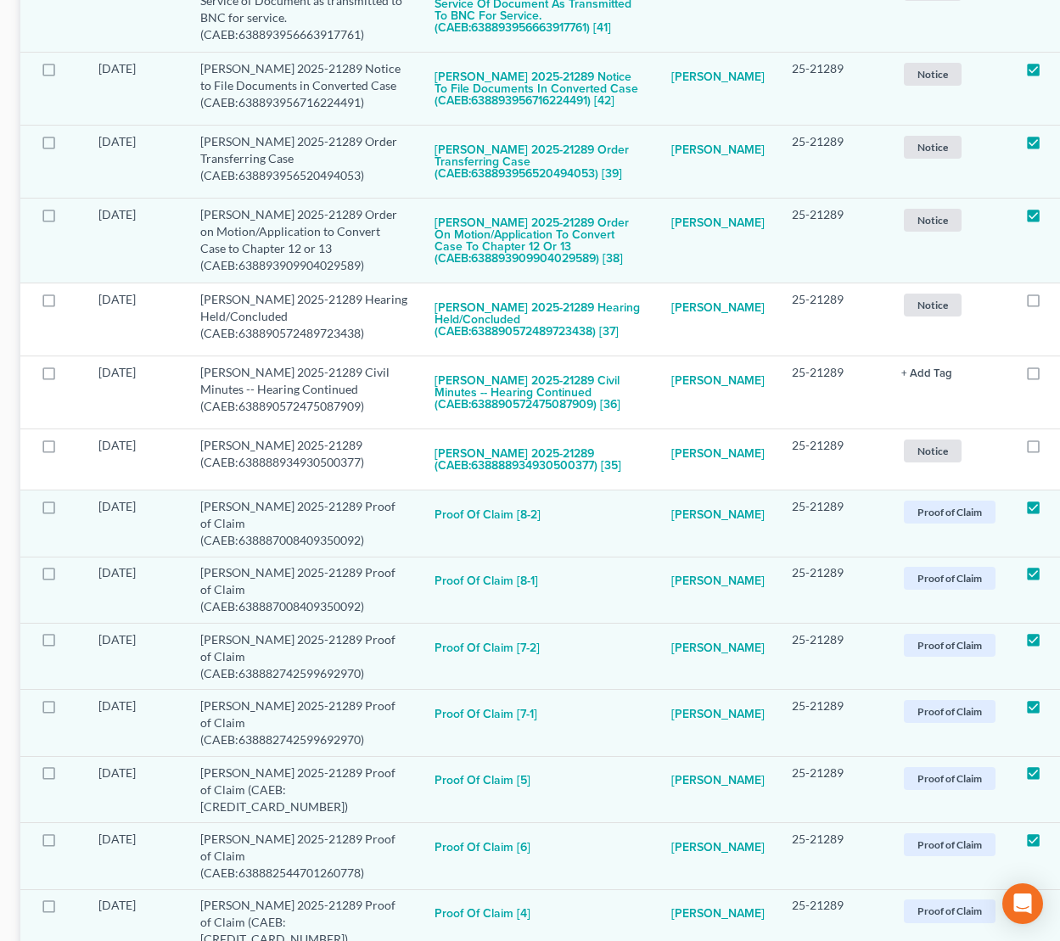
scroll to position [4581, 0]
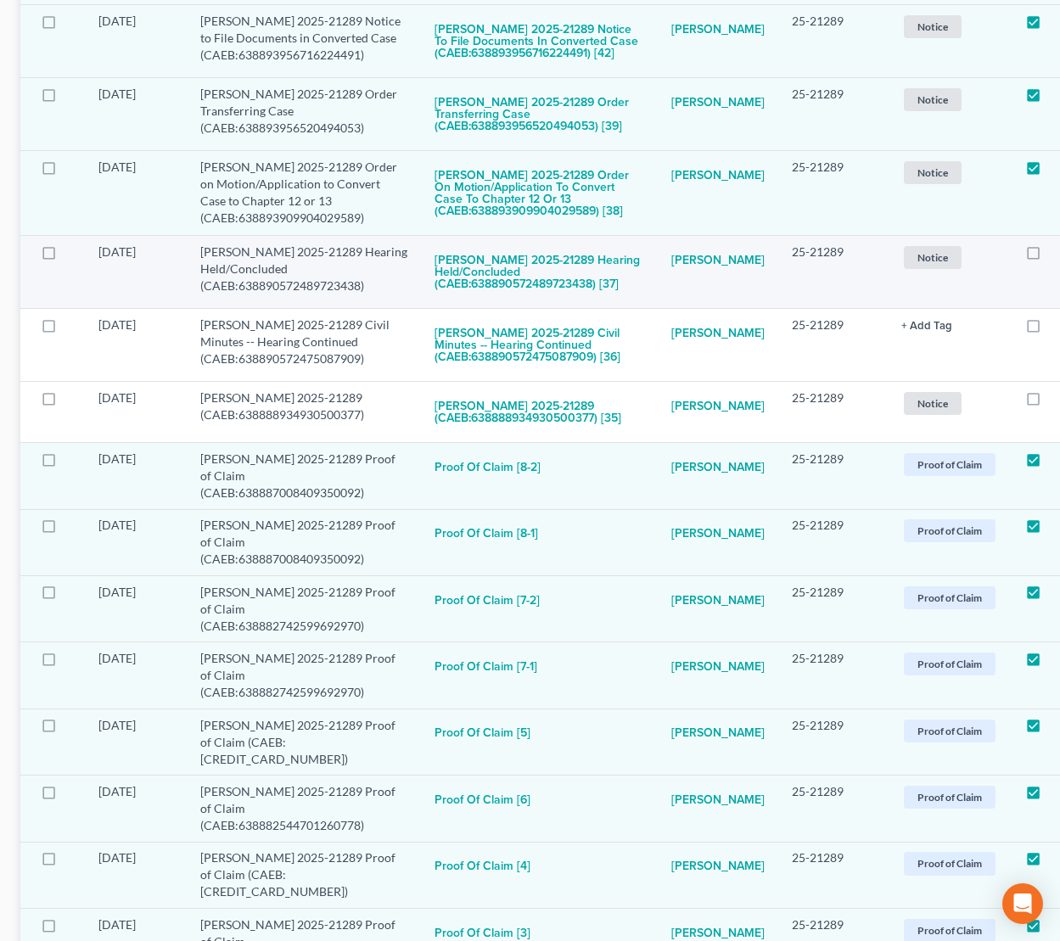
click at [1049, 256] on label at bounding box center [1049, 256] width 0 height 0
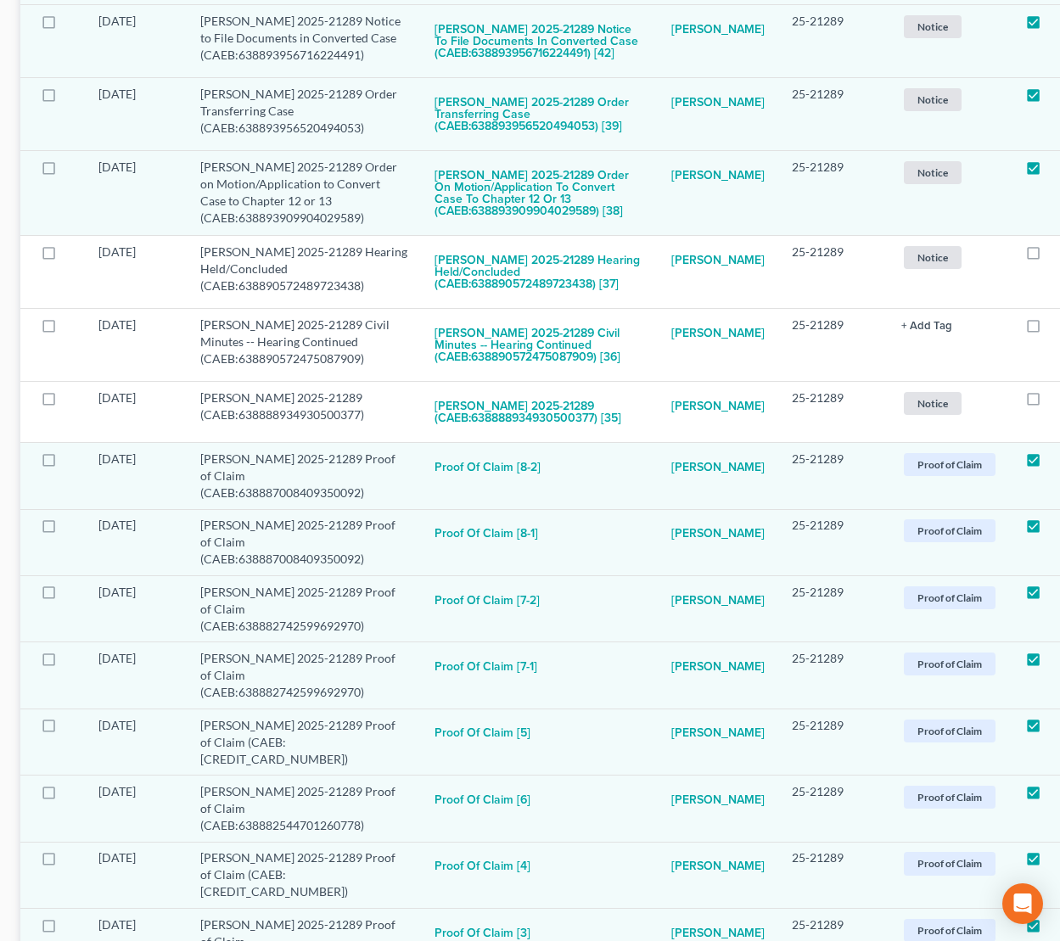
scroll to position [1544, 0]
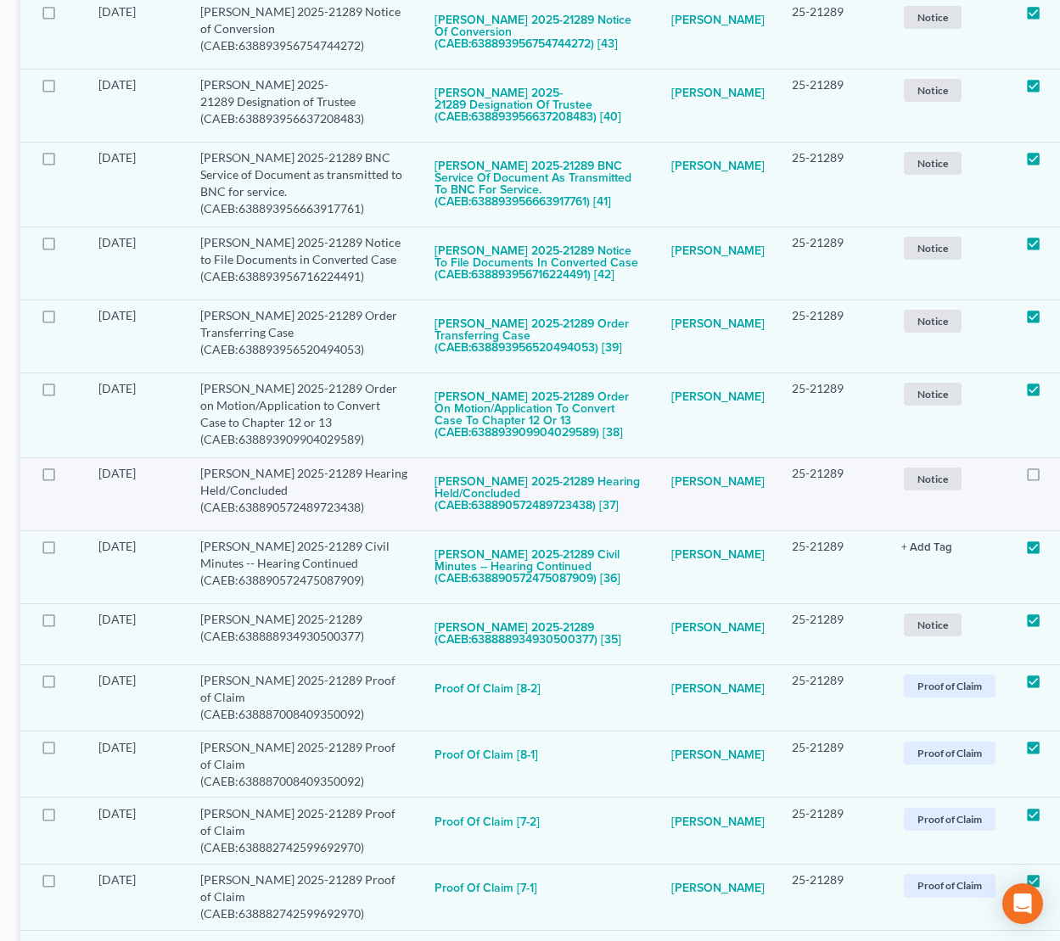
click at [1049, 478] on label at bounding box center [1049, 478] width 0 height 0
click at [1056, 476] on input "checkbox" at bounding box center [1061, 470] width 11 height 11
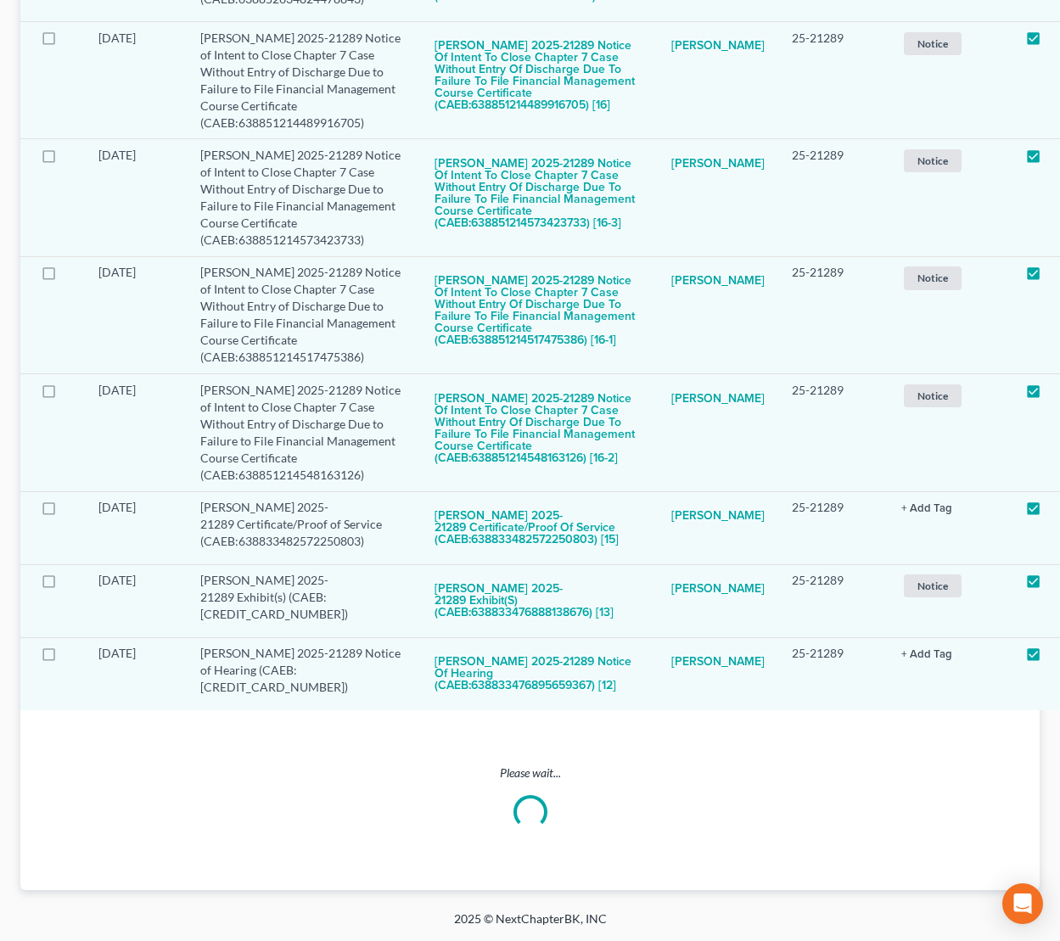
scroll to position [7133, 0]
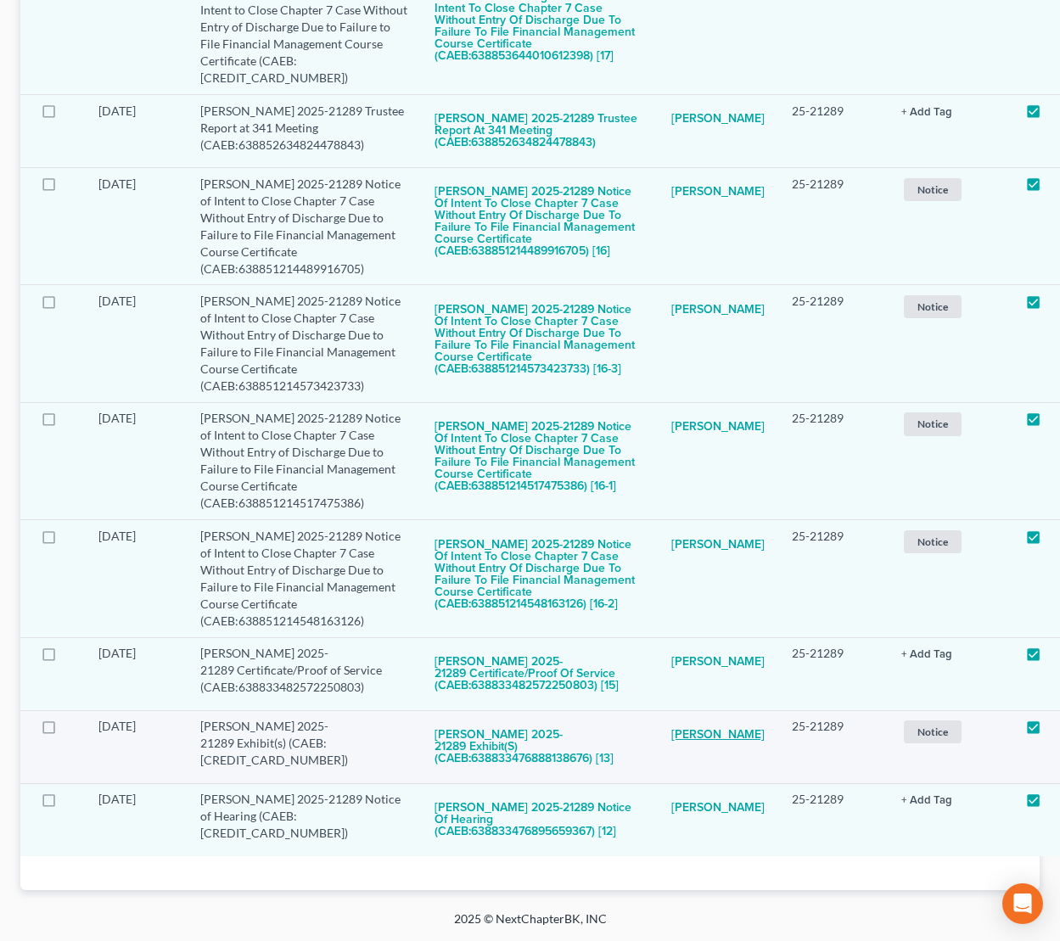
click at [714, 735] on link "[PERSON_NAME]" at bounding box center [717, 735] width 93 height 34
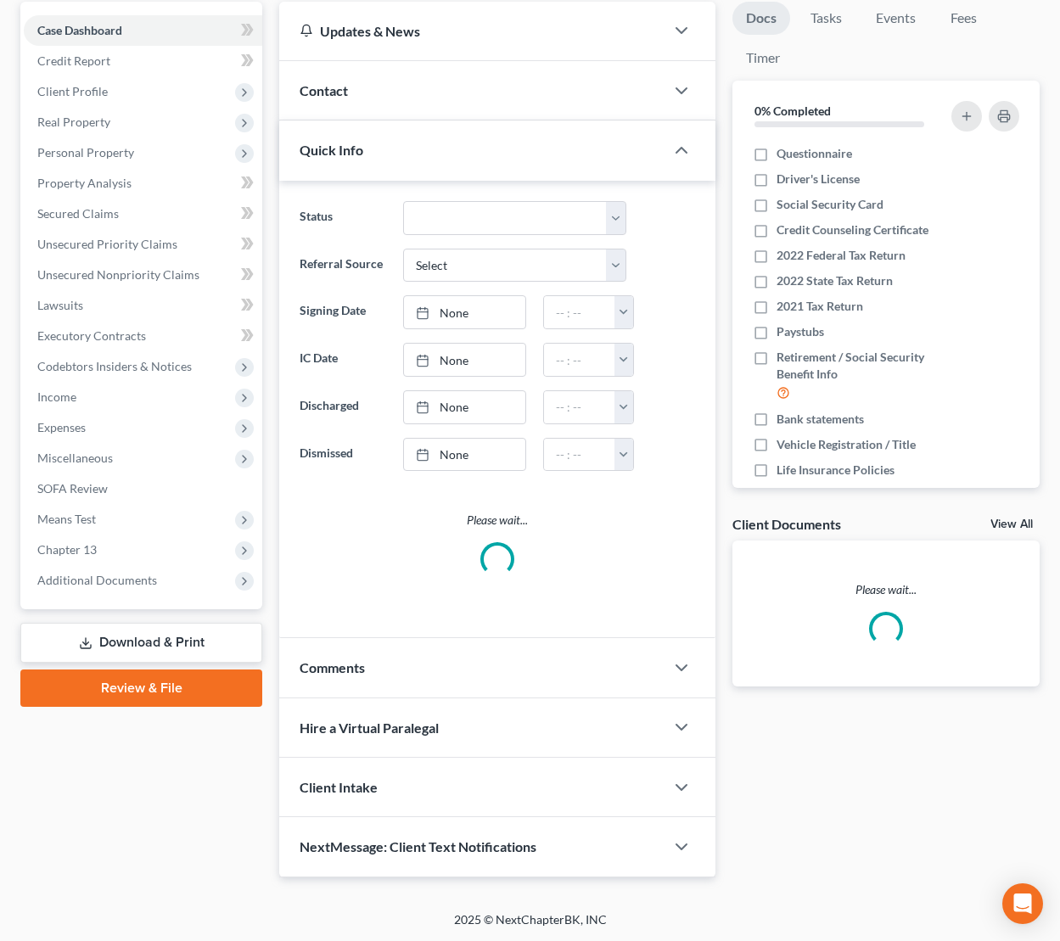
scroll to position [221, 0]
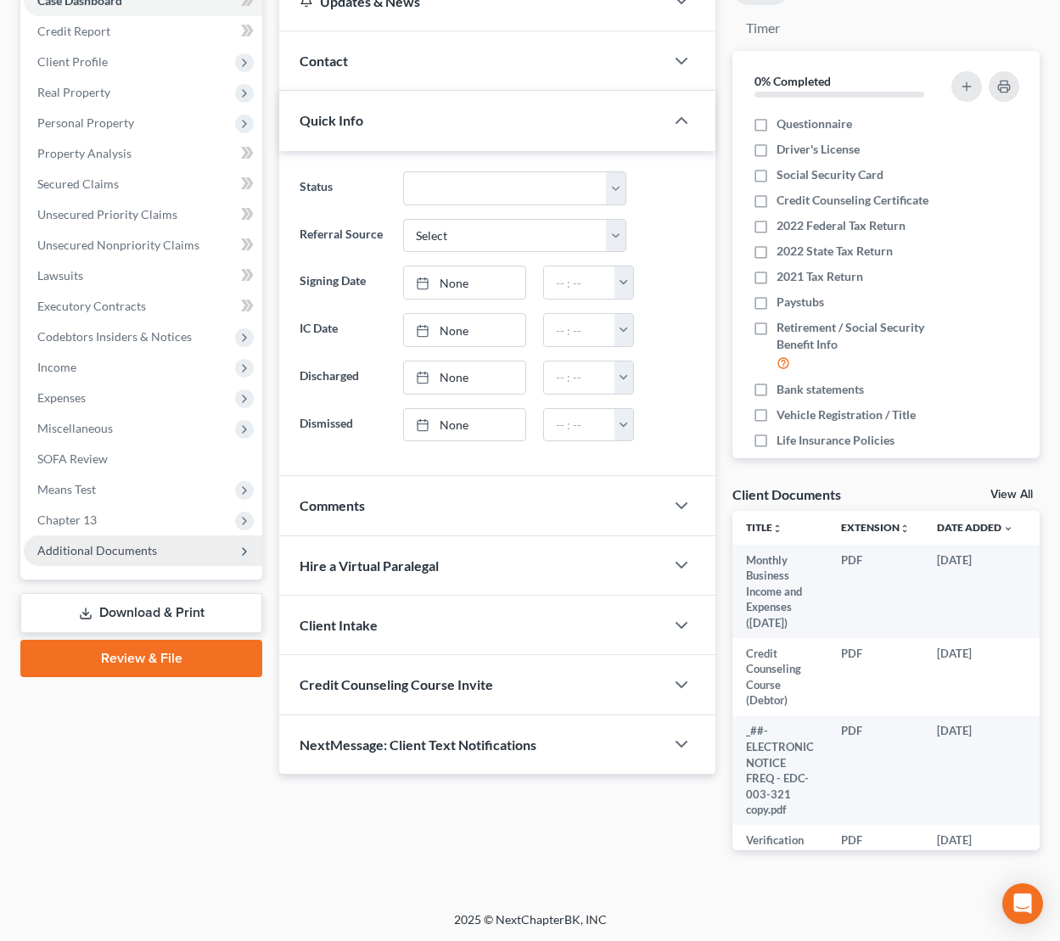
click at [86, 552] on span "Additional Documents" at bounding box center [97, 550] width 120 height 14
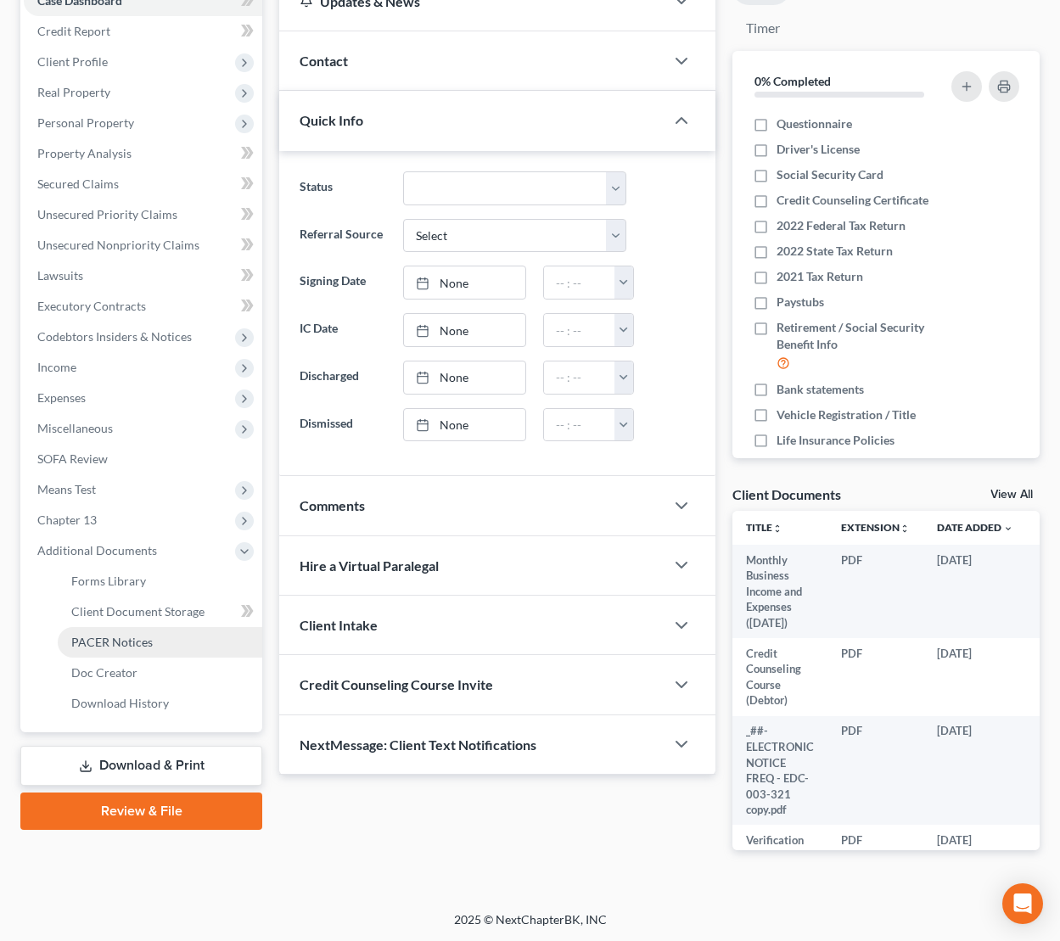
click at [114, 643] on span "PACER Notices" at bounding box center [111, 642] width 81 height 14
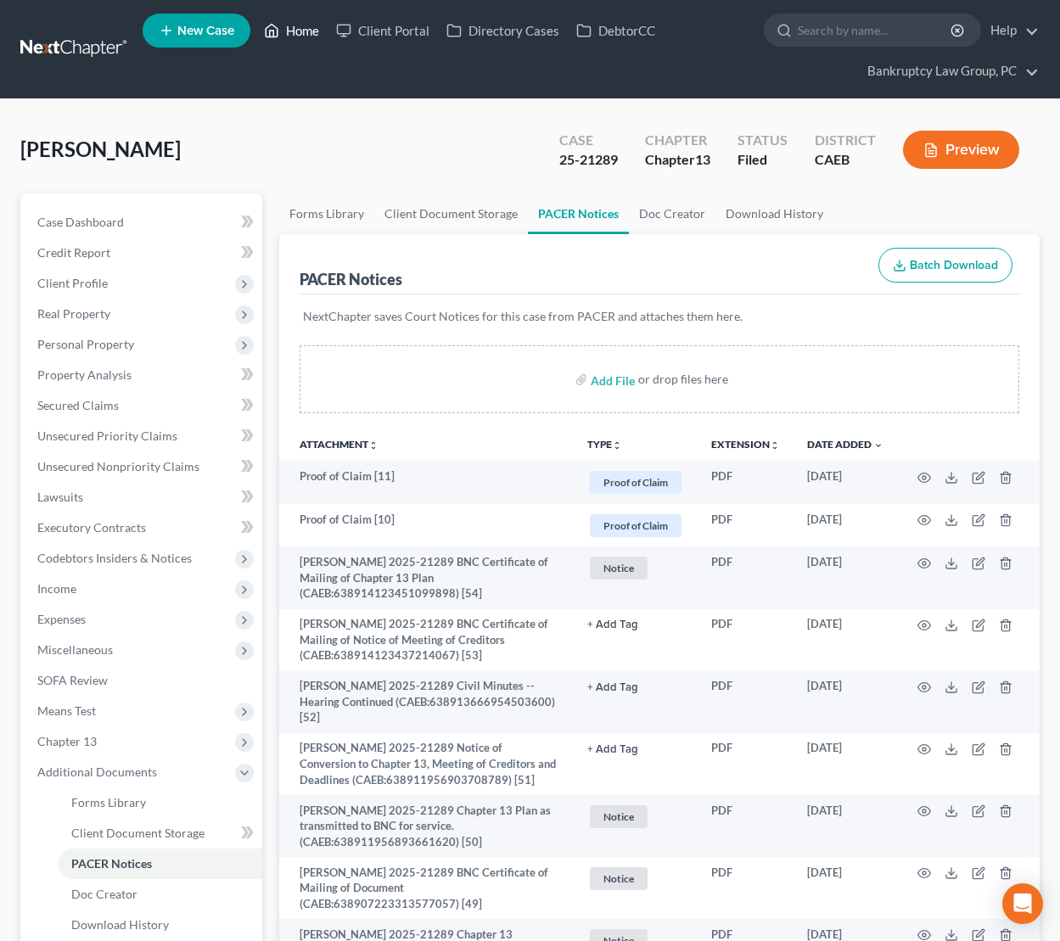
click at [311, 35] on link "Home" at bounding box center [291, 30] width 72 height 31
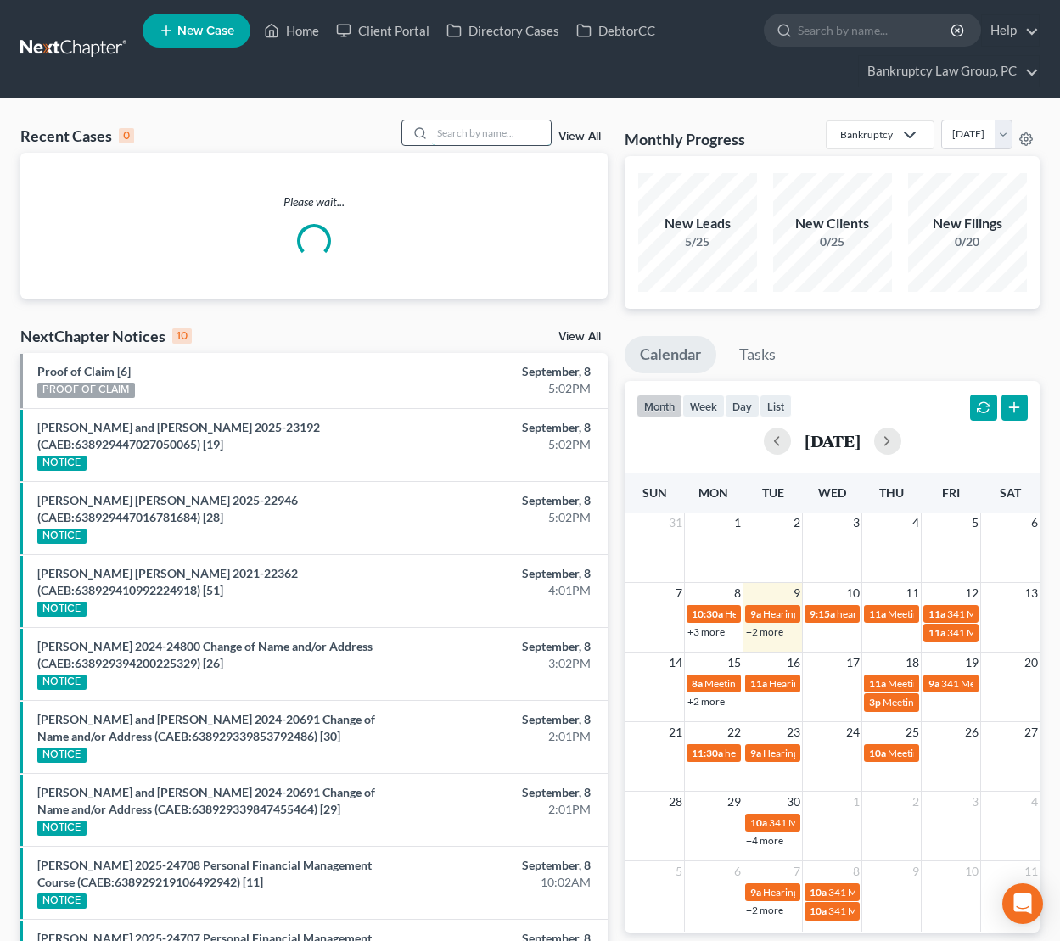
click at [495, 135] on input "search" at bounding box center [491, 133] width 119 height 25
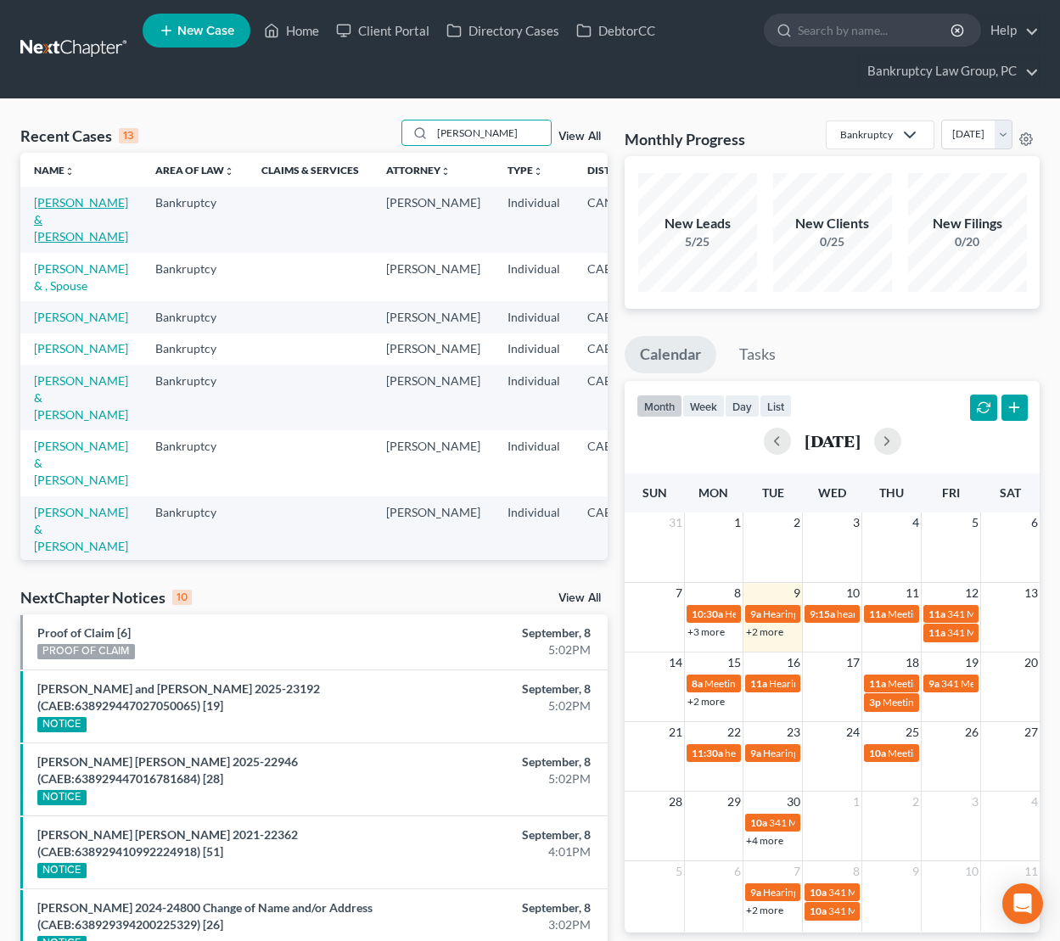
click at [41, 221] on link "[PERSON_NAME] & [PERSON_NAME]" at bounding box center [81, 219] width 94 height 48
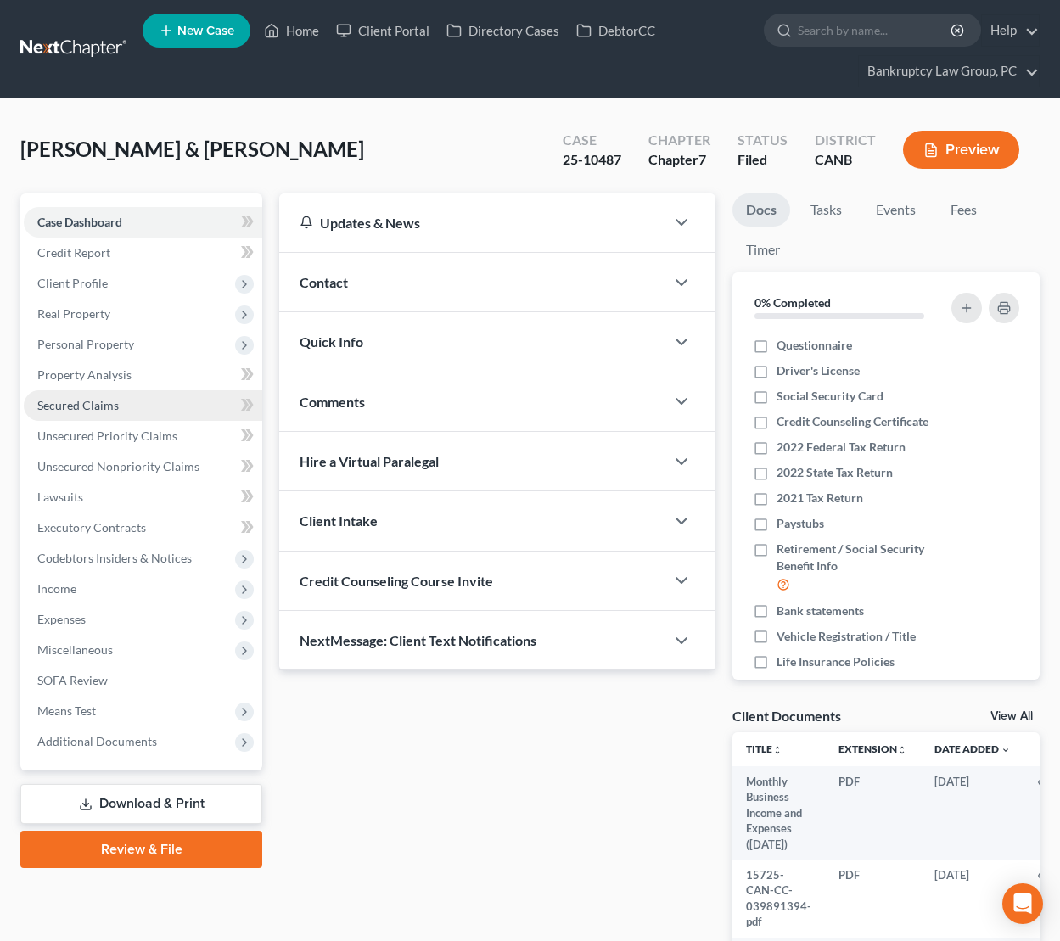
click at [85, 403] on span "Secured Claims" at bounding box center [77, 405] width 81 height 14
